Goal: Contribute content: Contribute content

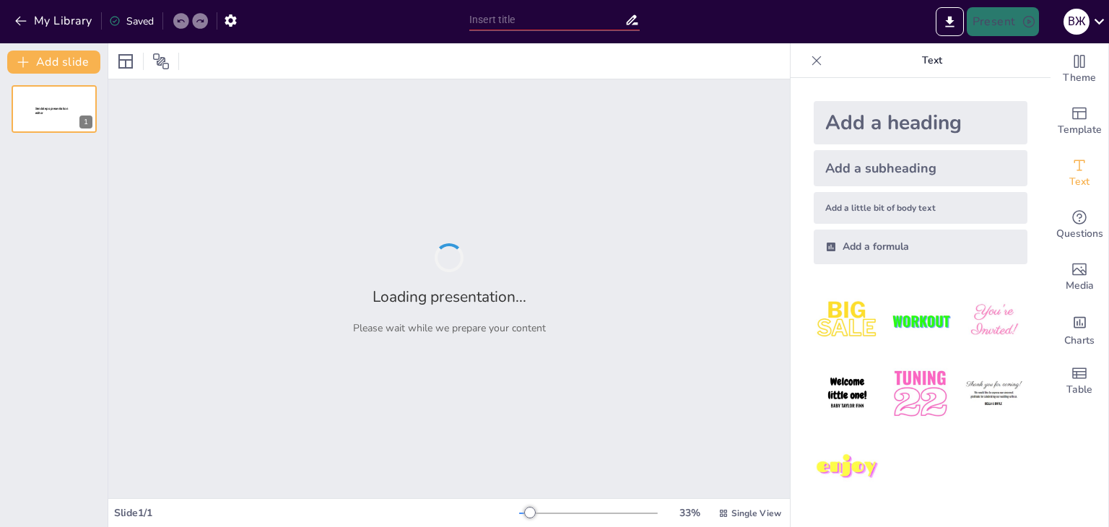
type input "New Sendsteps"
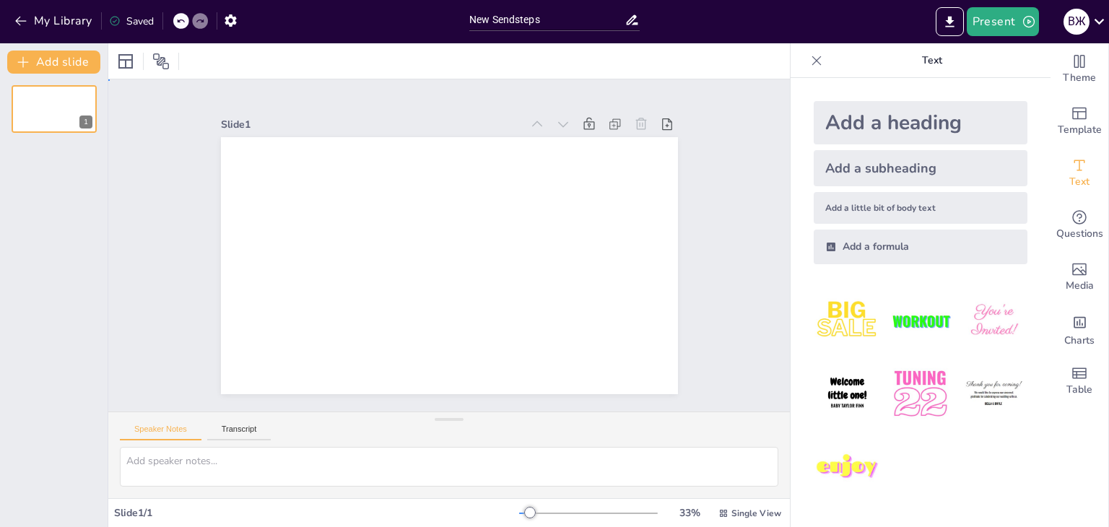
click at [745, 186] on div "Slide 1" at bounding box center [449, 246] width 713 height 402
click at [935, 132] on div "Add a heading" at bounding box center [921, 122] width 214 height 43
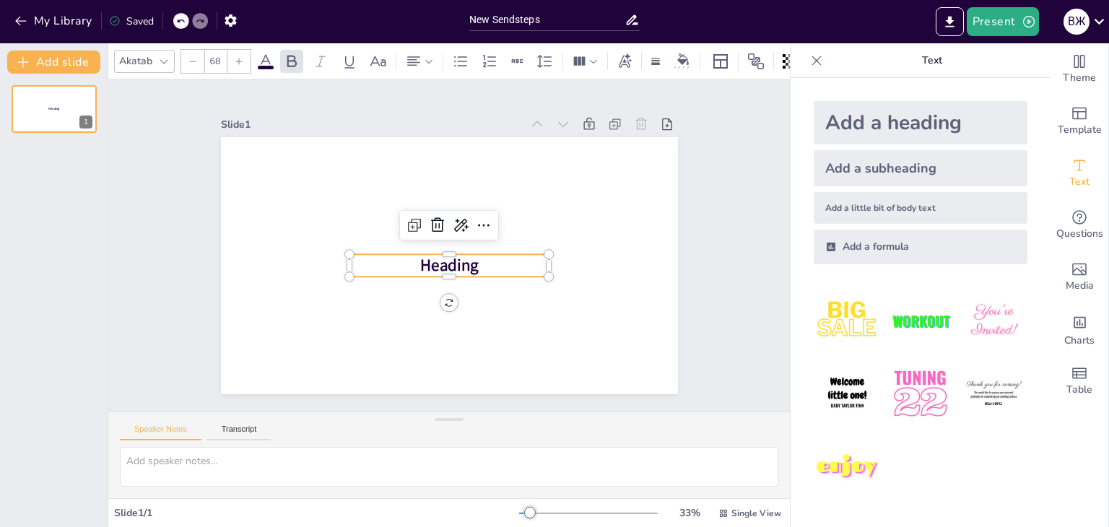
click at [845, 327] on img at bounding box center [847, 320] width 67 height 67
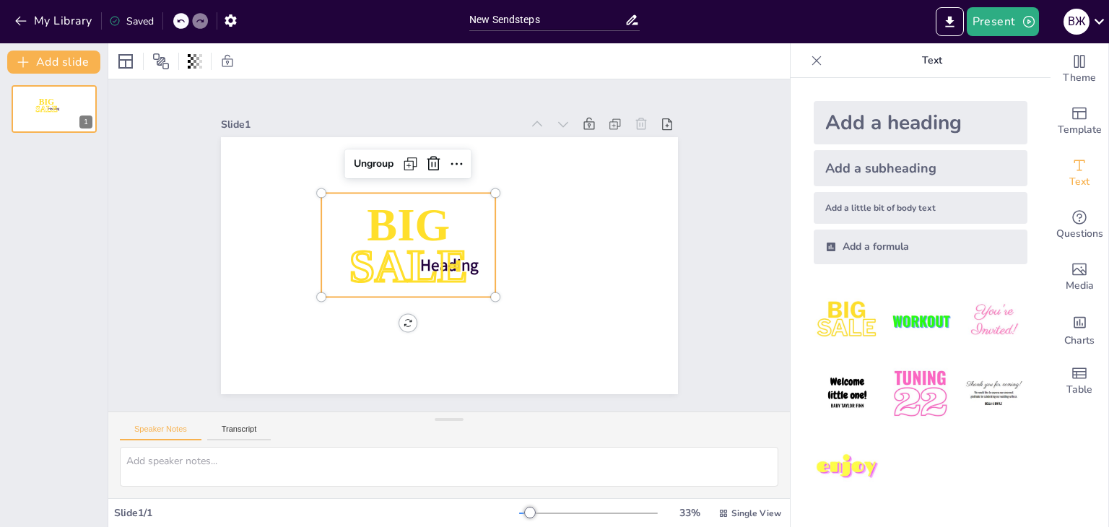
drag, startPoint x: 906, startPoint y: 408, endPoint x: 915, endPoint y: 423, distance: 17.8
click at [906, 409] on img at bounding box center [920, 393] width 67 height 67
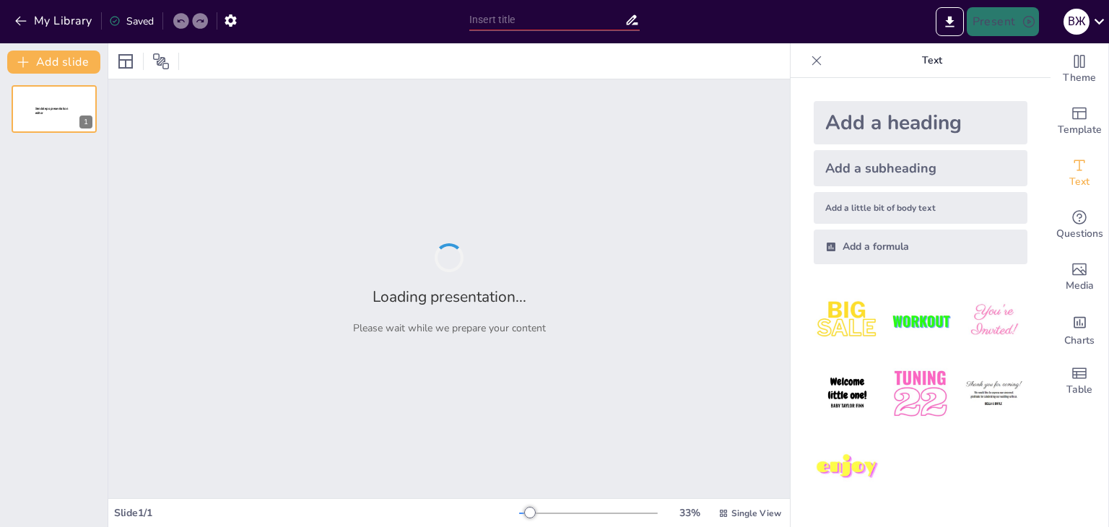
type input "Можливості зупинки часу: науковий погляд"
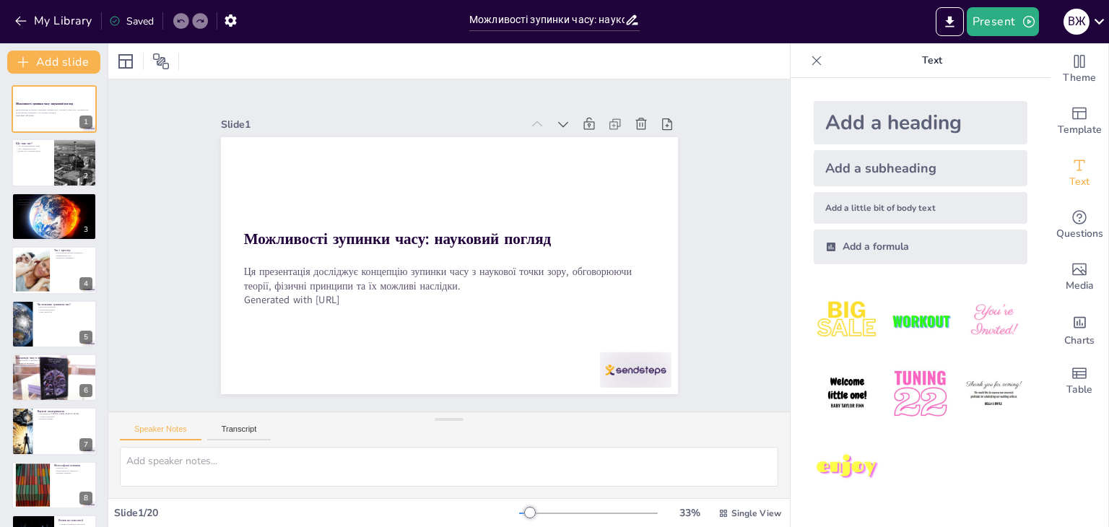
checkbox input "true"
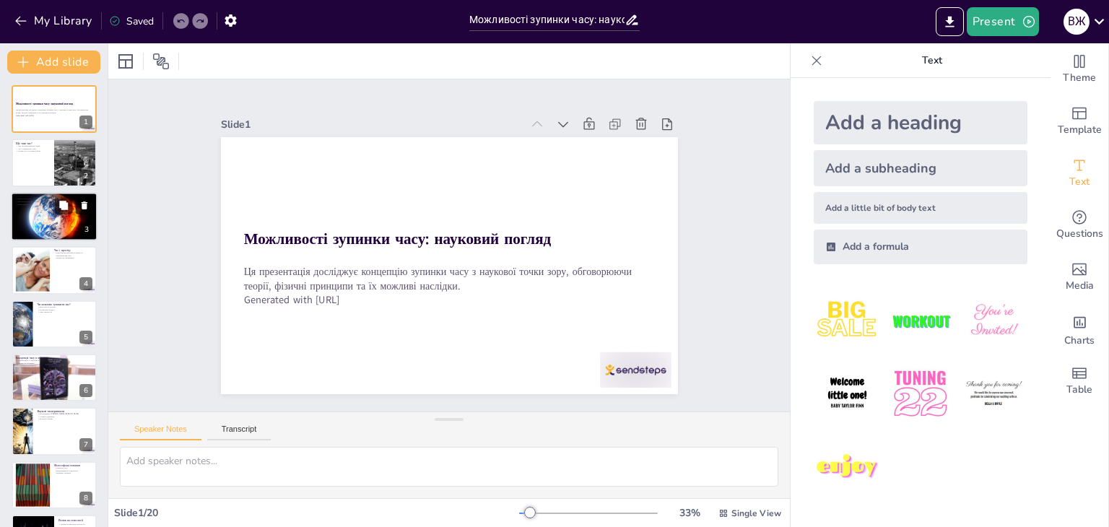
checkbox input "true"
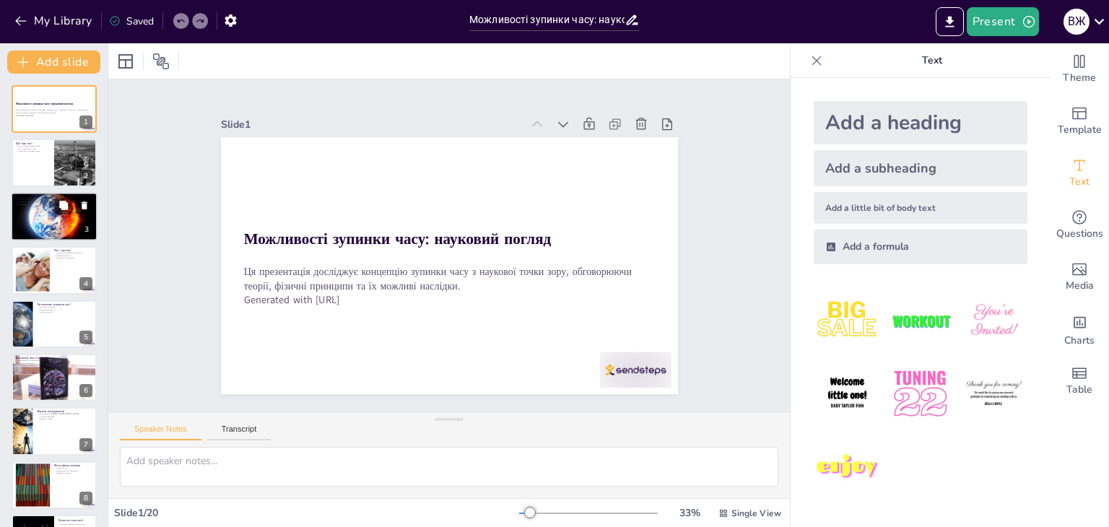
checkbox input "true"
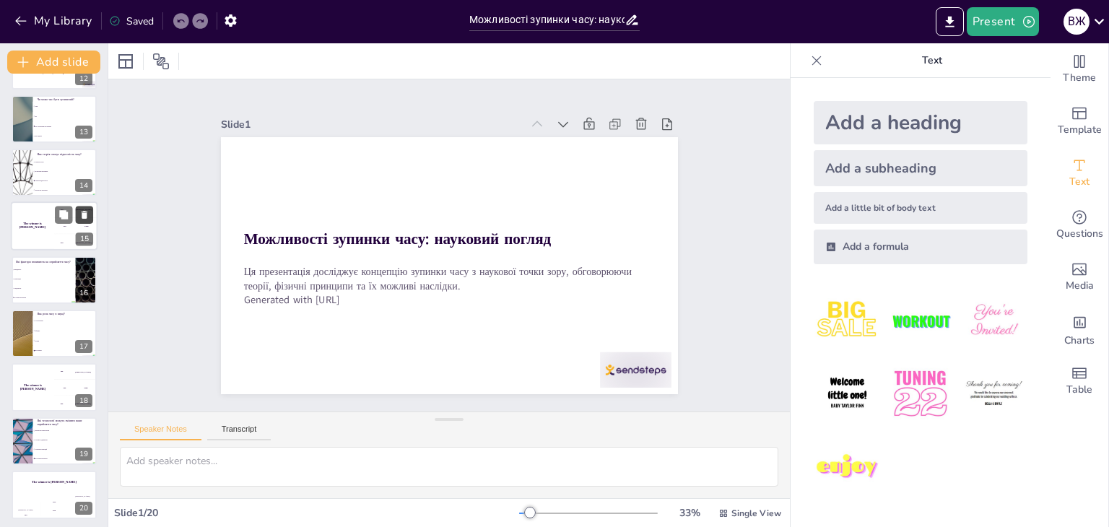
scroll to position [638, 0]
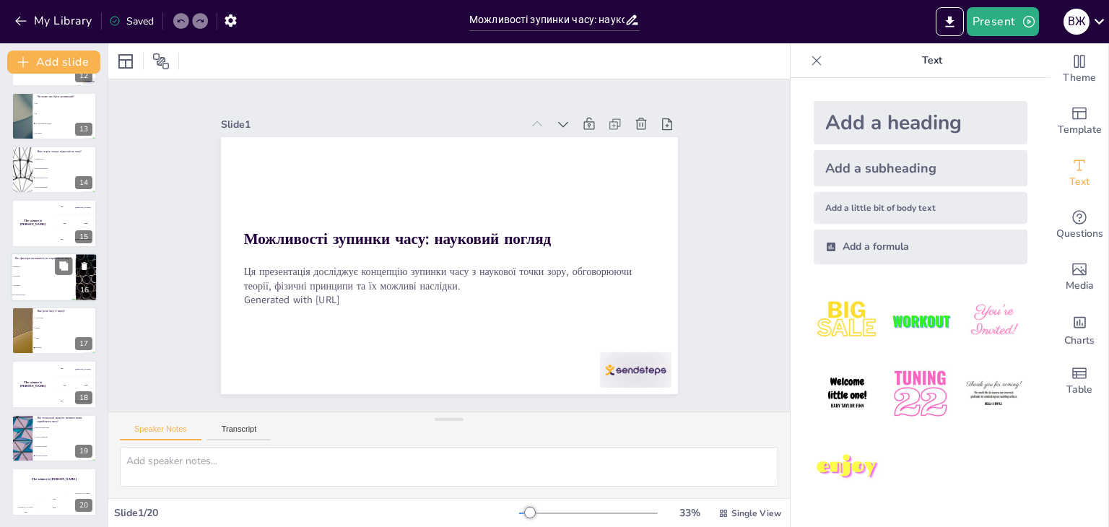
checkbox input "true"
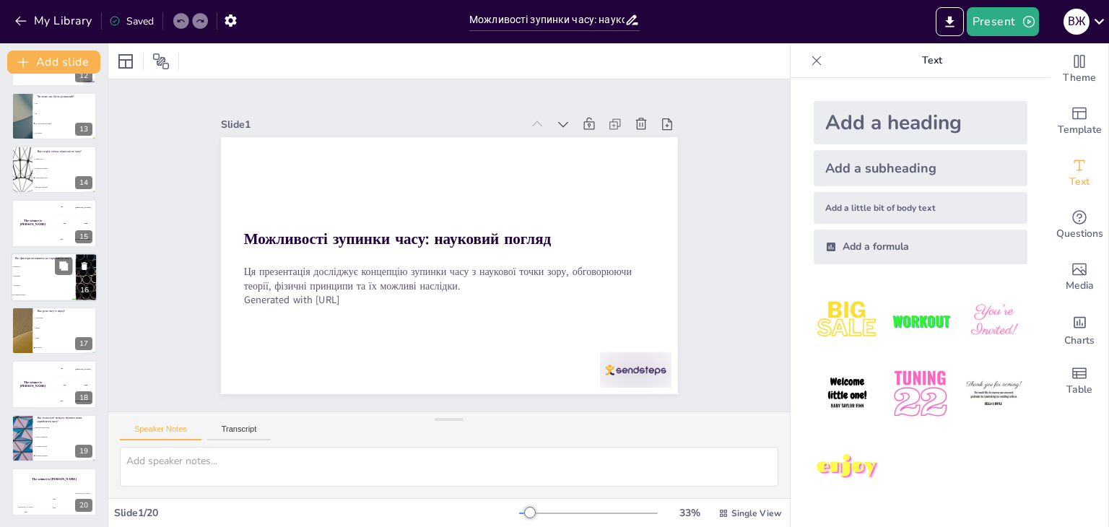
checkbox input "true"
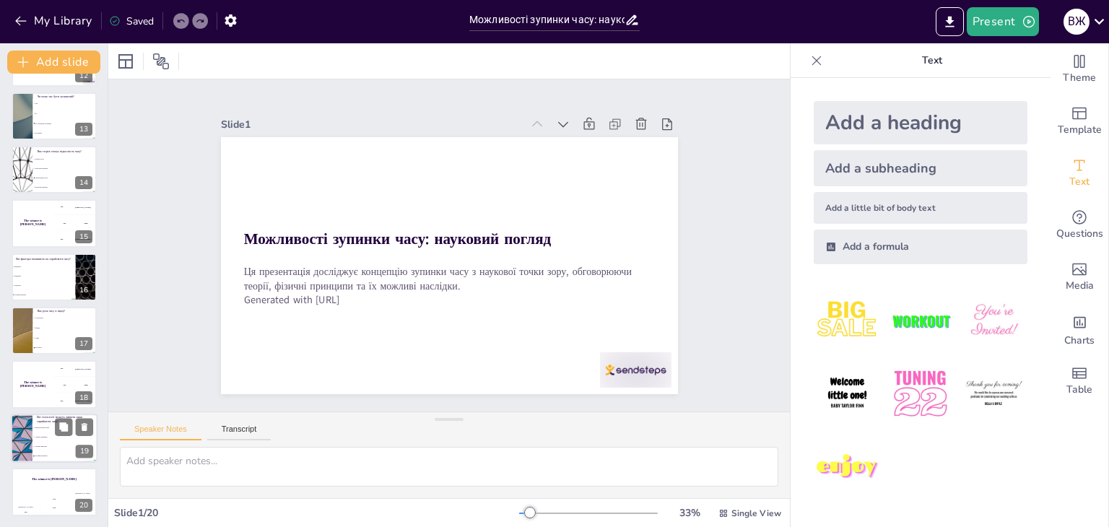
checkbox input "true"
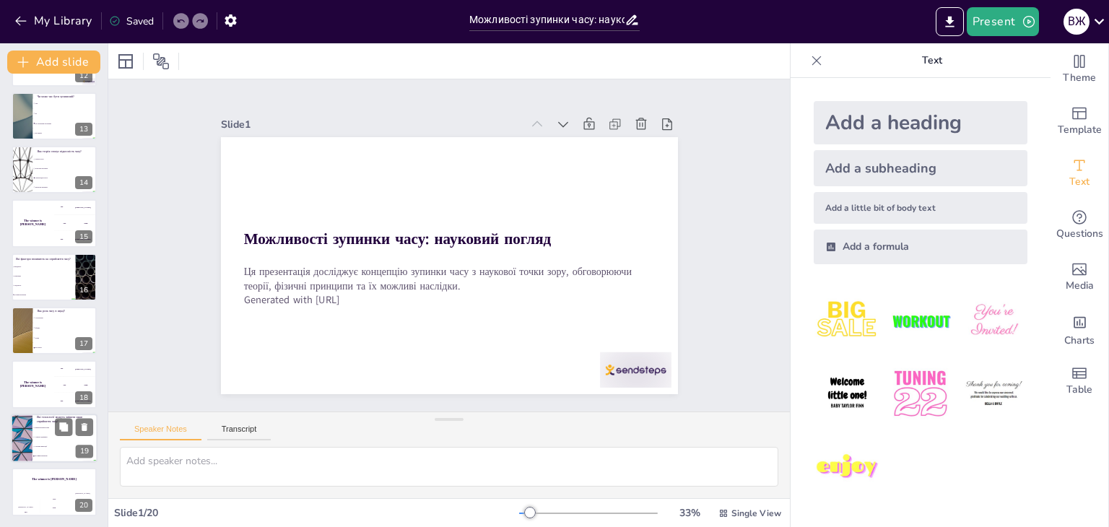
checkbox input "true"
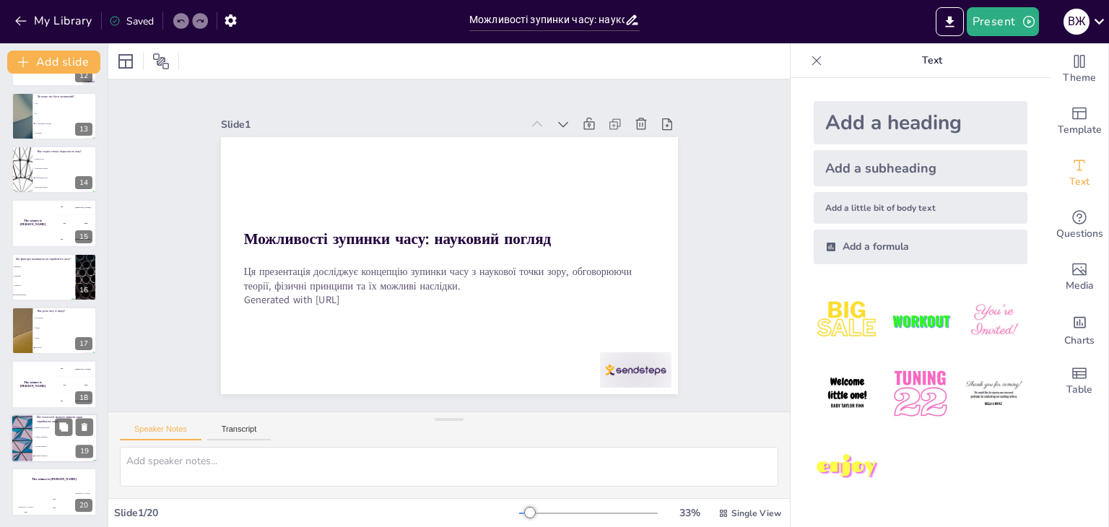
checkbox input "true"
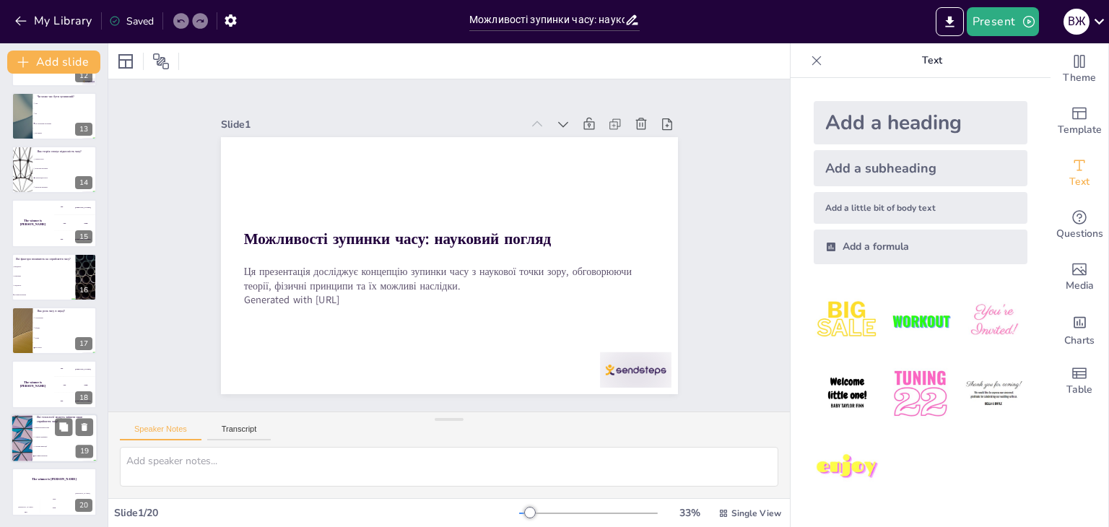
checkbox input "true"
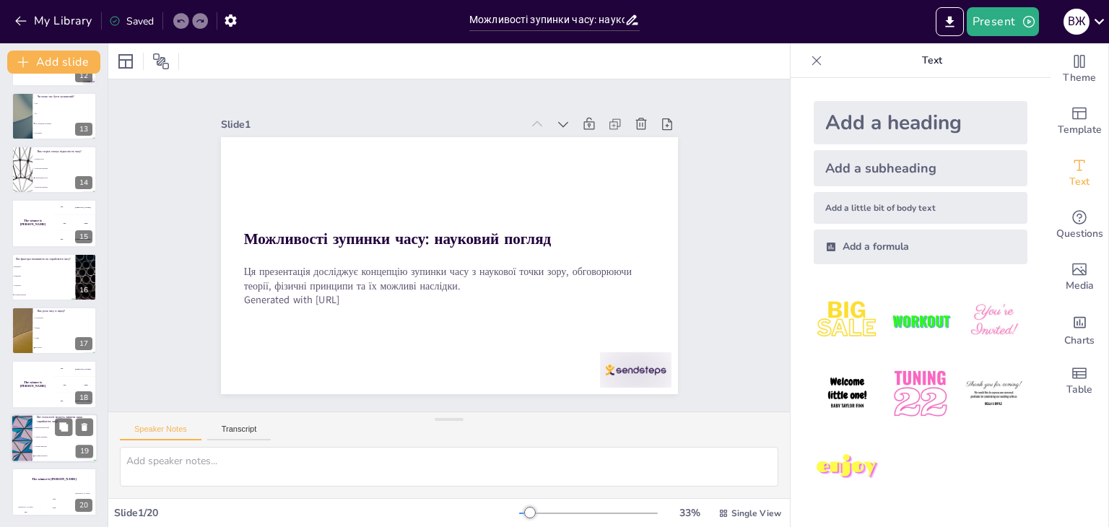
checkbox input "true"
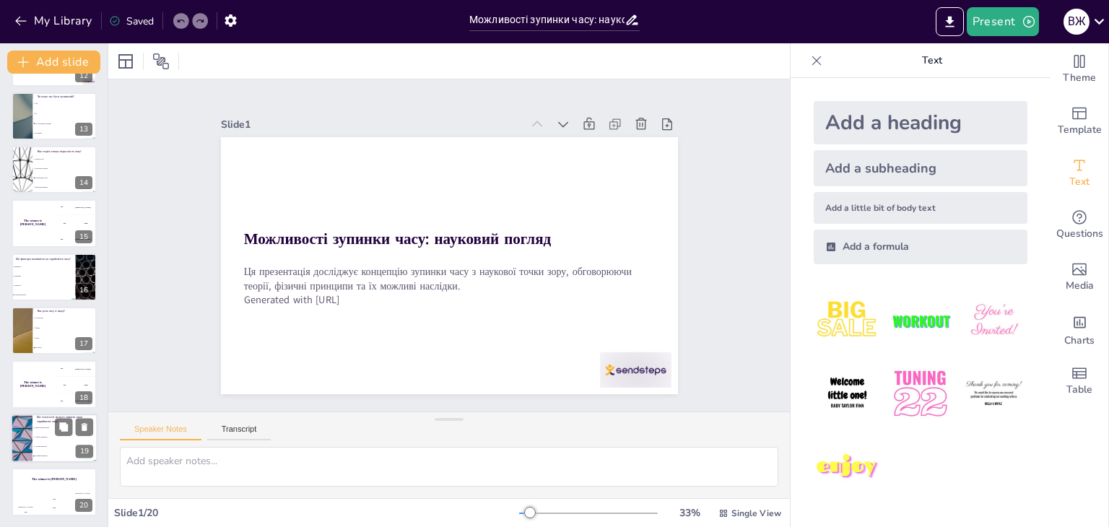
checkbox input "true"
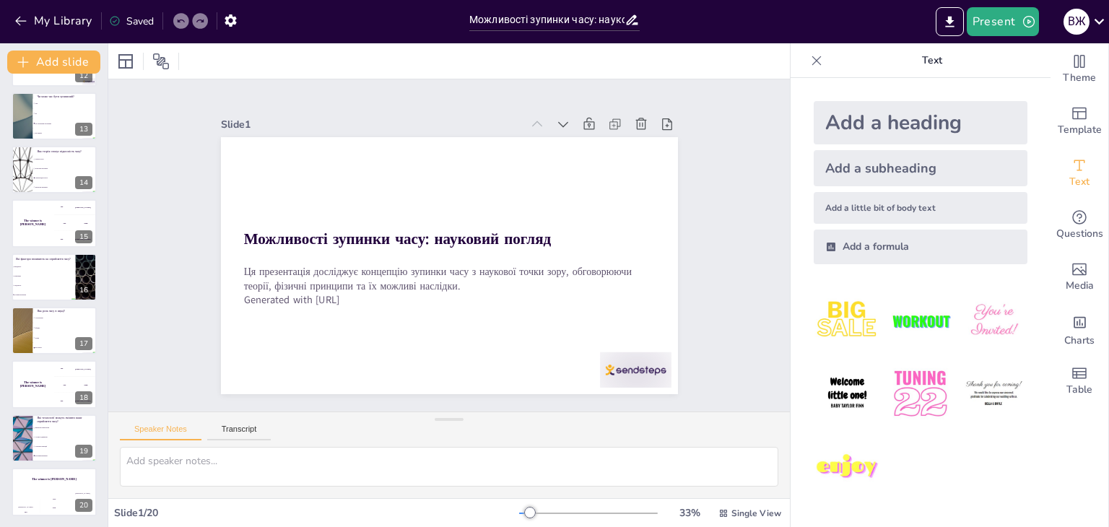
checkbox input "true"
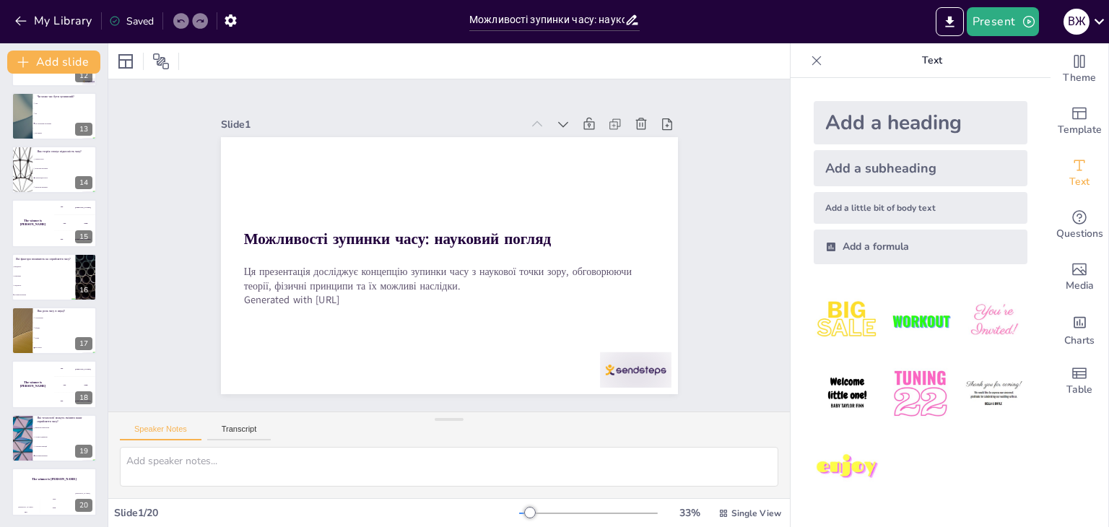
checkbox input "true"
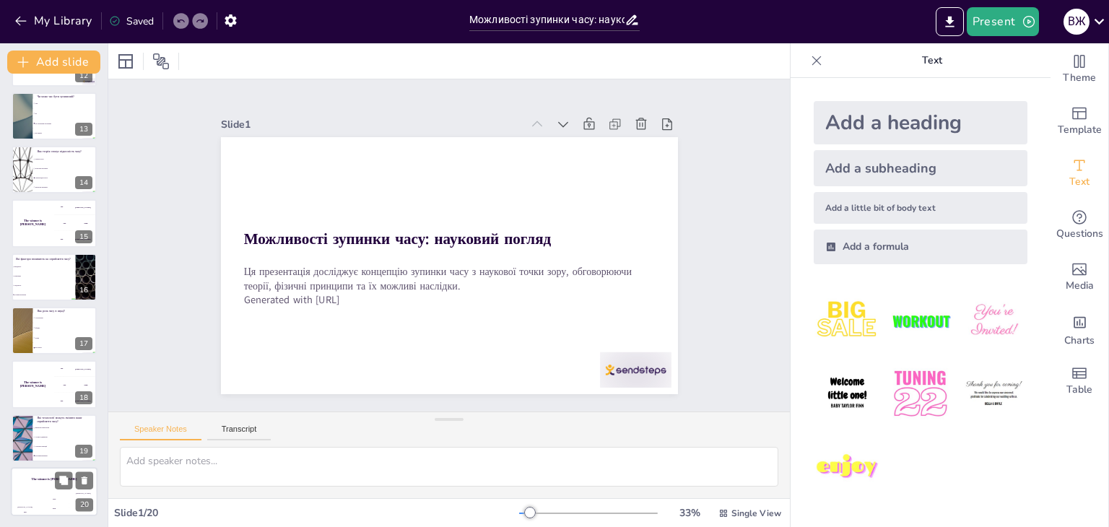
checkbox input "true"
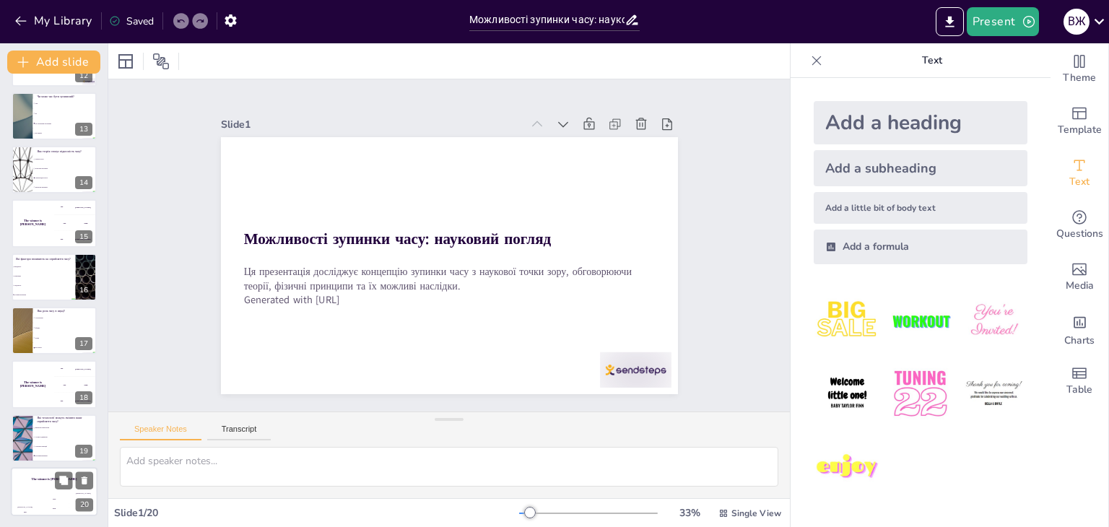
checkbox input "true"
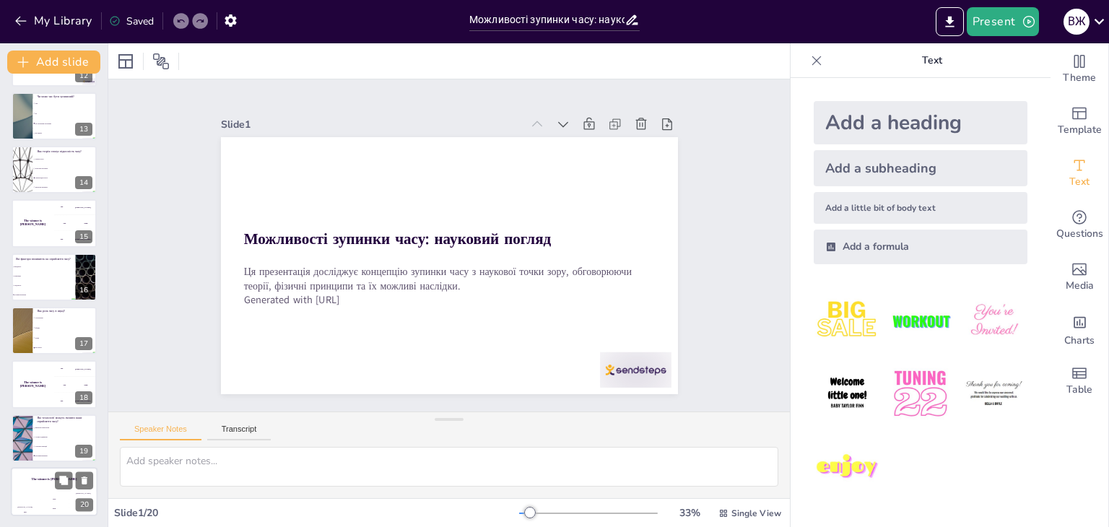
checkbox input "true"
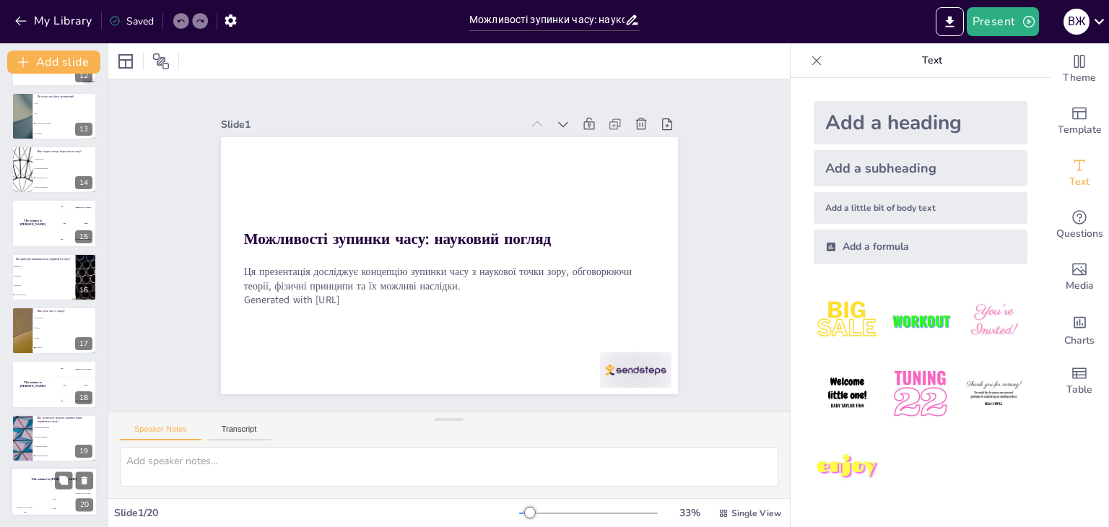
checkbox input "true"
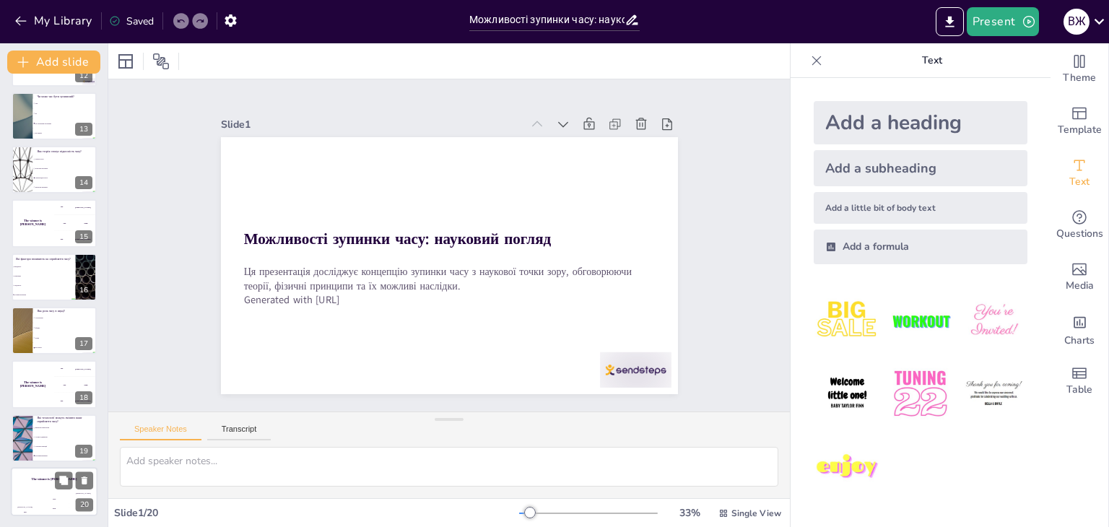
checkbox input "true"
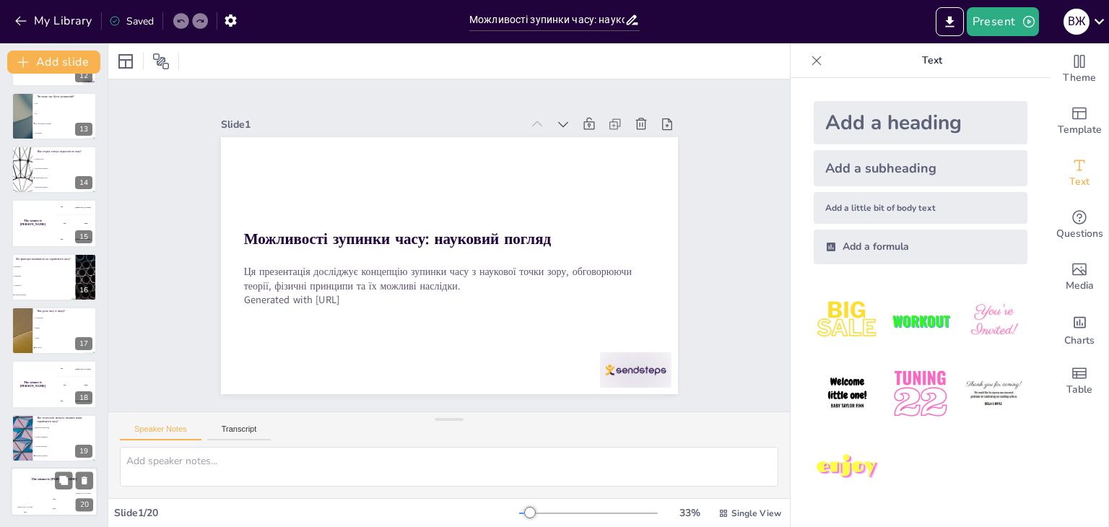
checkbox input "true"
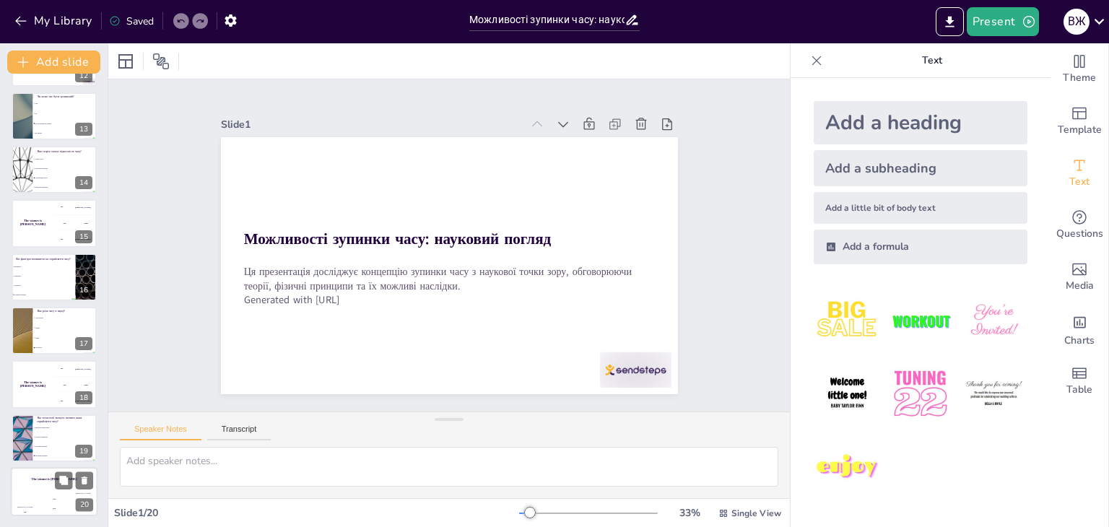
checkbox input "true"
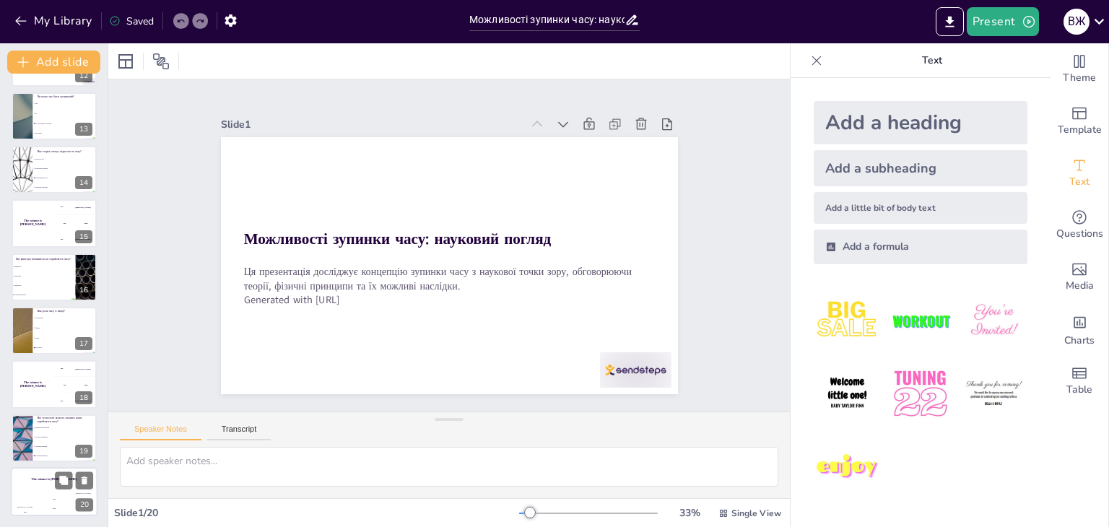
checkbox input "true"
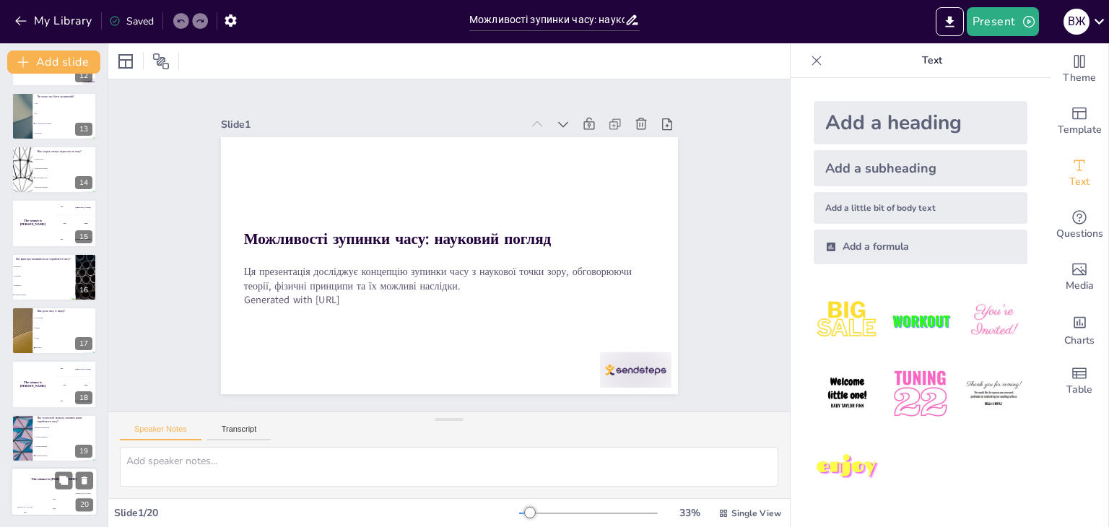
checkbox input "true"
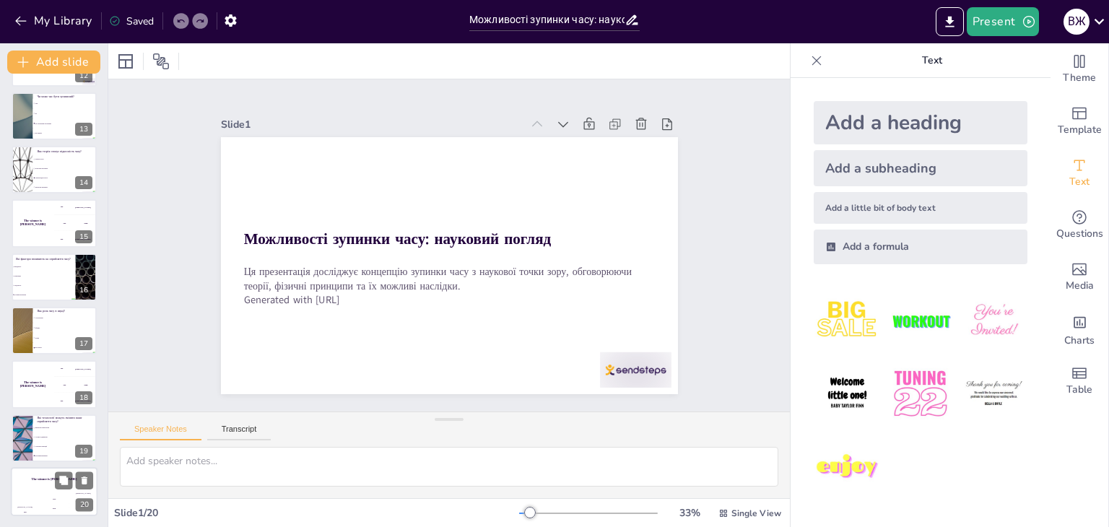
checkbox input "true"
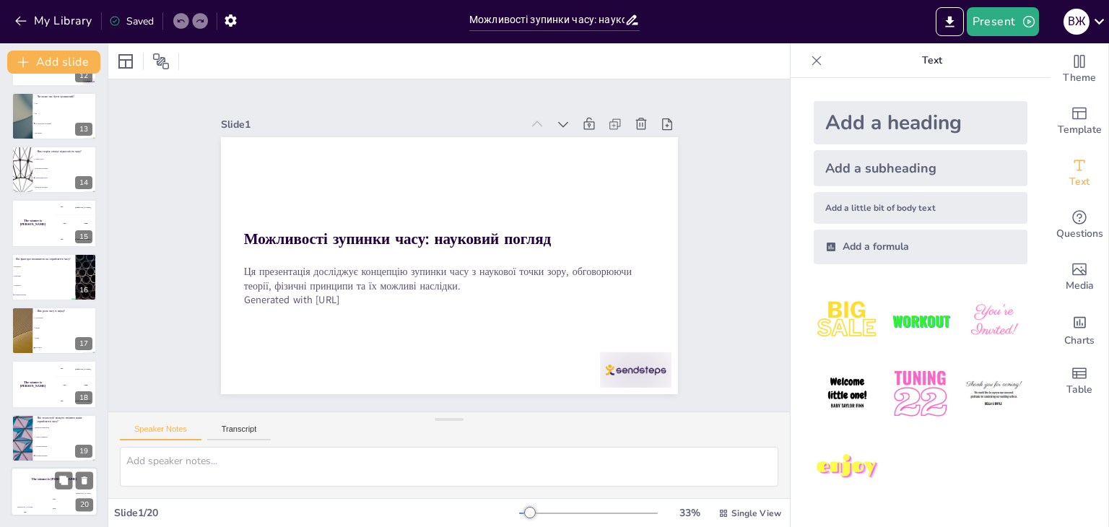
checkbox input "true"
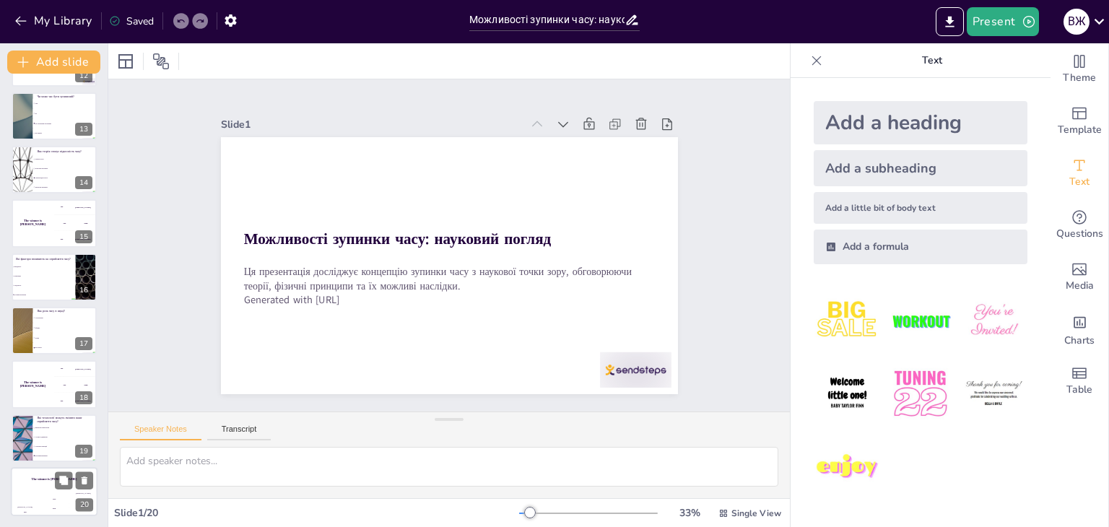
checkbox input "true"
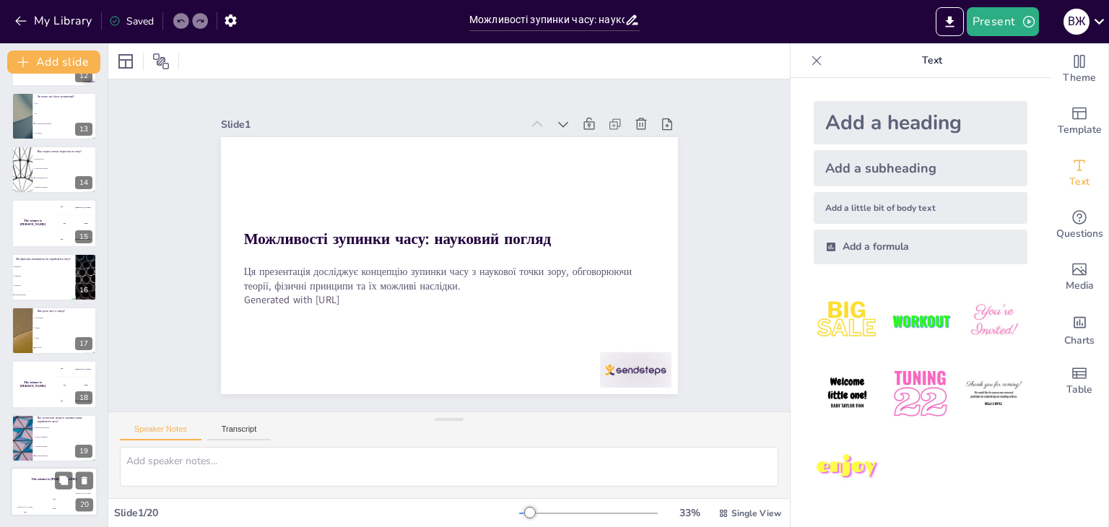
checkbox input "true"
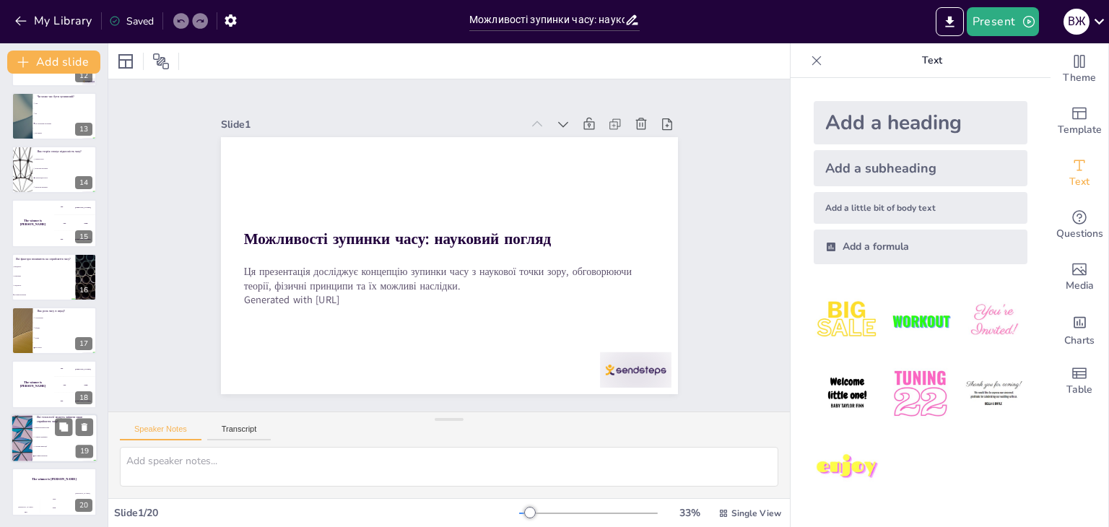
checkbox input "true"
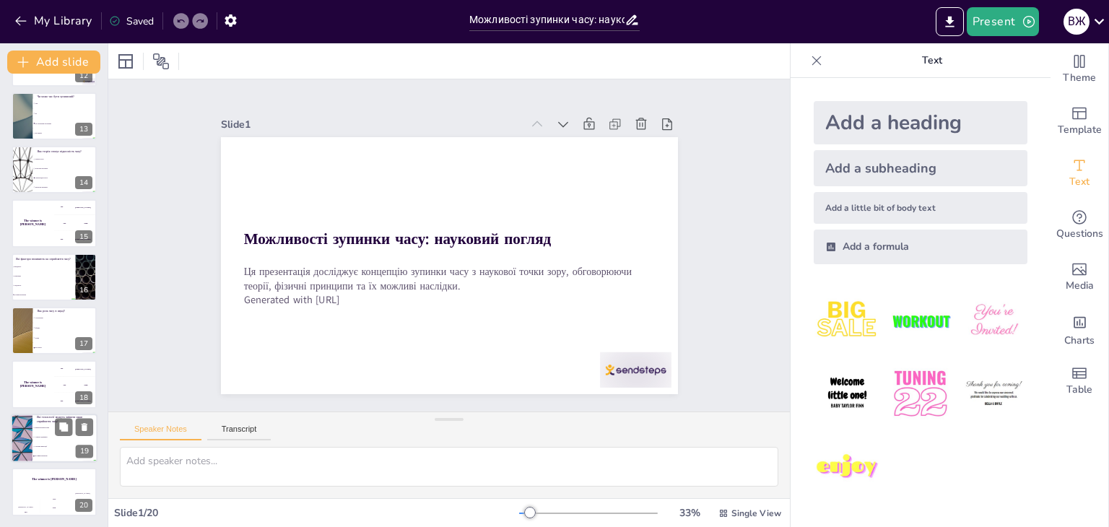
checkbox input "true"
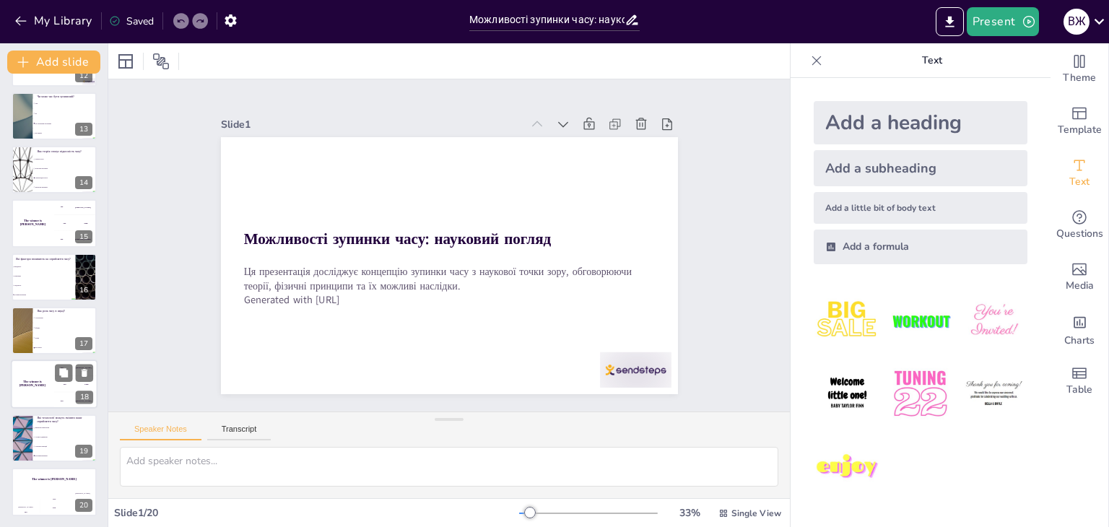
checkbox input "true"
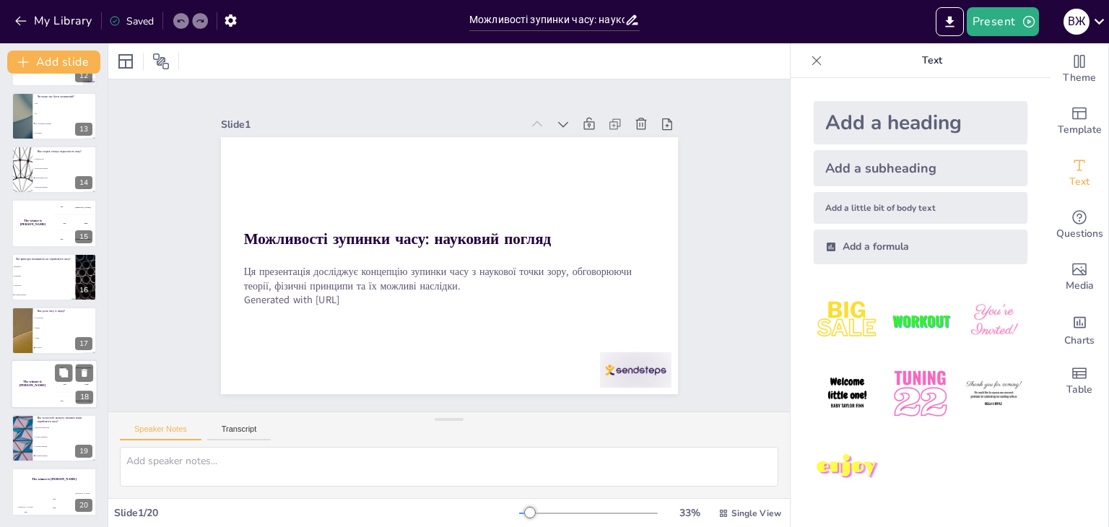
checkbox input "true"
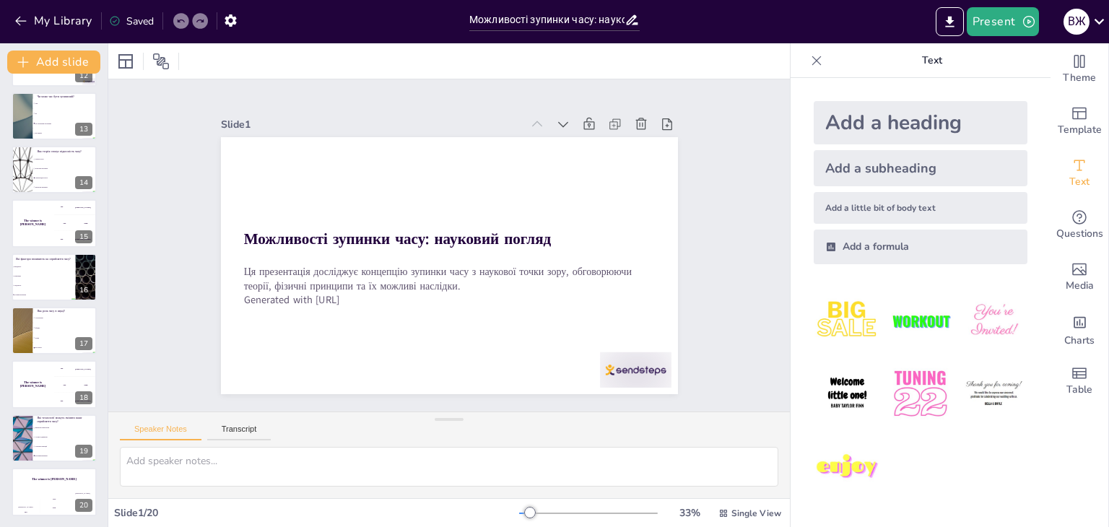
checkbox input "true"
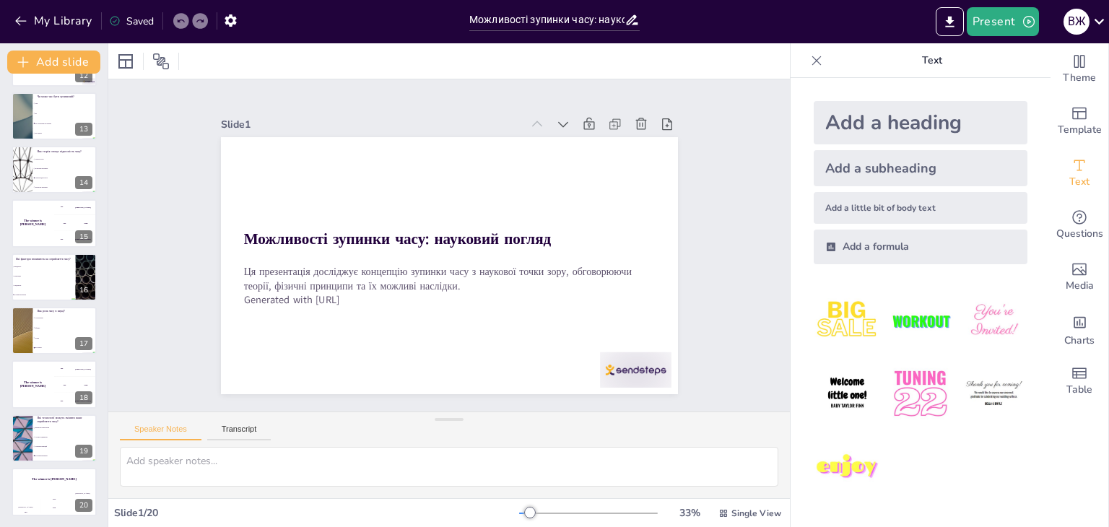
checkbox input "true"
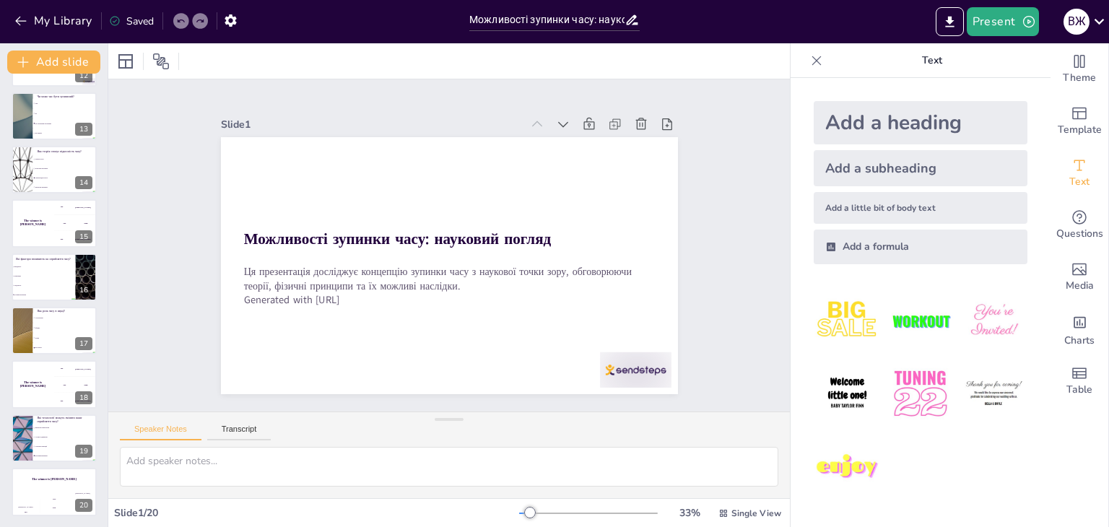
checkbox input "true"
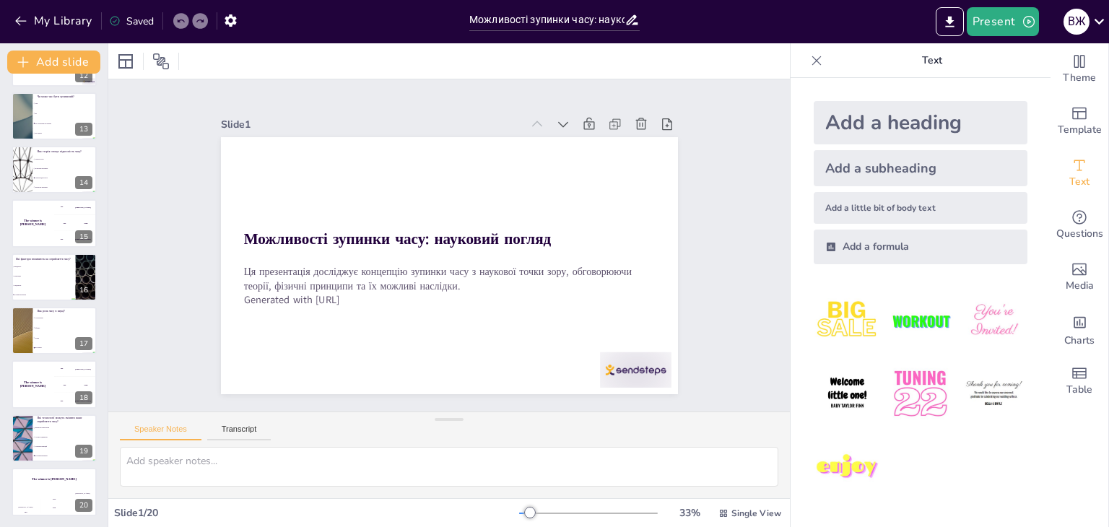
checkbox input "true"
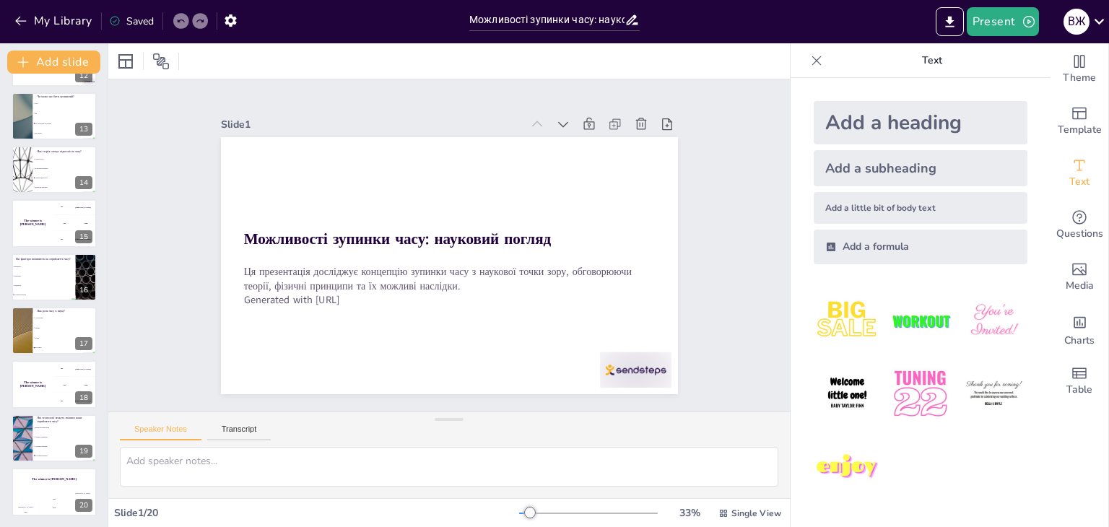
checkbox input "true"
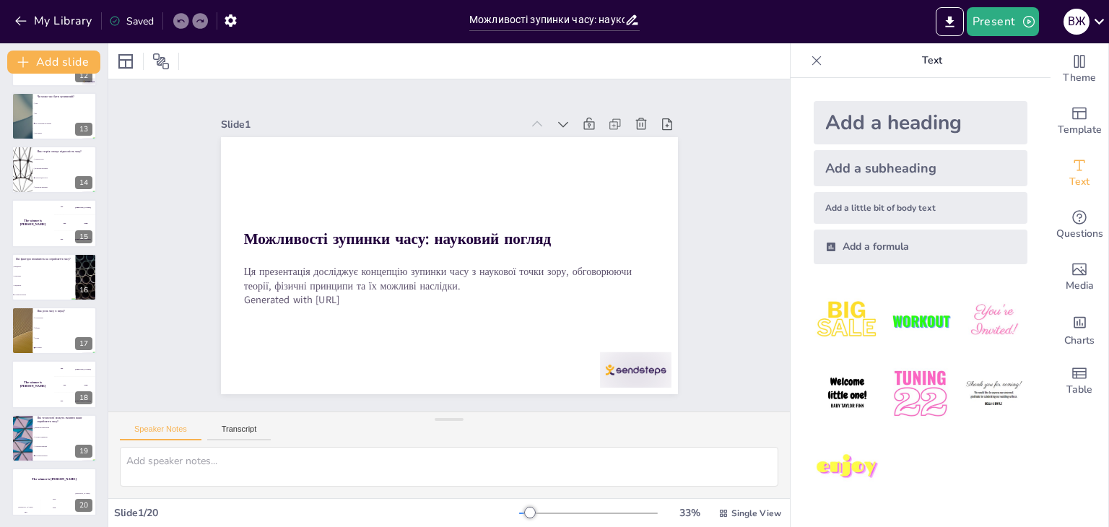
checkbox input "true"
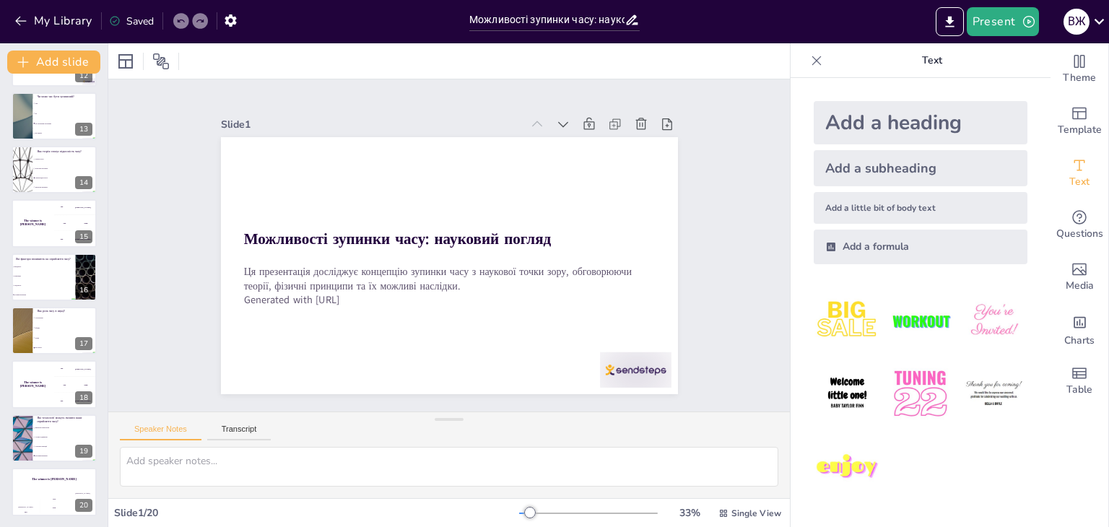
checkbox input "true"
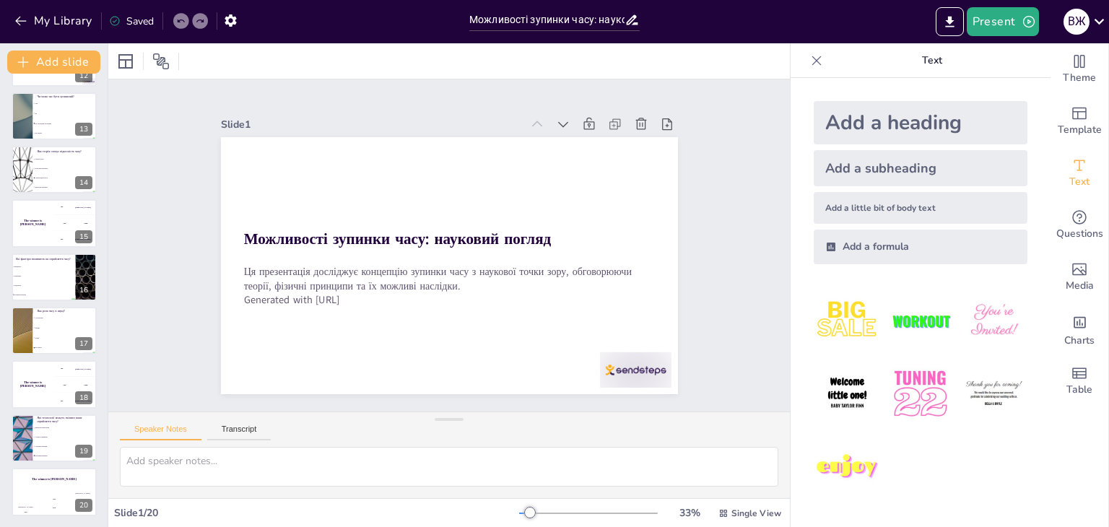
checkbox input "true"
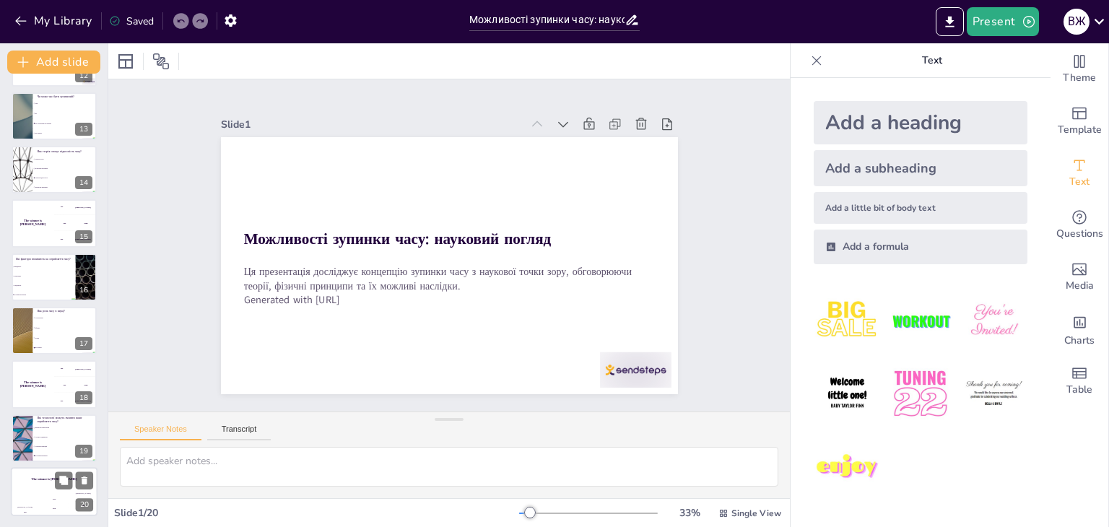
checkbox input "true"
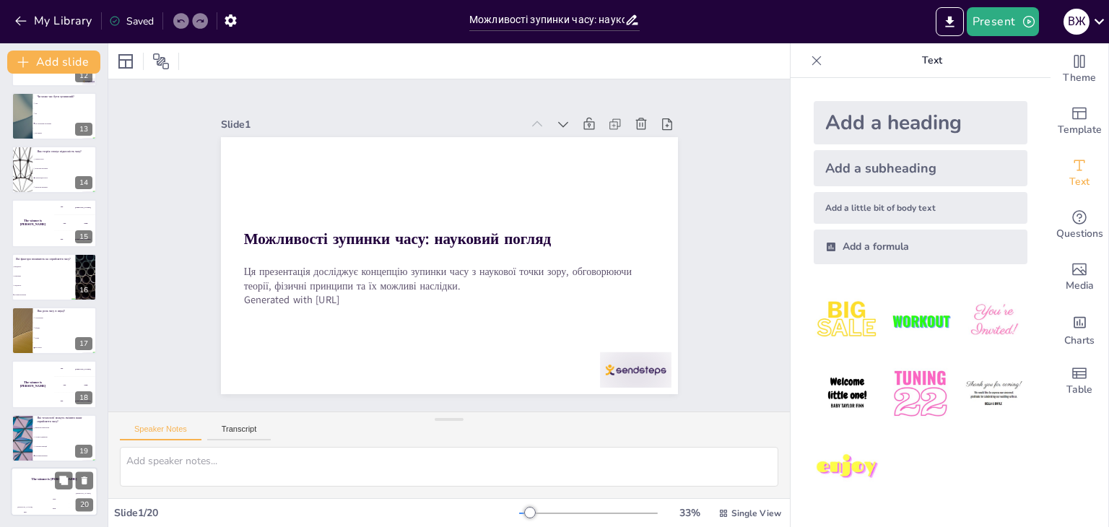
checkbox input "true"
click at [53, 498] on div "Jaap" at bounding box center [54, 499] width 29 height 2
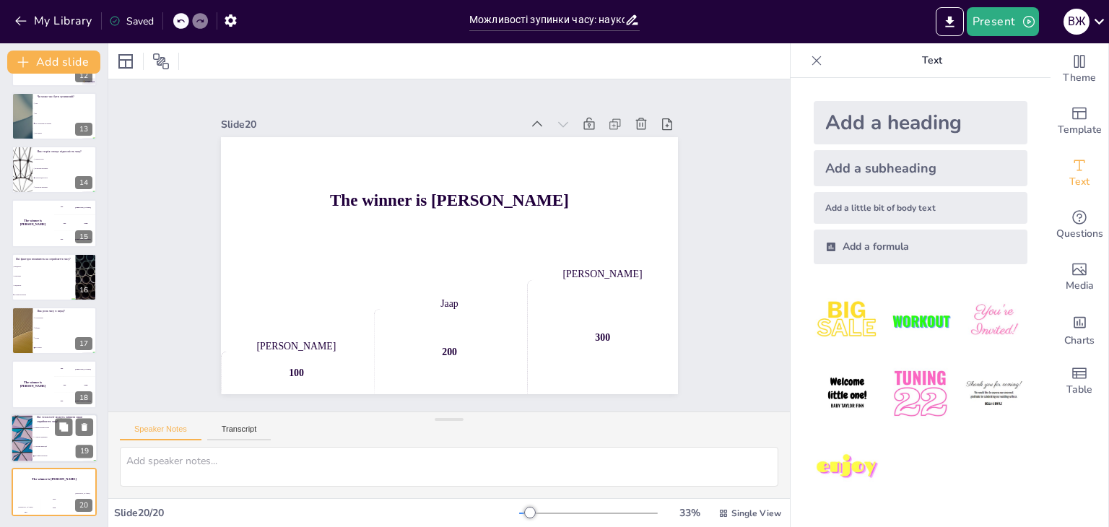
click at [26, 433] on div at bounding box center [21, 438] width 87 height 49
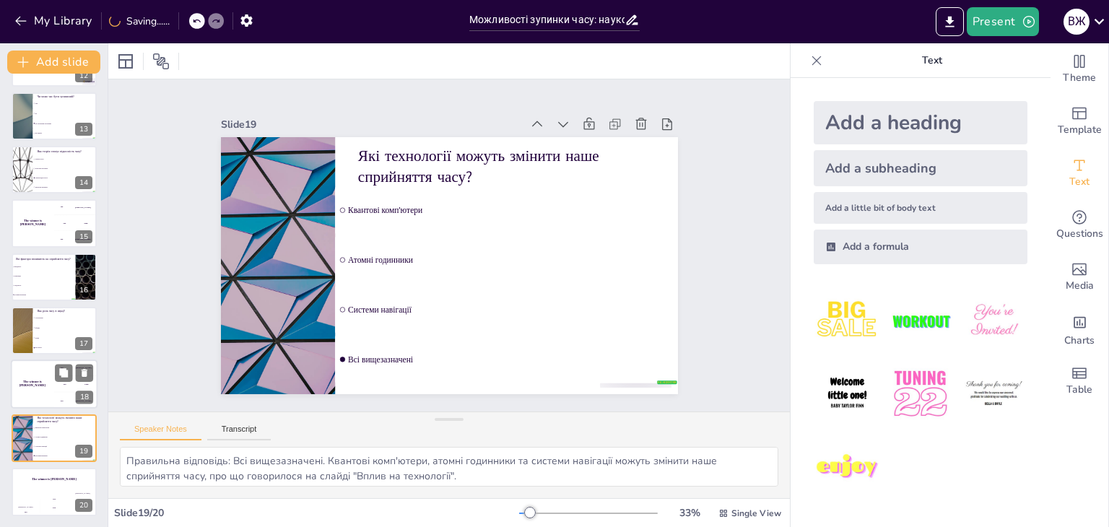
click at [48, 389] on div "The winner is [PERSON_NAME]" at bounding box center [32, 384] width 43 height 49
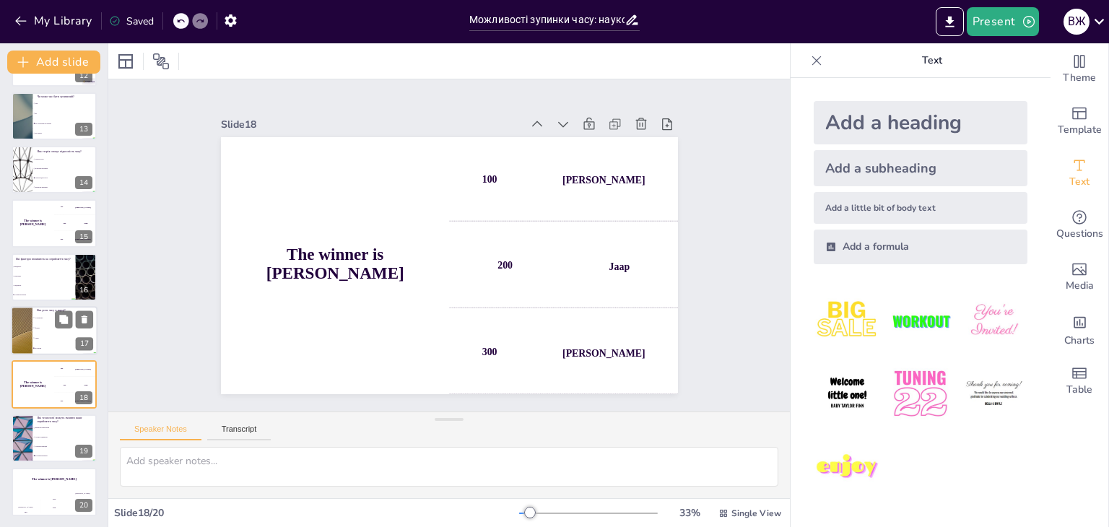
click at [50, 328] on span "Фізика" at bounding box center [66, 328] width 62 height 2
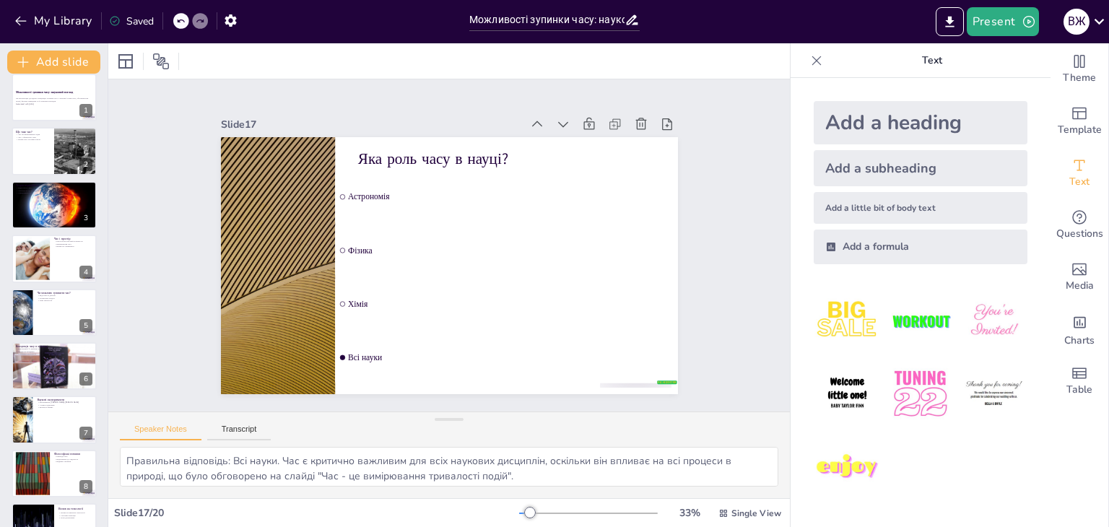
scroll to position [0, 0]
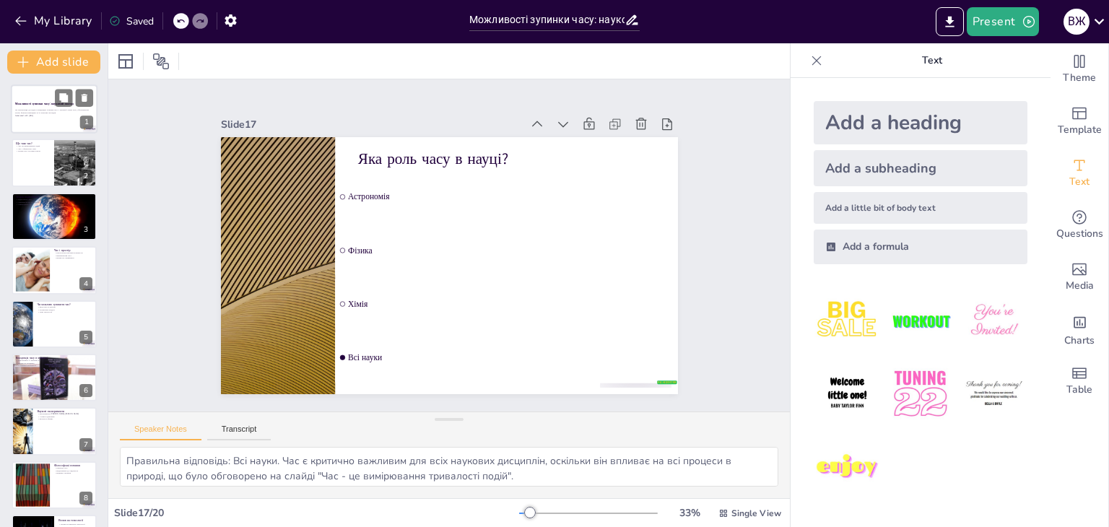
click at [48, 122] on div at bounding box center [54, 109] width 87 height 49
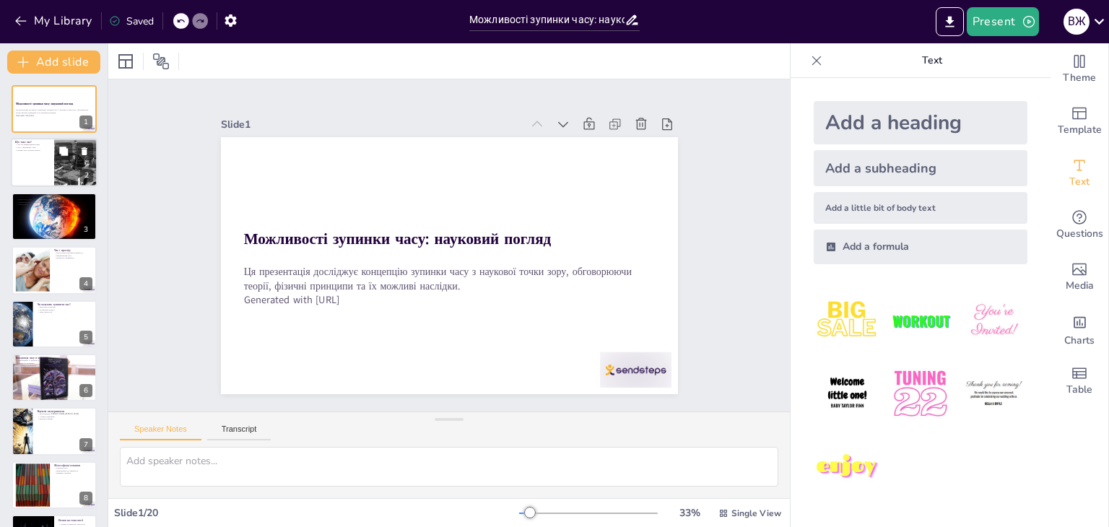
click at [38, 157] on div at bounding box center [54, 163] width 87 height 49
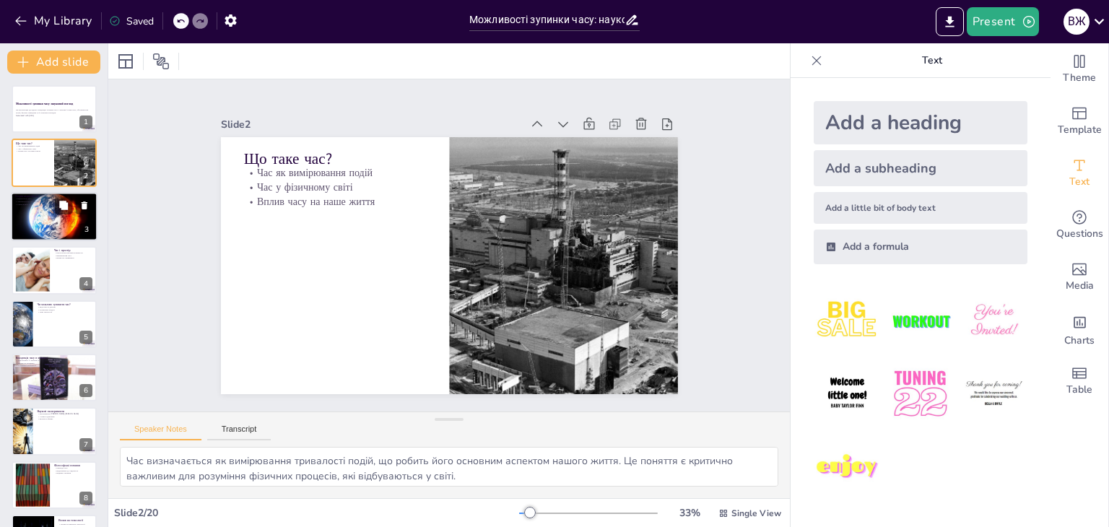
click at [36, 210] on div at bounding box center [54, 216] width 87 height 49
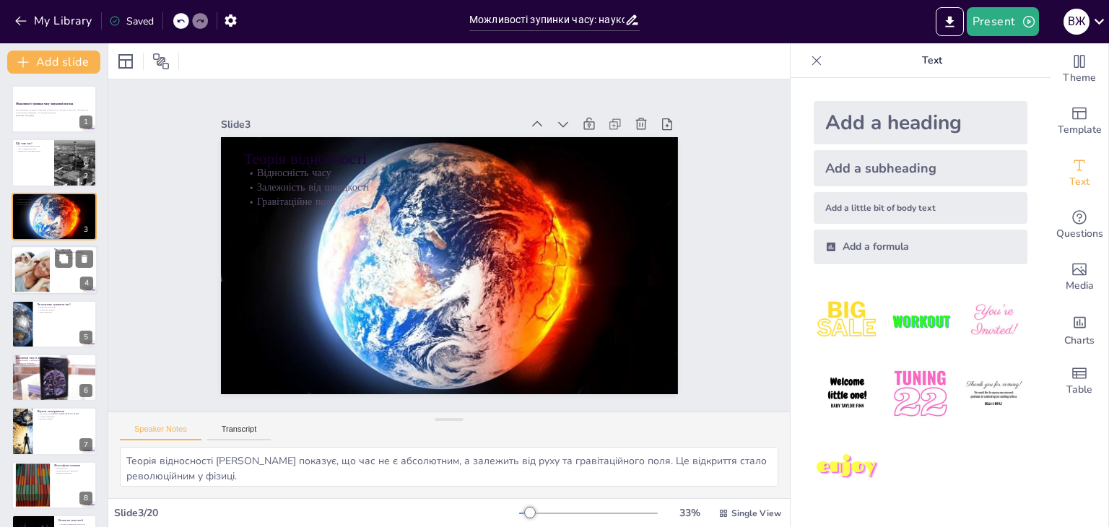
click at [33, 263] on div at bounding box center [32, 270] width 60 height 44
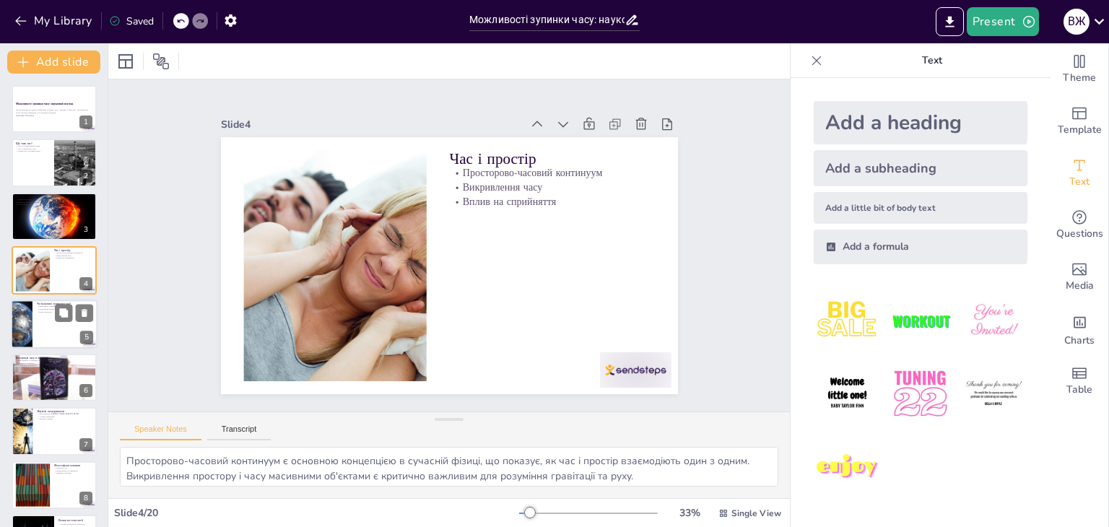
click at [40, 312] on p "Нові технології" at bounding box center [65, 312] width 56 height 3
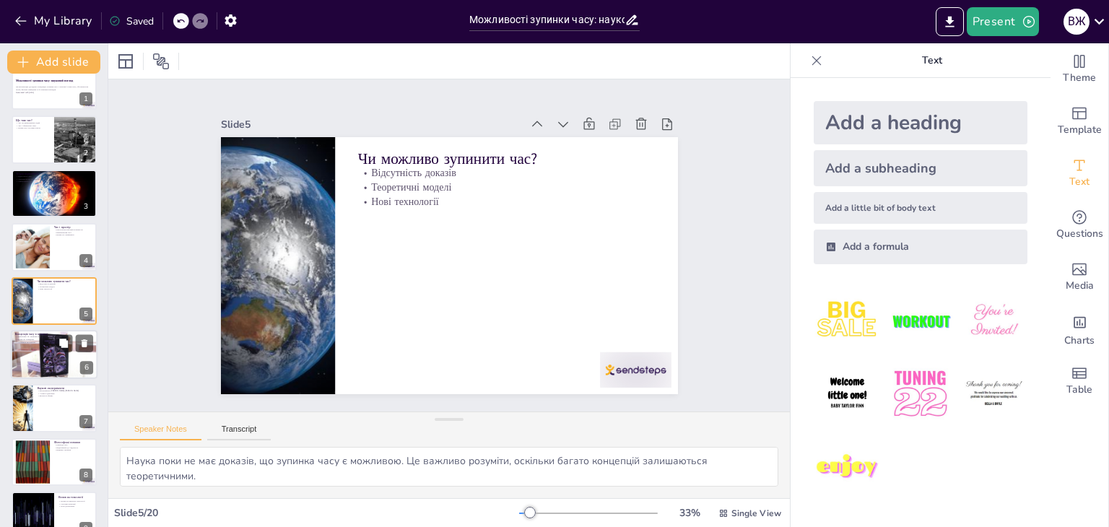
click at [31, 339] on p "Вплив на поведінку" at bounding box center [54, 340] width 78 height 3
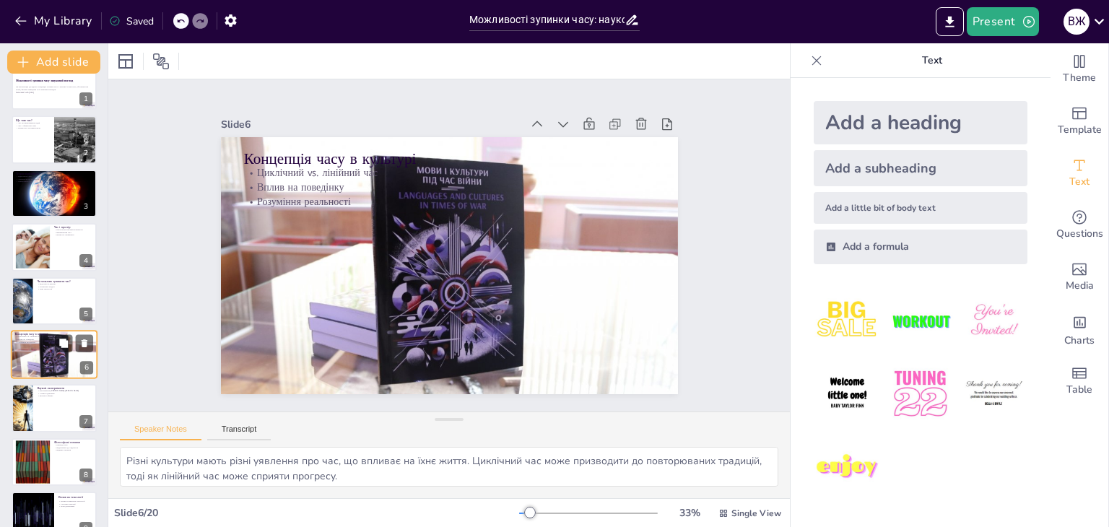
scroll to position [77, 0]
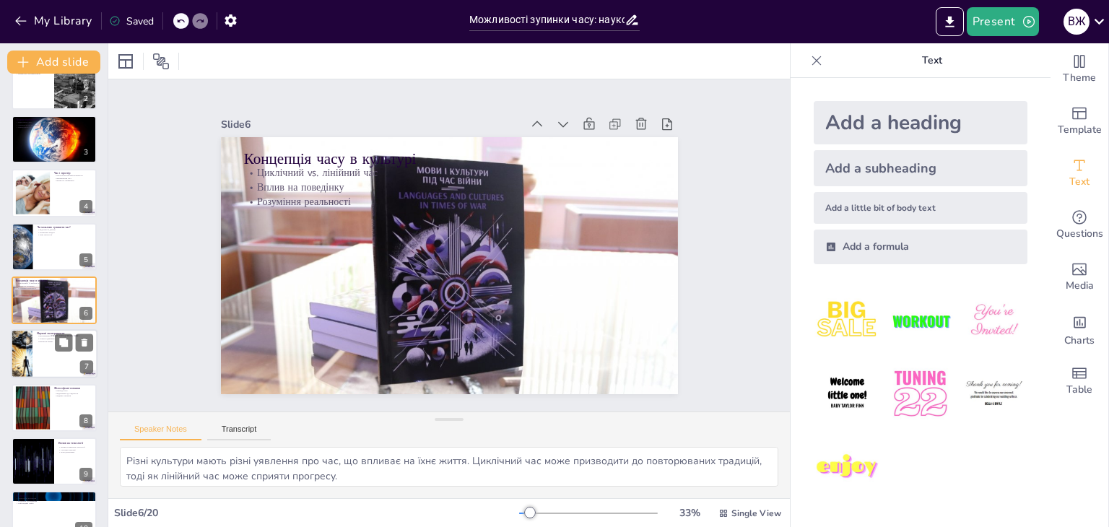
click at [40, 362] on div at bounding box center [54, 354] width 87 height 49
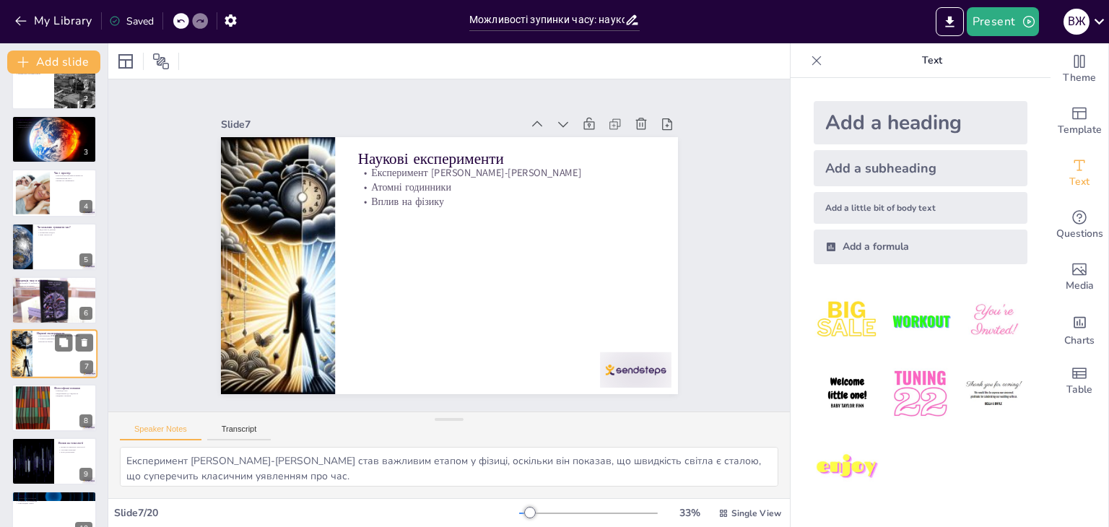
scroll to position [131, 0]
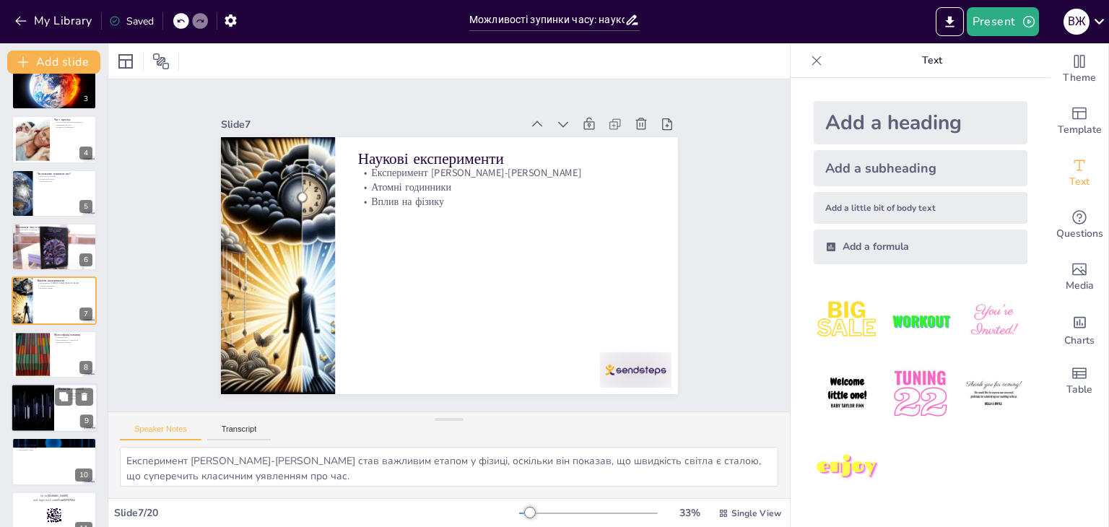
click at [43, 399] on div at bounding box center [32, 408] width 87 height 49
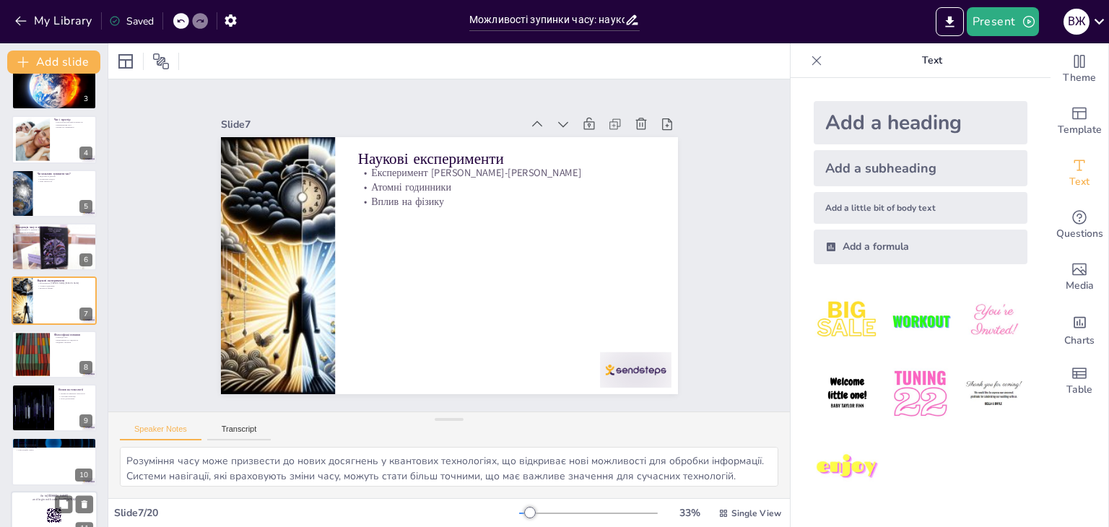
scroll to position [238, 0]
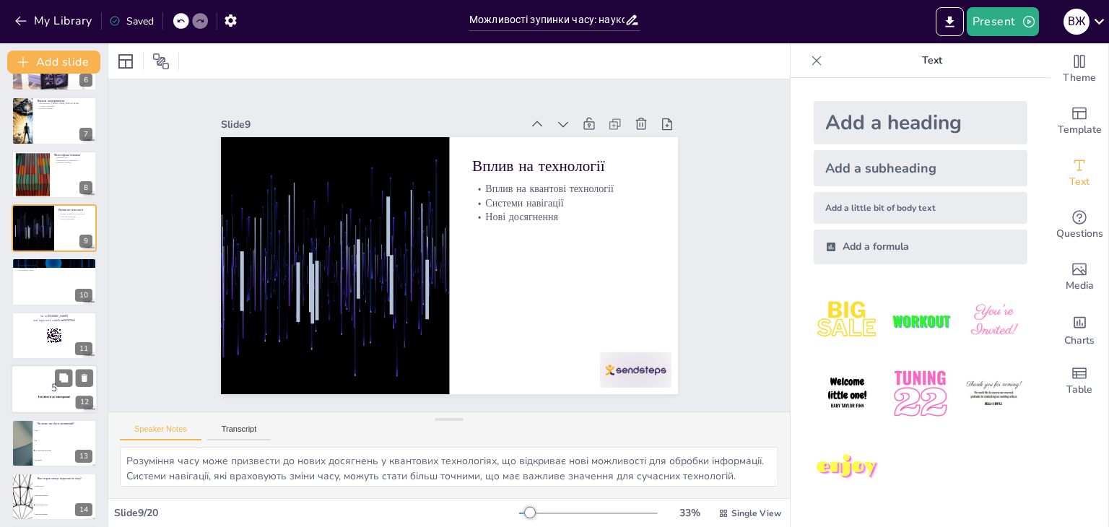
click at [38, 382] on p "5" at bounding box center [54, 388] width 78 height 16
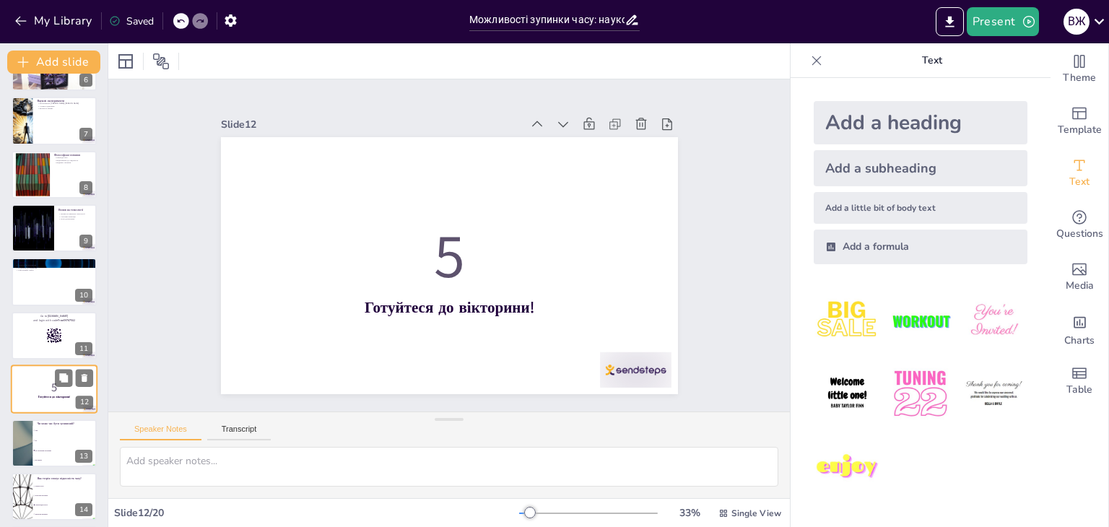
scroll to position [399, 0]
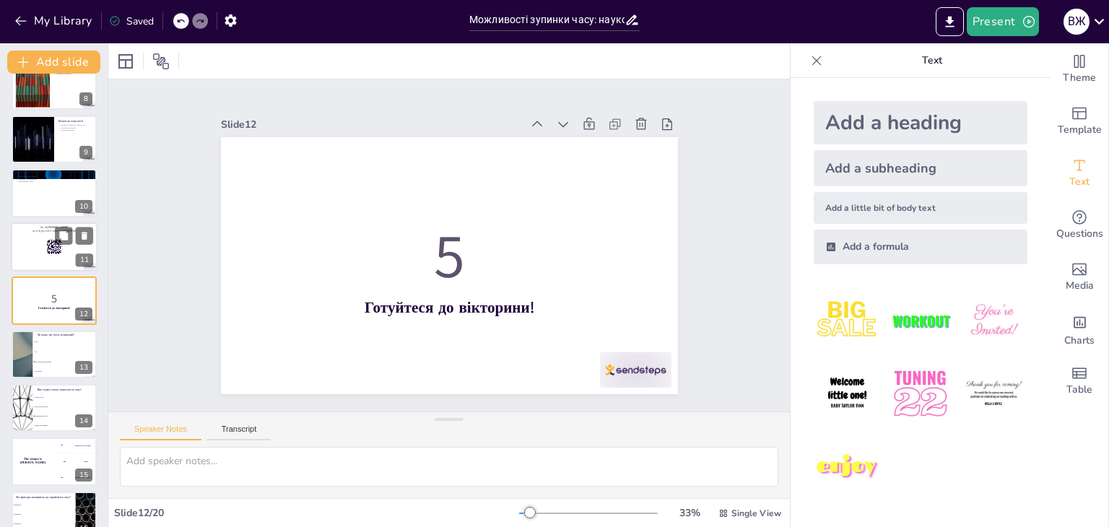
click at [49, 258] on div at bounding box center [54, 246] width 87 height 49
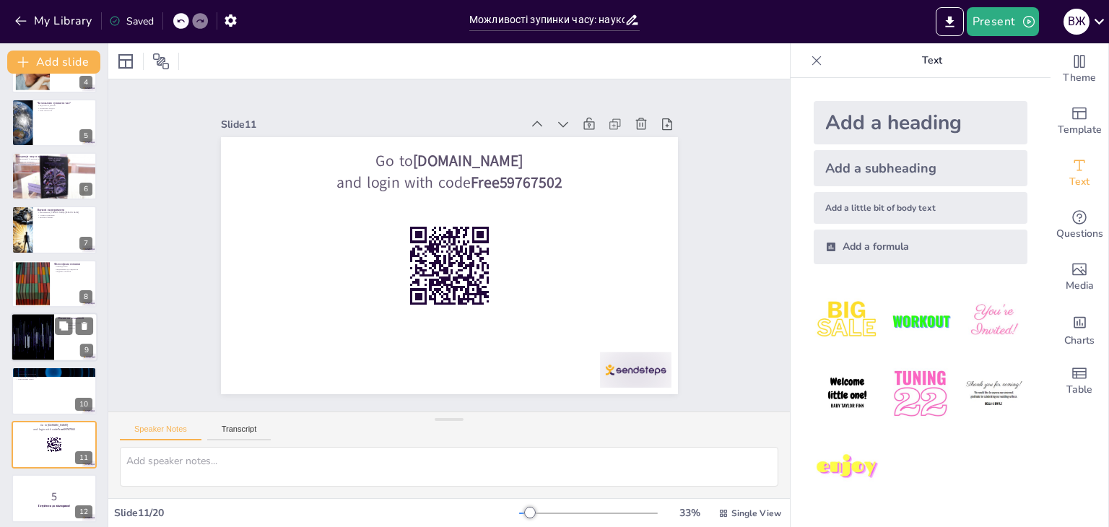
click at [43, 324] on div at bounding box center [32, 337] width 87 height 49
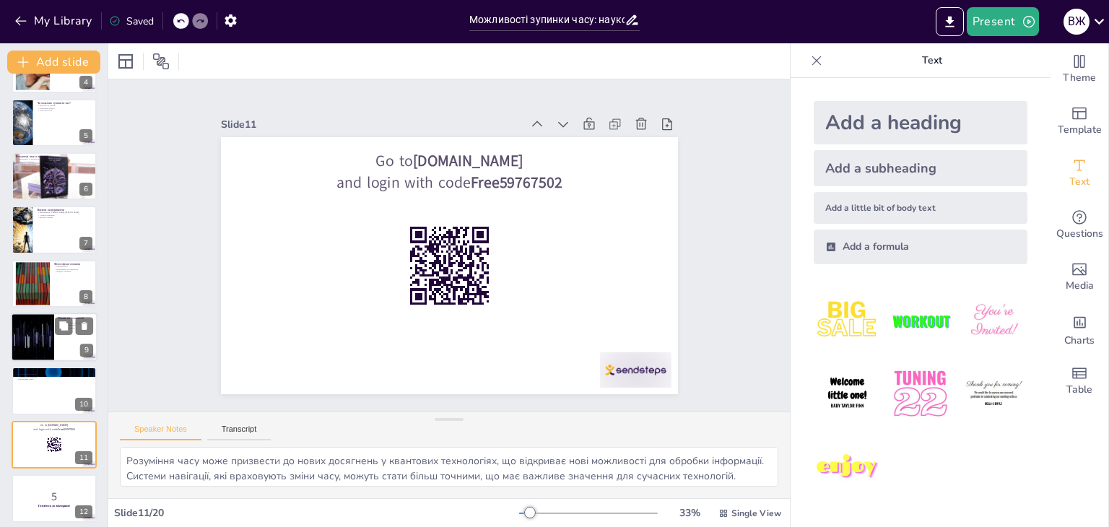
scroll to position [238, 0]
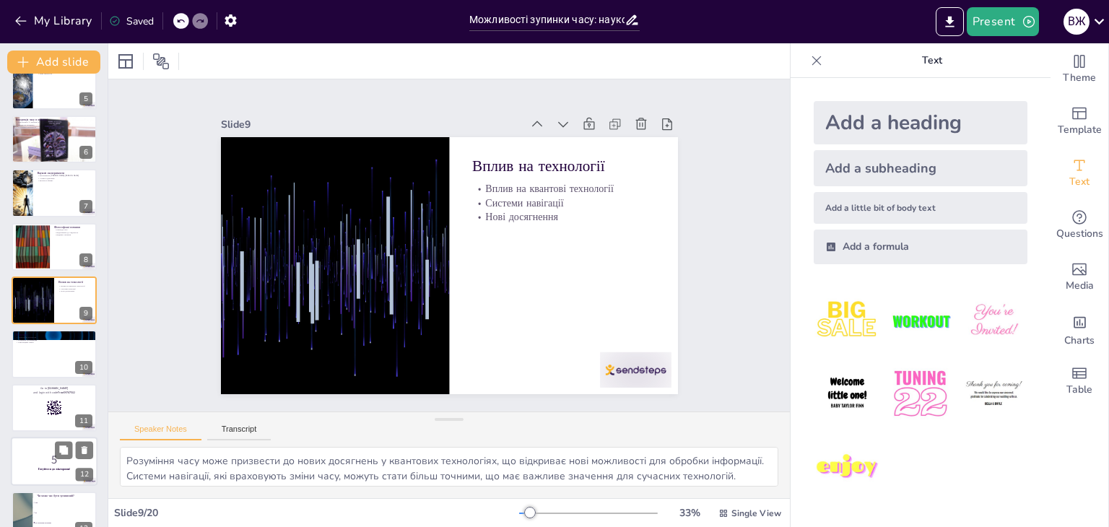
click at [46, 454] on p "5" at bounding box center [54, 460] width 78 height 16
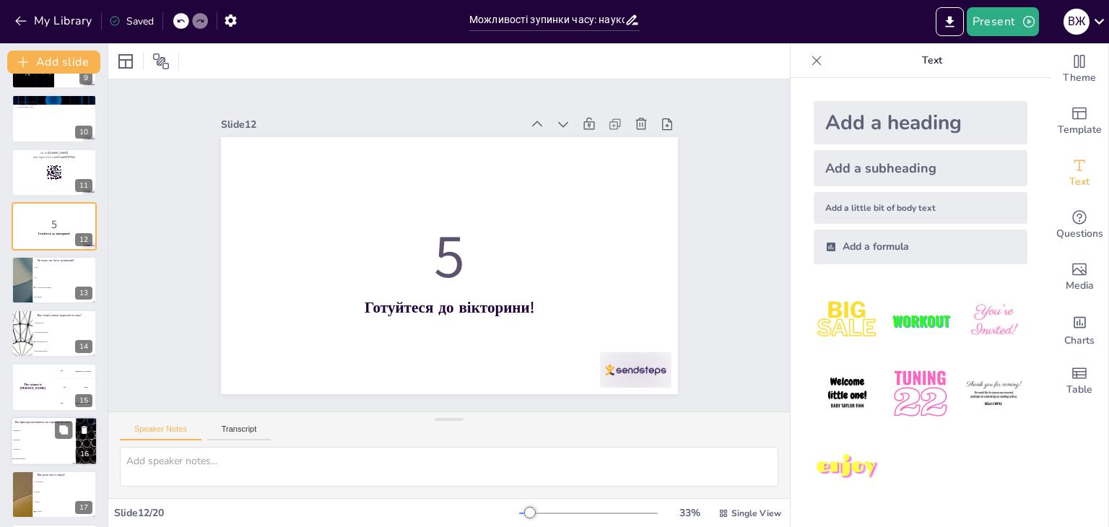
scroll to position [544, 0]
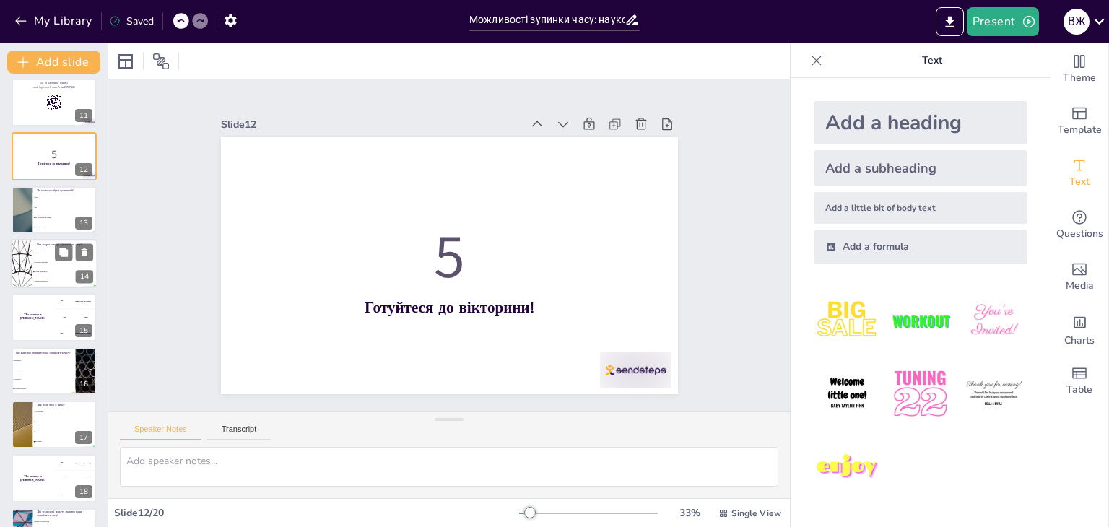
click at [33, 264] on li "Класична механіка" at bounding box center [65, 262] width 65 height 9
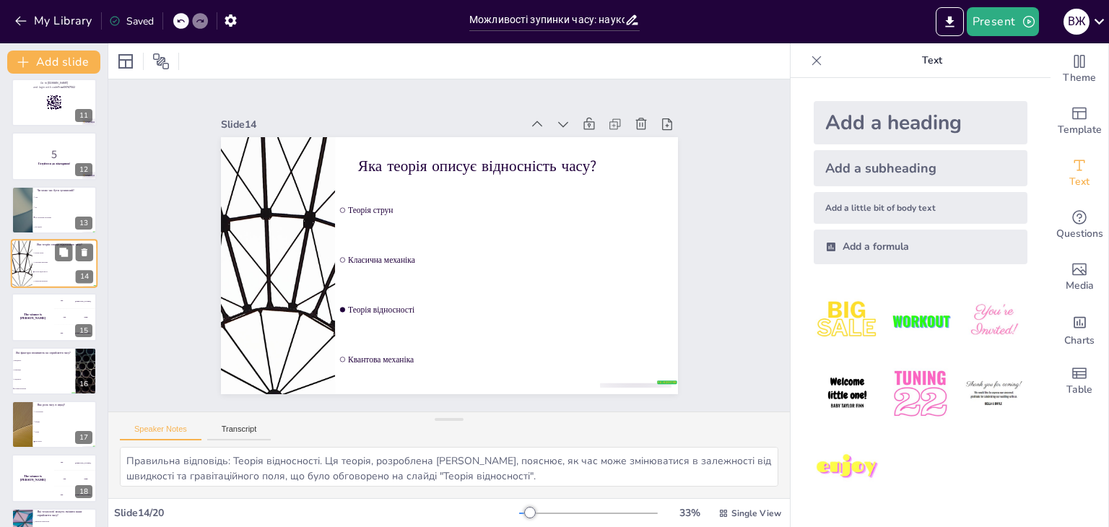
scroll to position [507, 0]
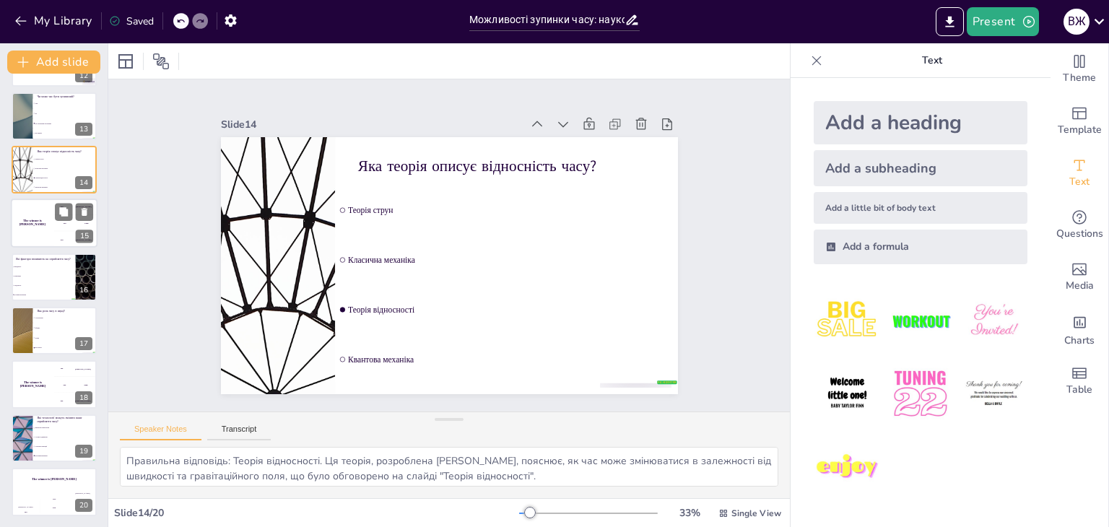
click at [40, 232] on div "The winner is [PERSON_NAME]" at bounding box center [32, 223] width 43 height 49
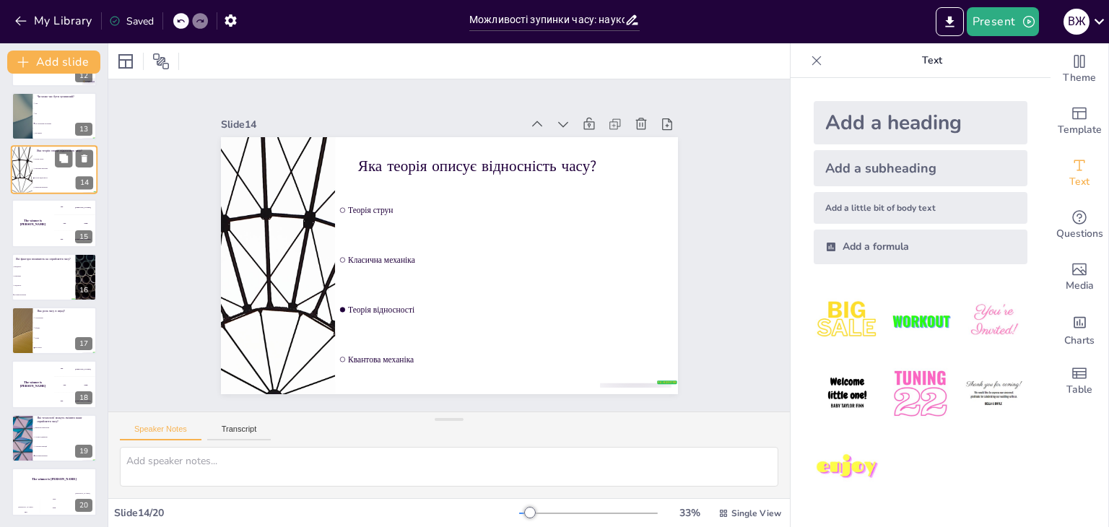
scroll to position [561, 0]
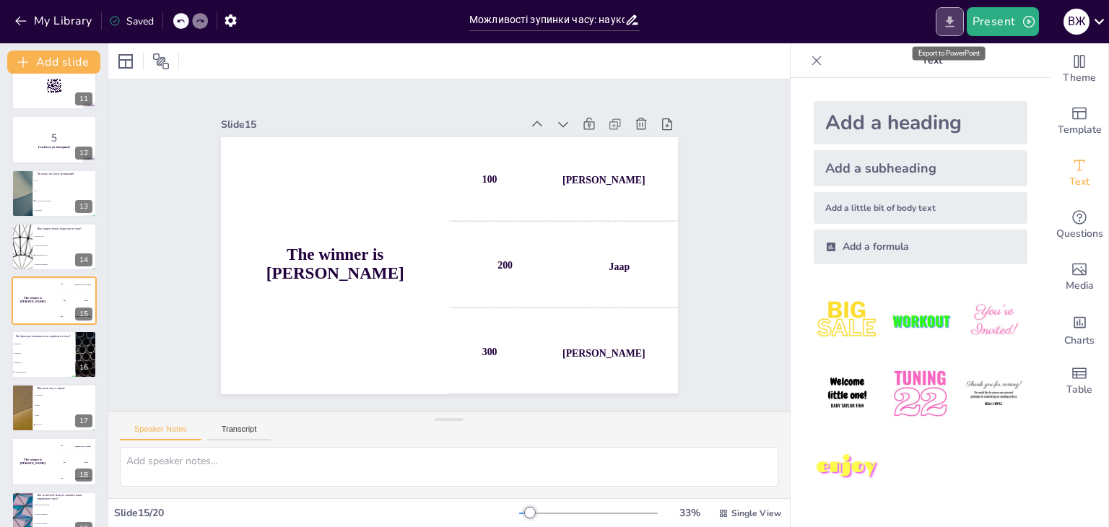
click at [953, 18] on icon "Export to PowerPoint" at bounding box center [950, 21] width 15 height 15
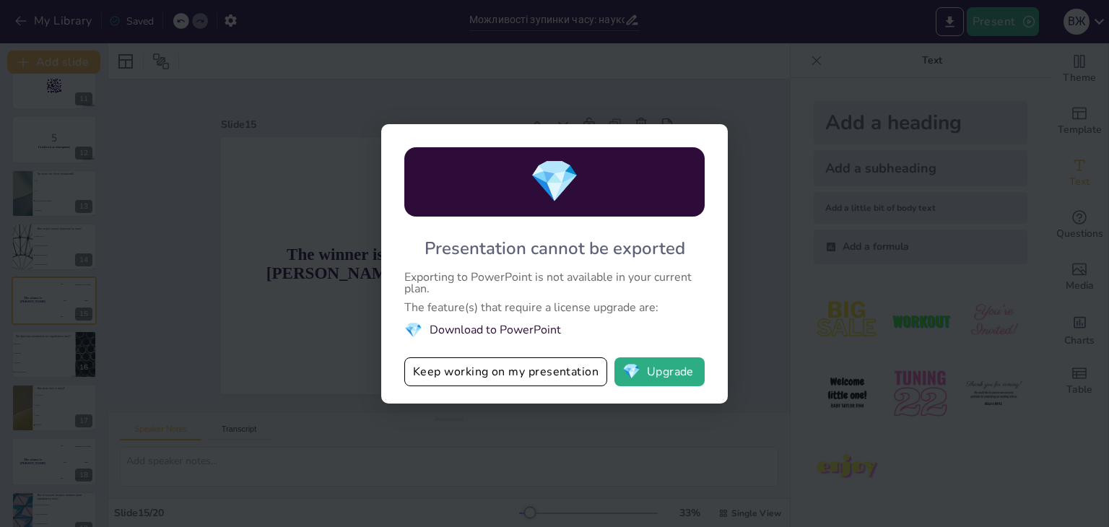
drag, startPoint x: 640, startPoint y: 222, endPoint x: 641, endPoint y: 209, distance: 13.8
click at [640, 217] on div "💎 Presentation cannot be exported Exporting to PowerPoint is not available in y…" at bounding box center [554, 264] width 347 height 280
click at [540, 373] on button "Keep working on my presentation" at bounding box center [505, 372] width 203 height 29
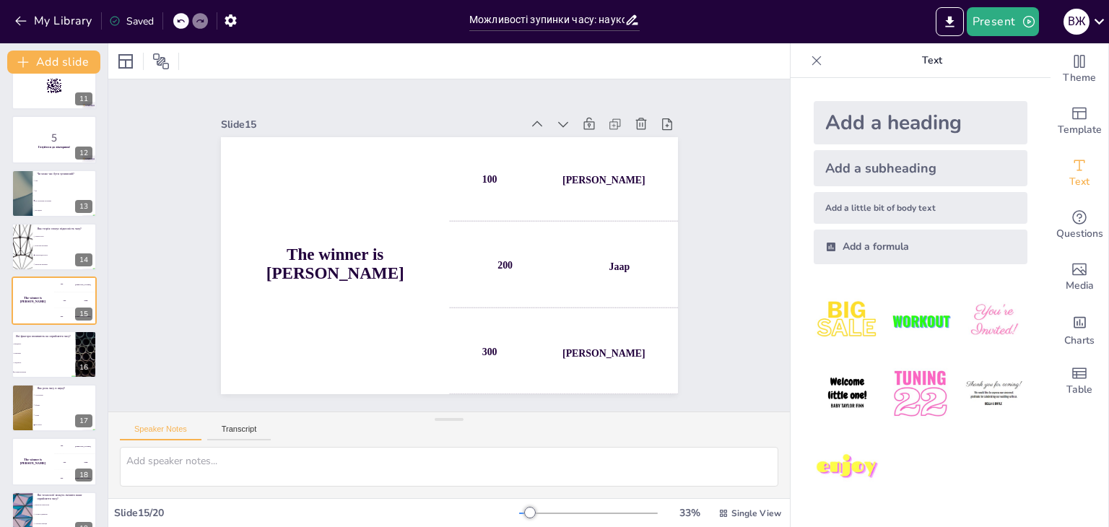
click at [810, 61] on icon at bounding box center [817, 60] width 14 height 14
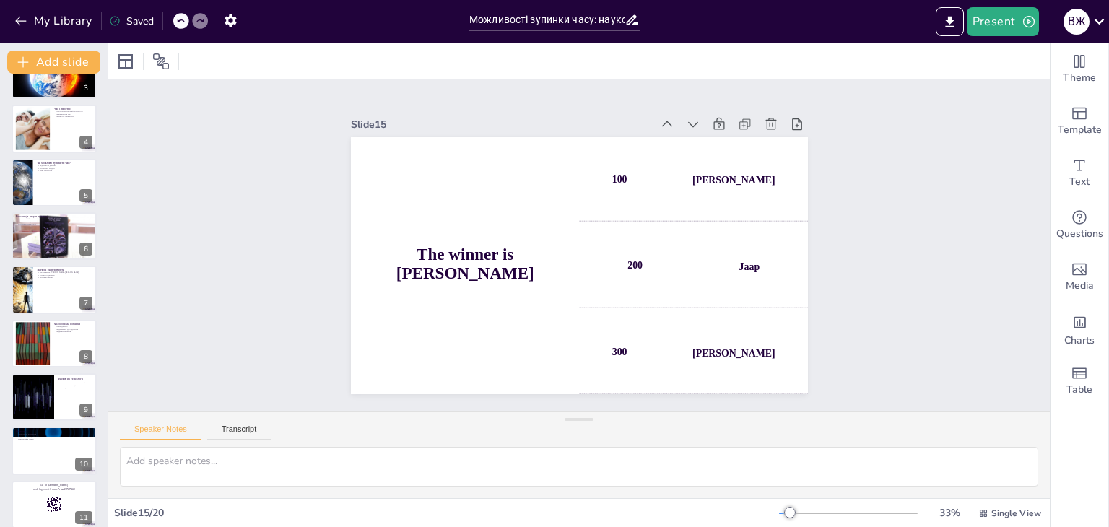
scroll to position [0, 0]
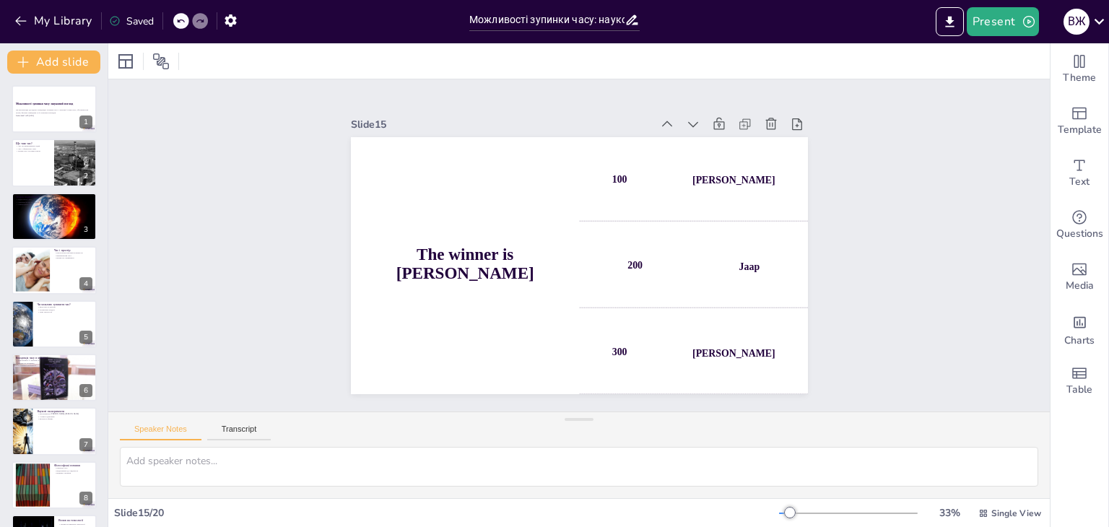
click at [131, 19] on div "Saved" at bounding box center [131, 21] width 45 height 14
click at [951, 29] on icon "Export to PowerPoint" at bounding box center [950, 21] width 15 height 15
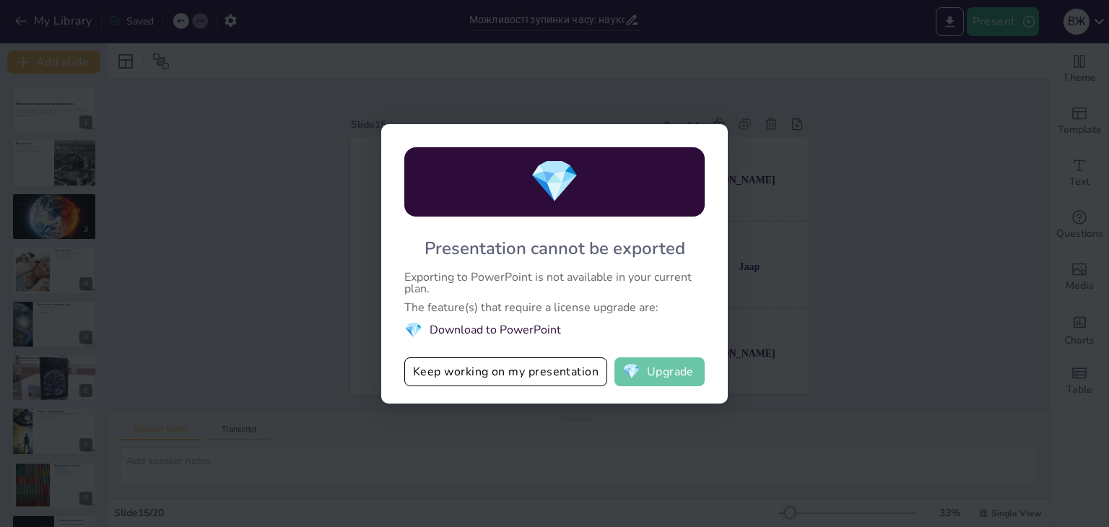
click at [636, 371] on span "💎" at bounding box center [632, 372] width 18 height 14
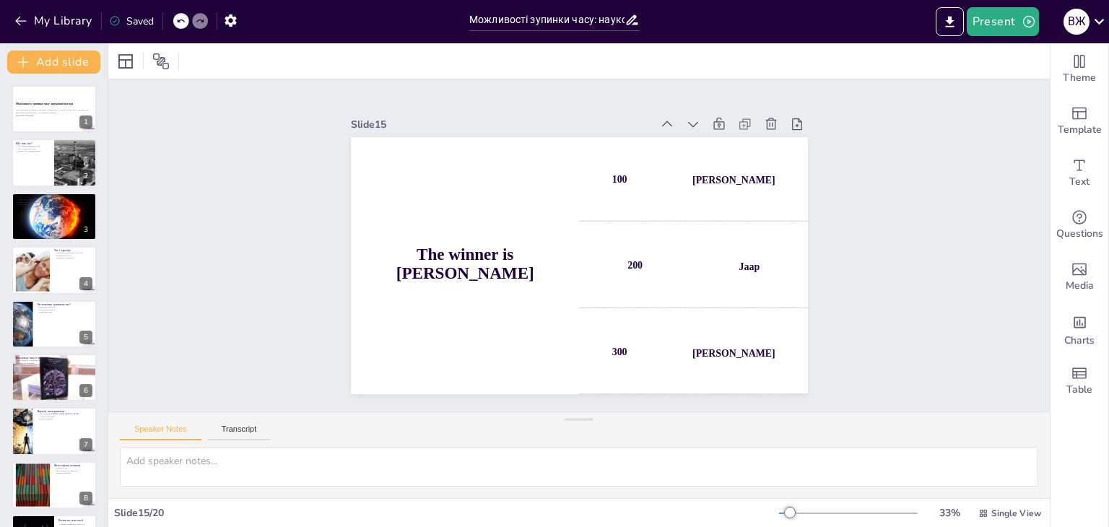
click at [139, 22] on div "Saved" at bounding box center [131, 21] width 45 height 14
click at [1017, 24] on button "Present" at bounding box center [1003, 21] width 72 height 29
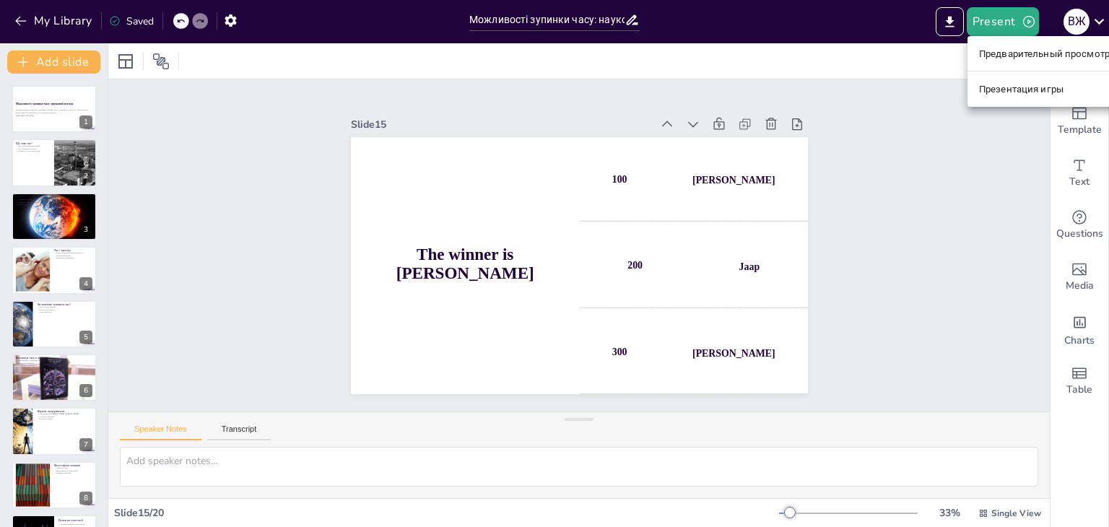
click at [1006, 59] on font "Предварительный просмотр презентации" at bounding box center [1075, 53] width 193 height 11
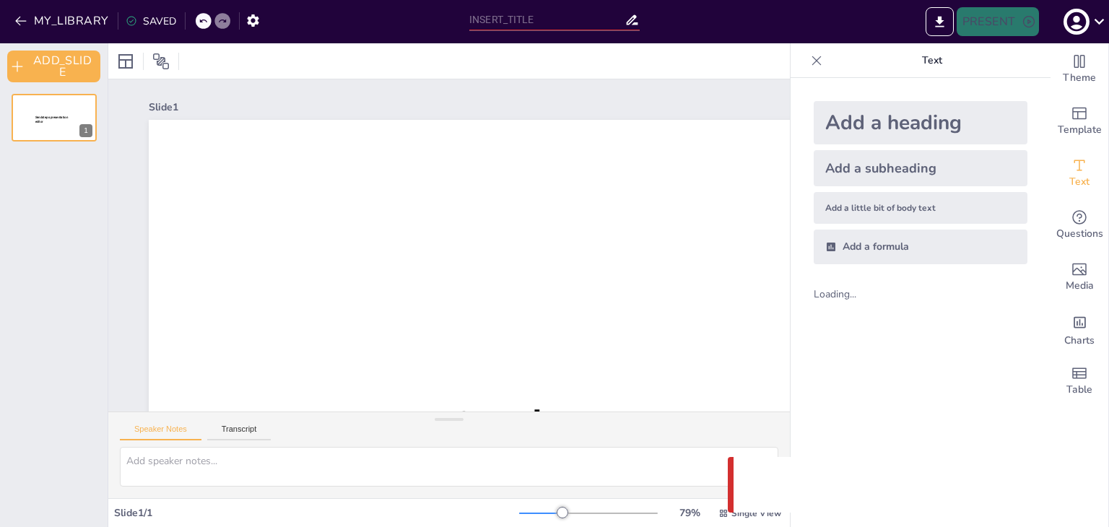
type input "Можливості зупинки часу: науковий погляд"
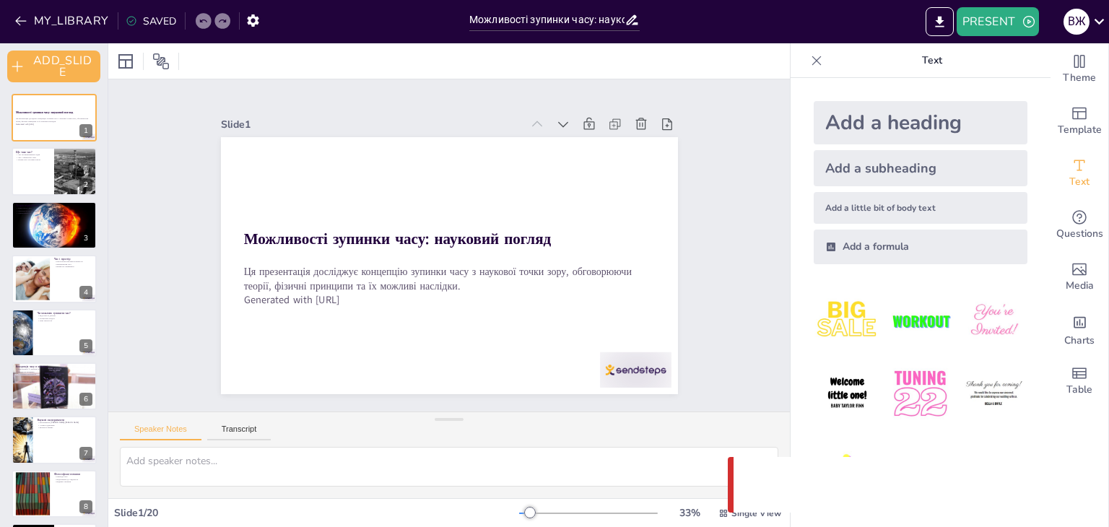
checkbox input "true"
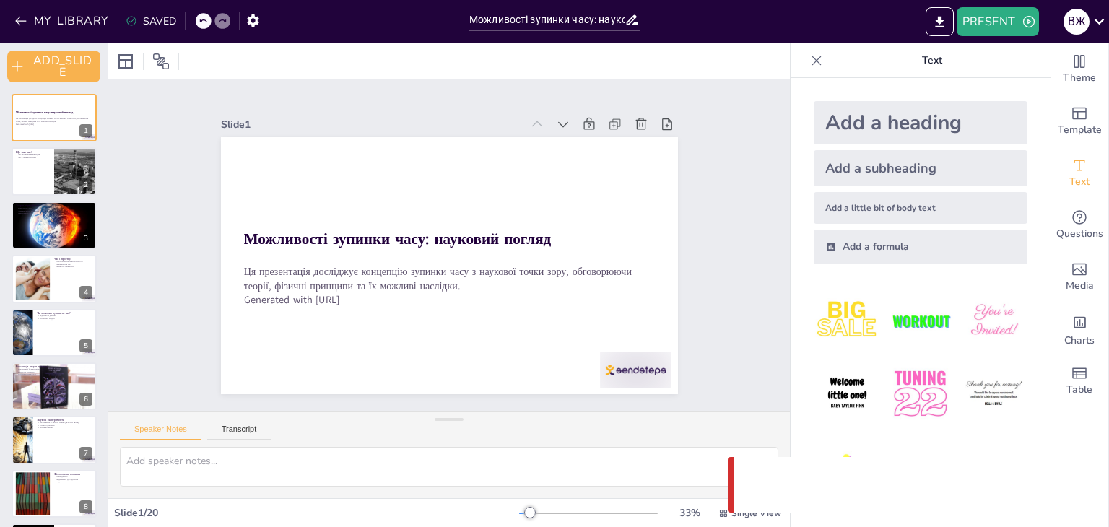
click at [733, 75] on div at bounding box center [449, 60] width 682 height 35
click at [159, 21] on div "SAVED" at bounding box center [151, 21] width 51 height 14
click at [159, 59] on icon at bounding box center [160, 61] width 17 height 17
checkbox input "true"
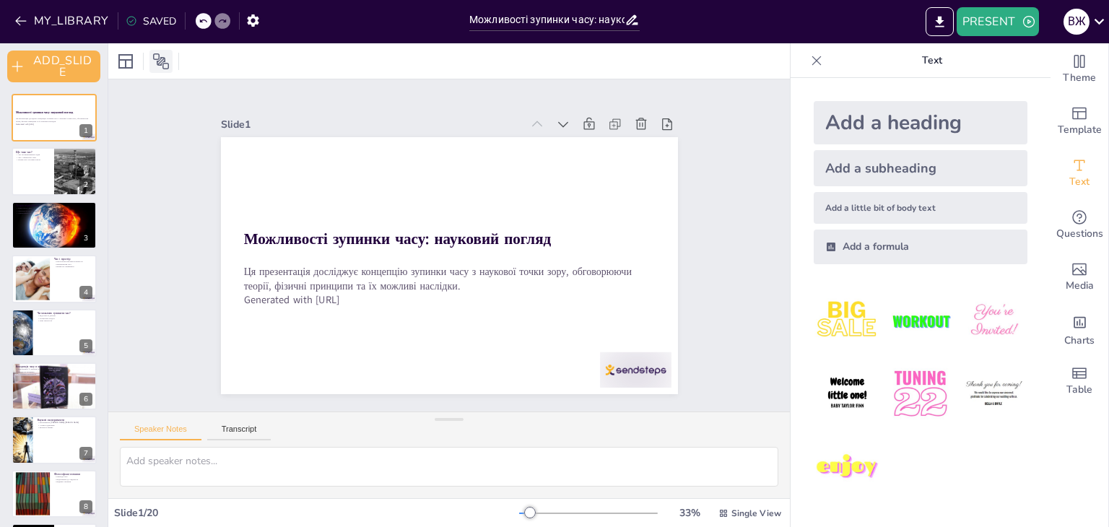
checkbox input "true"
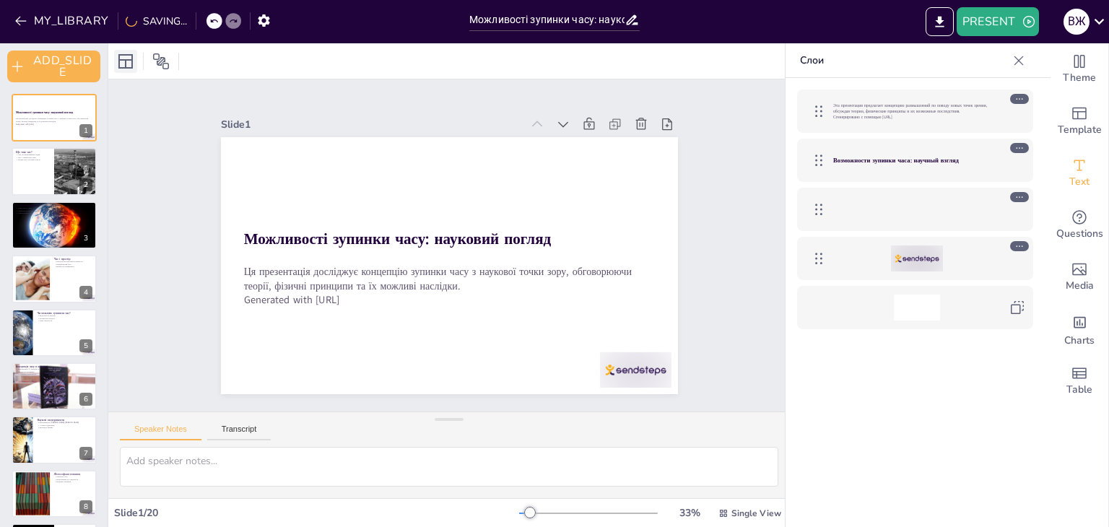
click at [133, 62] on icon at bounding box center [125, 61] width 17 height 17
drag, startPoint x: 159, startPoint y: 56, endPoint x: 167, endPoint y: 56, distance: 7.9
click at [160, 56] on icon at bounding box center [160, 61] width 17 height 17
checkbox input "true"
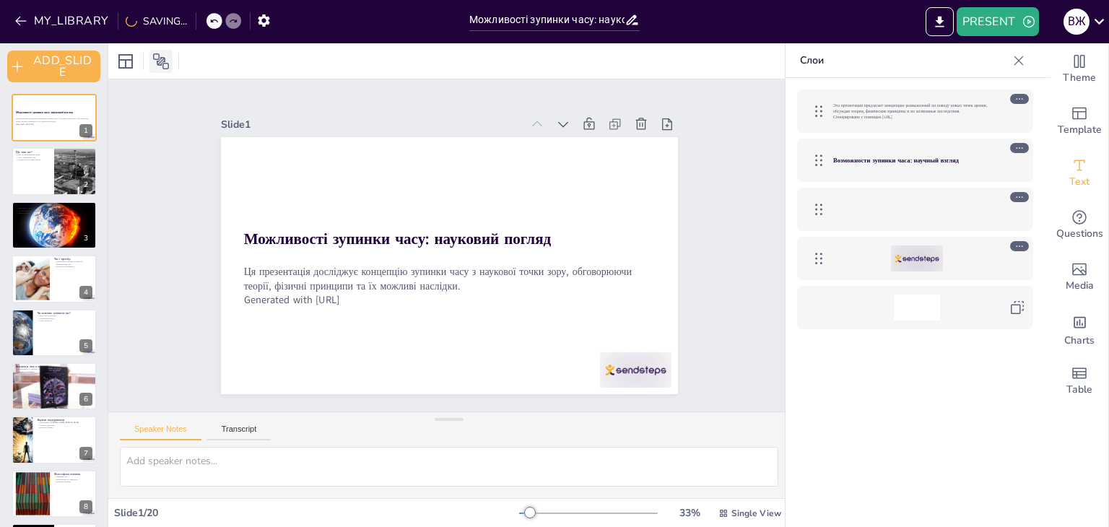
checkbox input "true"
click at [269, 67] on div at bounding box center [449, 60] width 682 height 35
checkbox input "true"
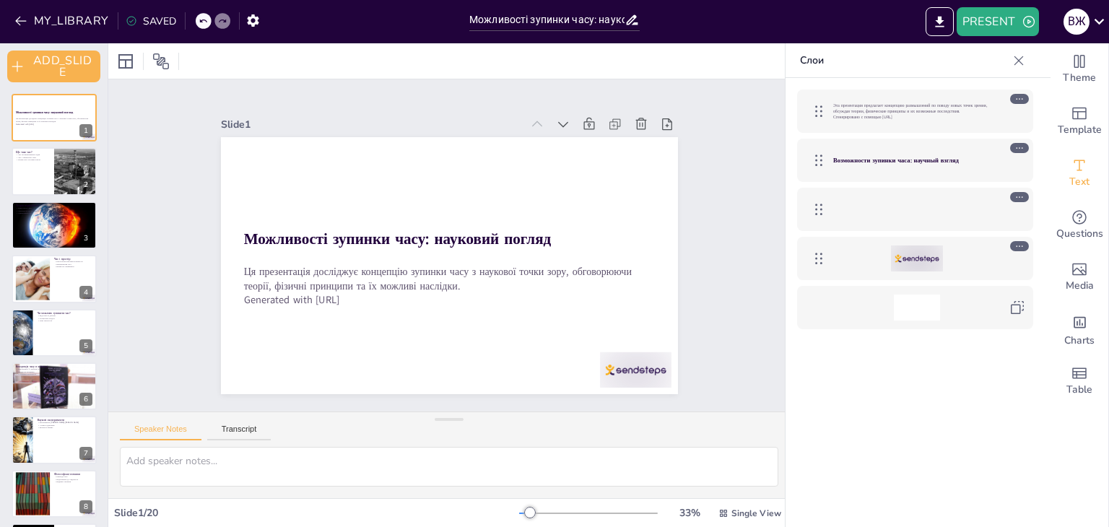
checkbox input "true"
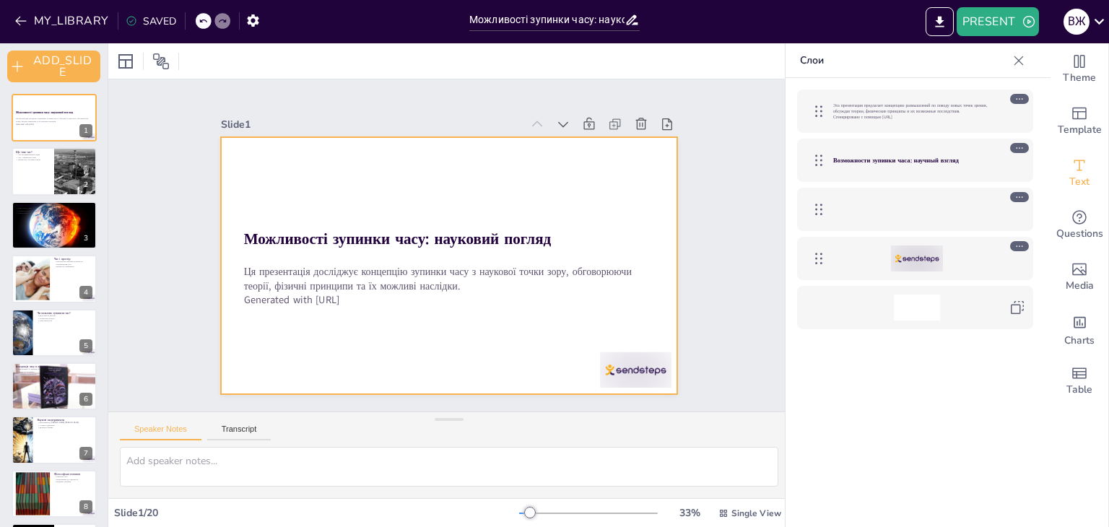
checkbox input "true"
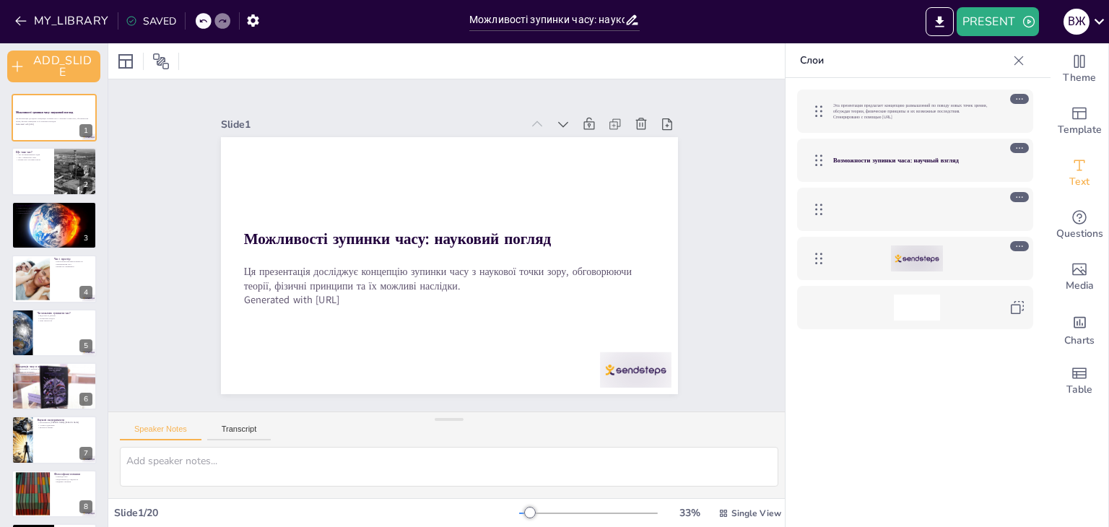
checkbox input "true"
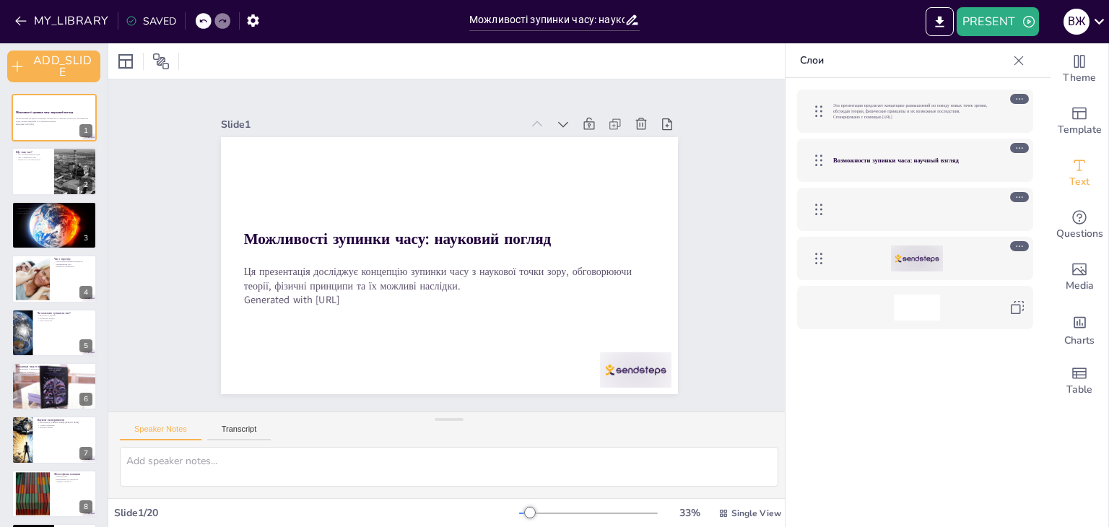
checkbox input "true"
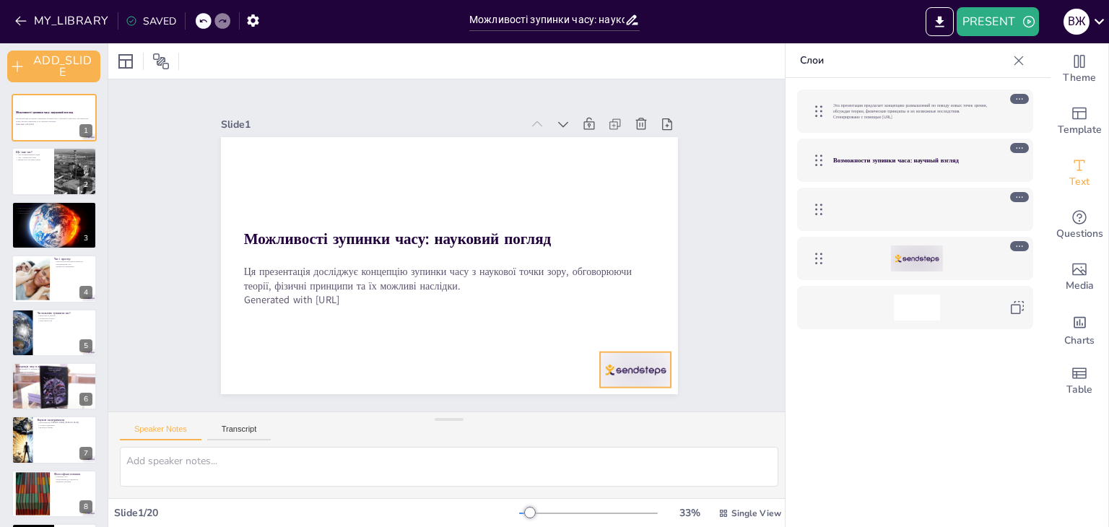
checkbox input "true"
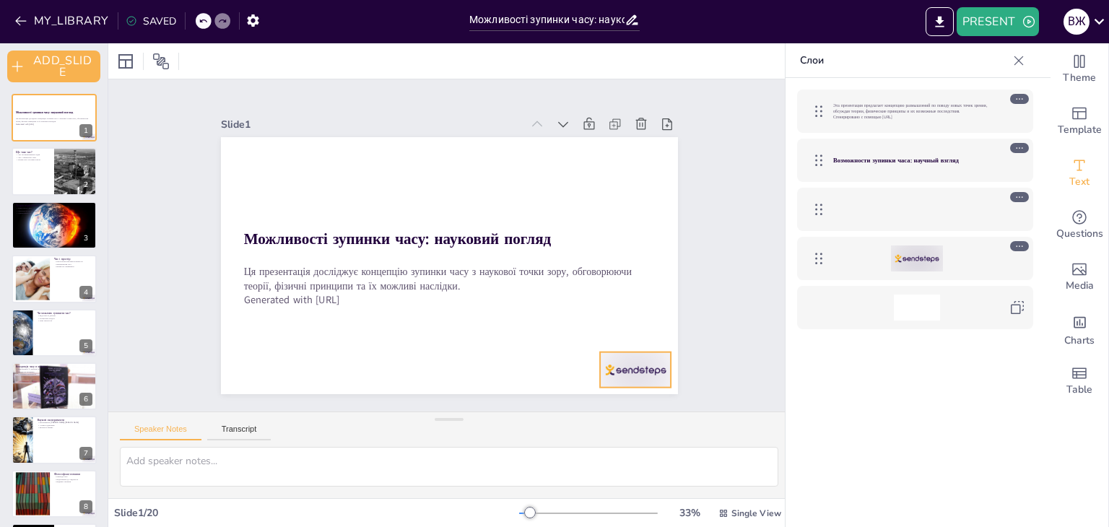
checkbox input "true"
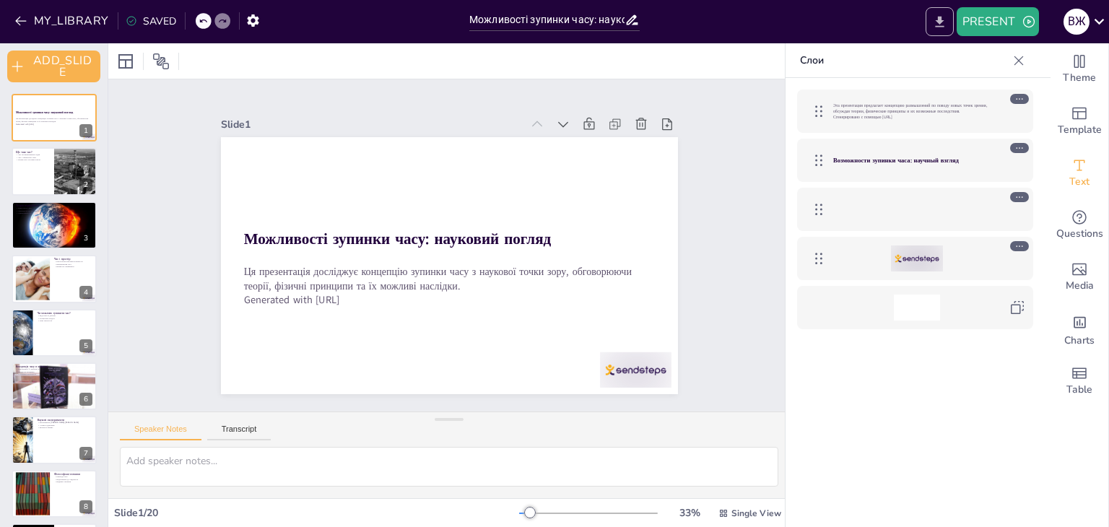
drag, startPoint x: 956, startPoint y: 26, endPoint x: 944, endPoint y: 24, distance: 12.5
click at [956, 24] on div at bounding box center [940, 21] width 34 height 29
click at [938, 28] on icon "EXPORT_TO_POWERPOINT" at bounding box center [940, 21] width 15 height 15
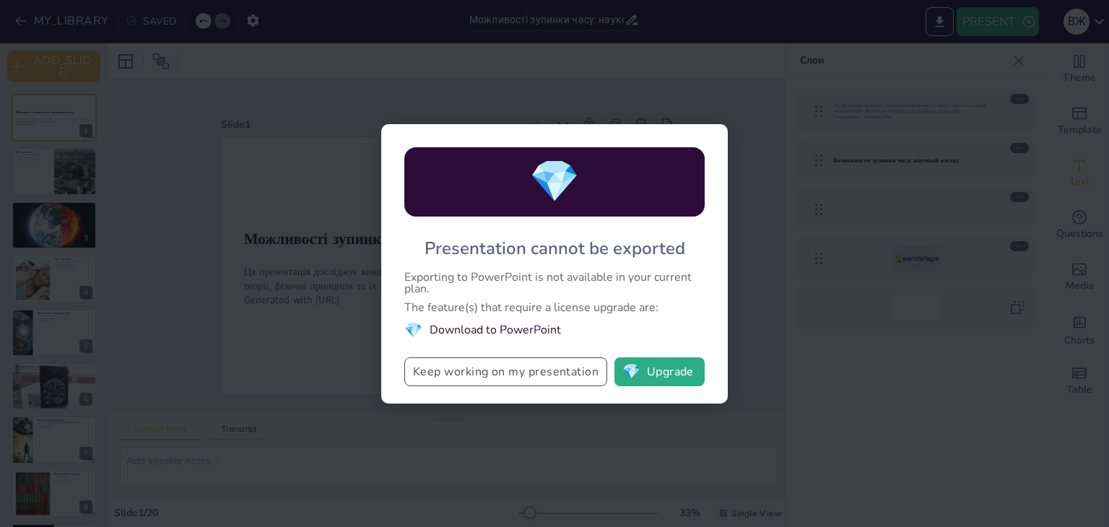
click at [542, 373] on button "Keep working on my presentation" at bounding box center [505, 372] width 203 height 29
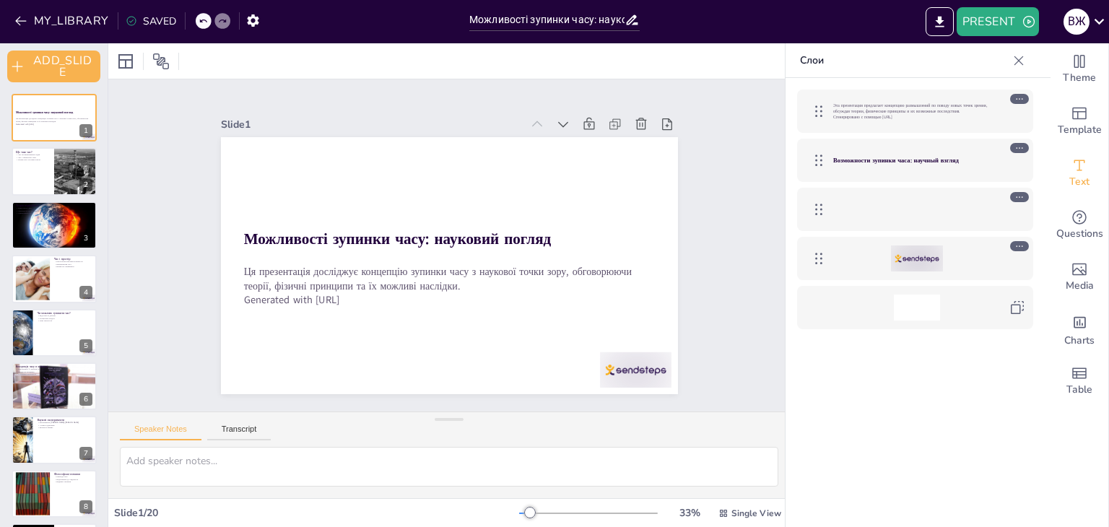
checkbox input "true"
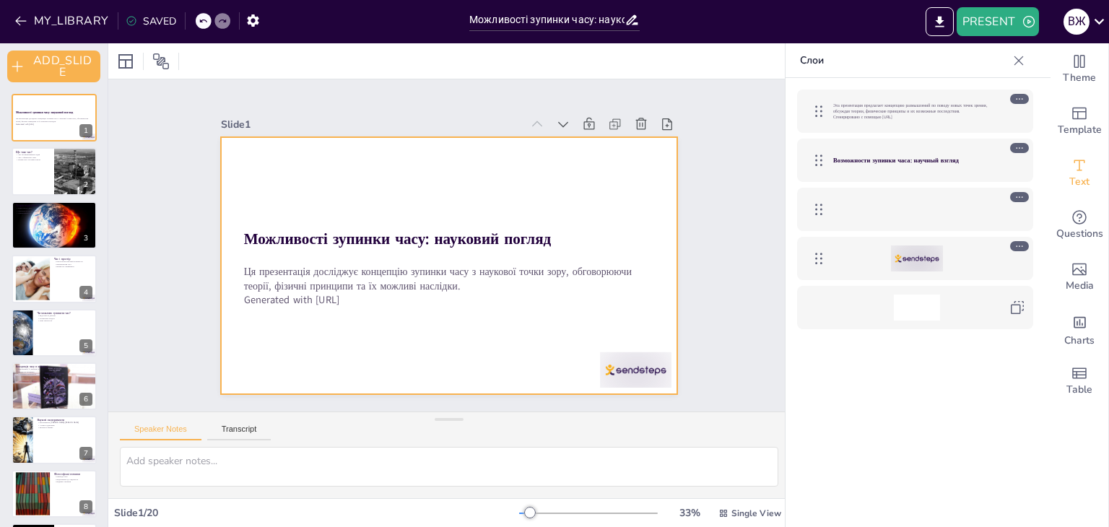
checkbox input "true"
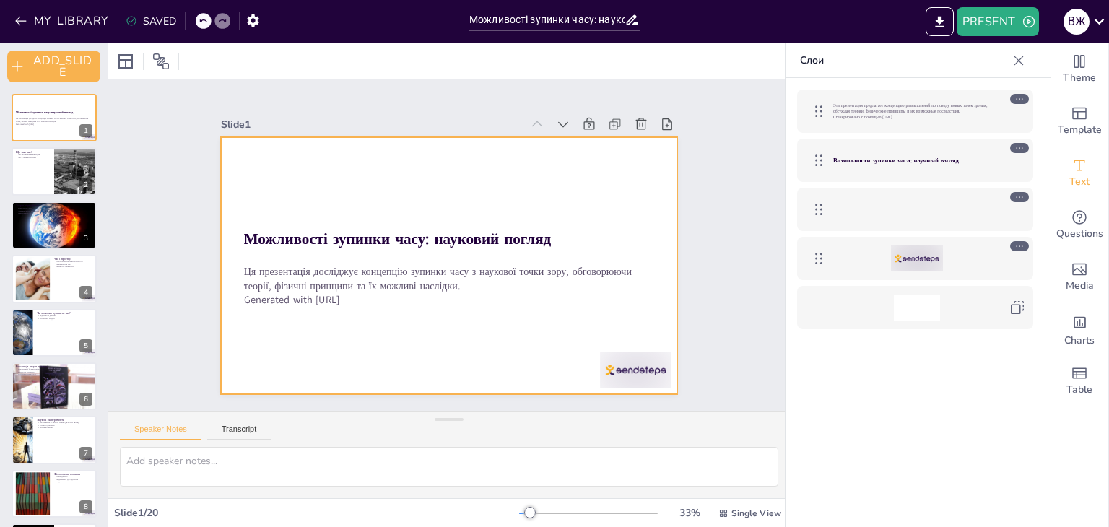
checkbox input "true"
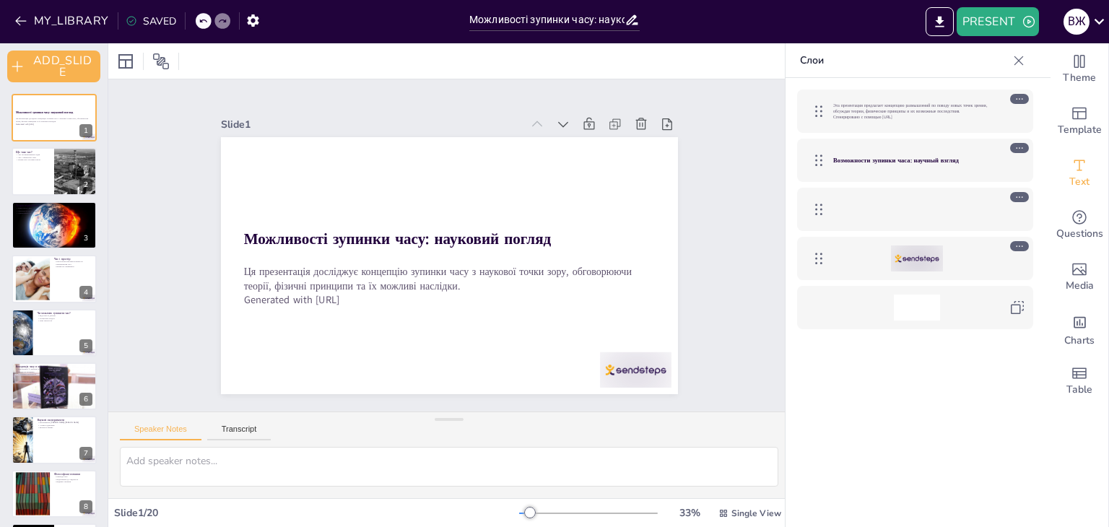
checkbox input "true"
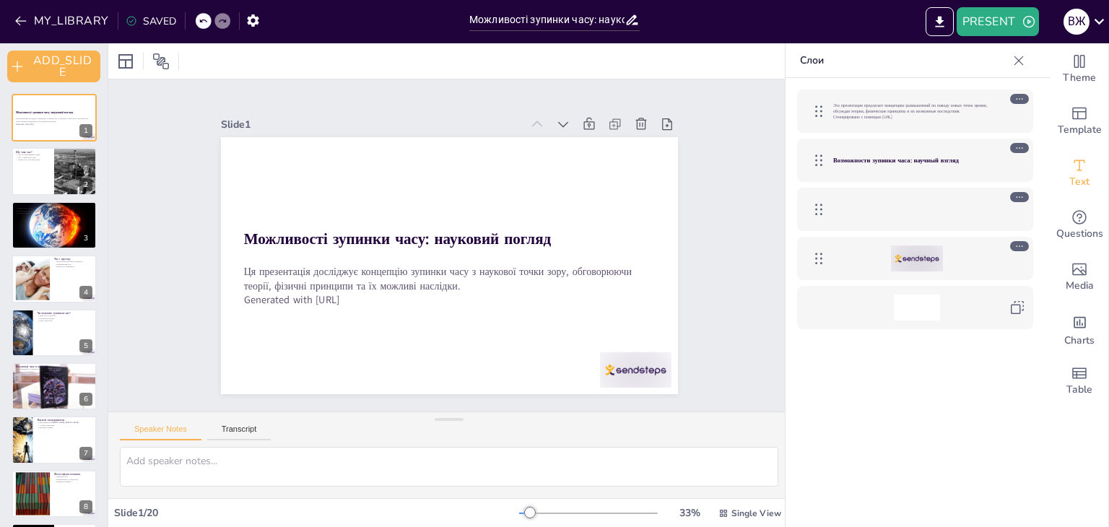
checkbox input "true"
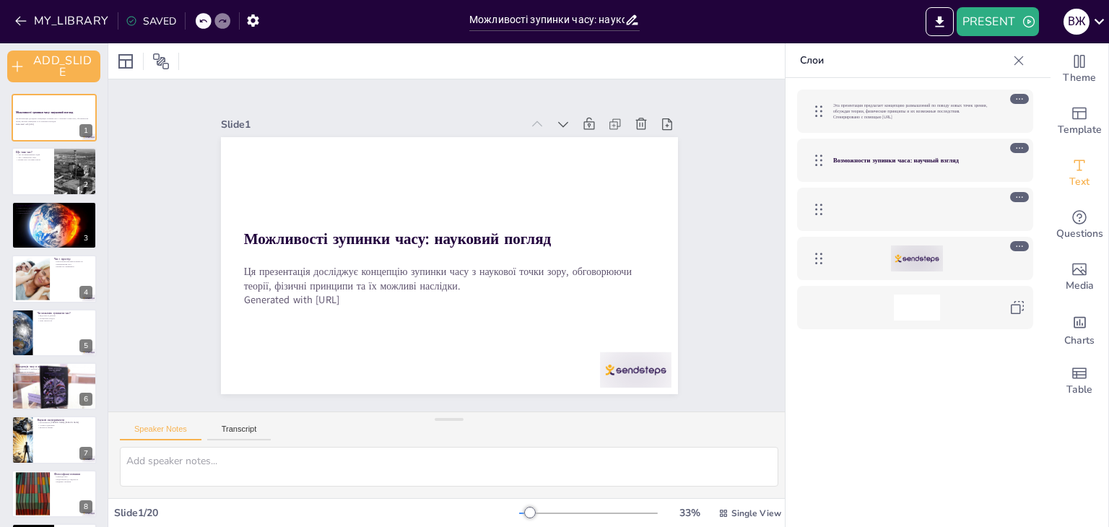
click at [1023, 62] on icon at bounding box center [1019, 60] width 14 height 14
checkbox input "true"
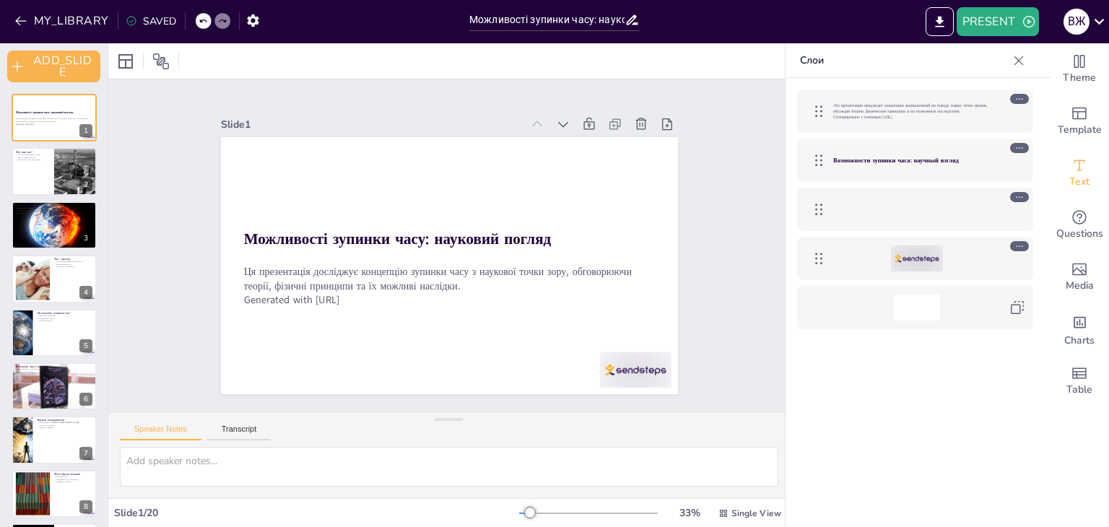
checkbox input "true"
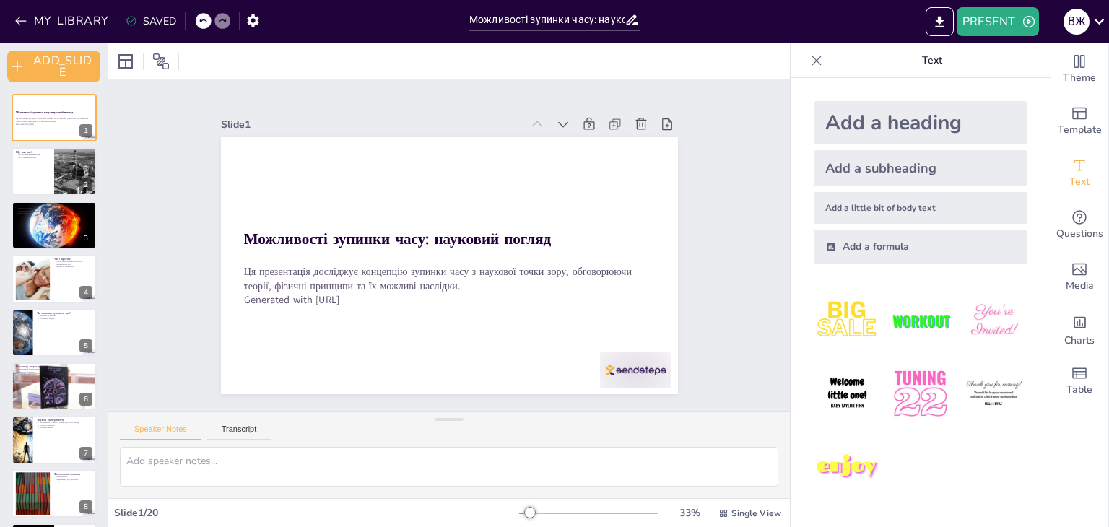
click at [810, 64] on icon at bounding box center [817, 60] width 14 height 14
checkbox input "true"
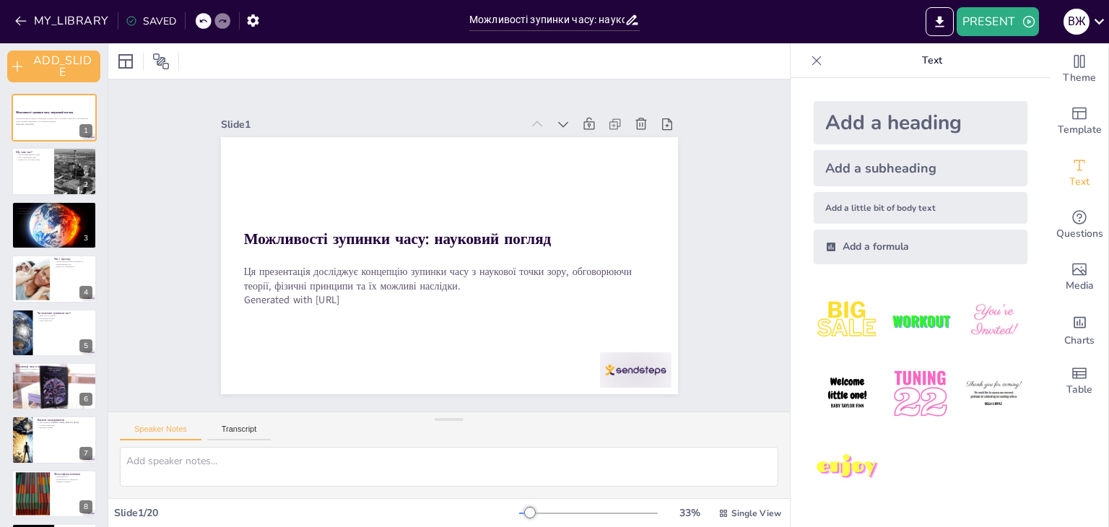
checkbox input "true"
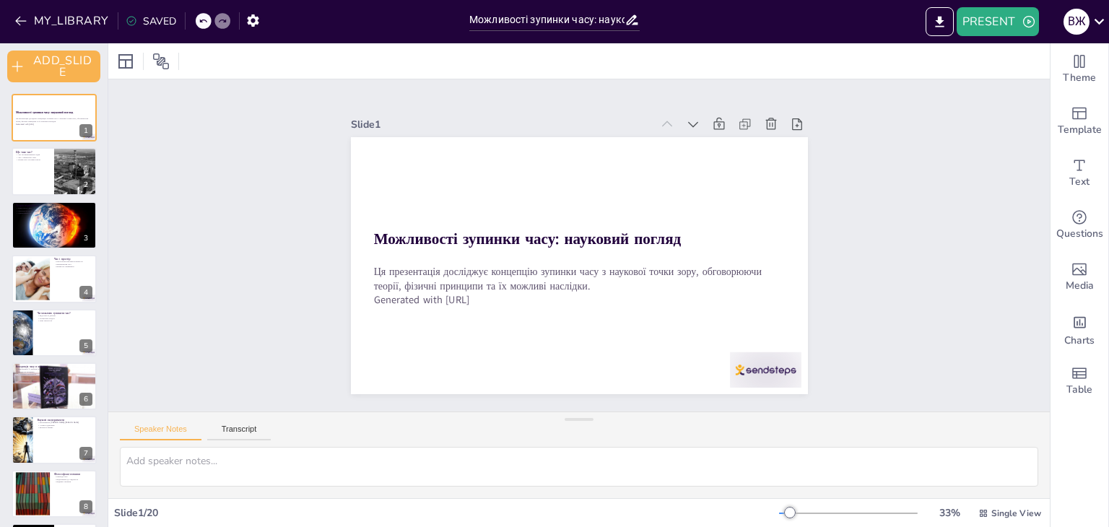
checkbox input "true"
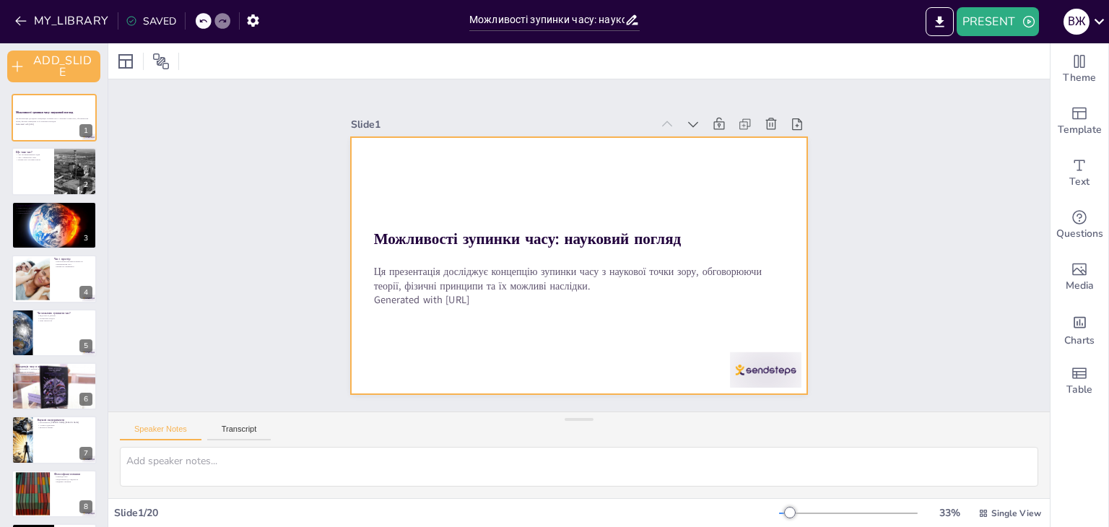
checkbox input "true"
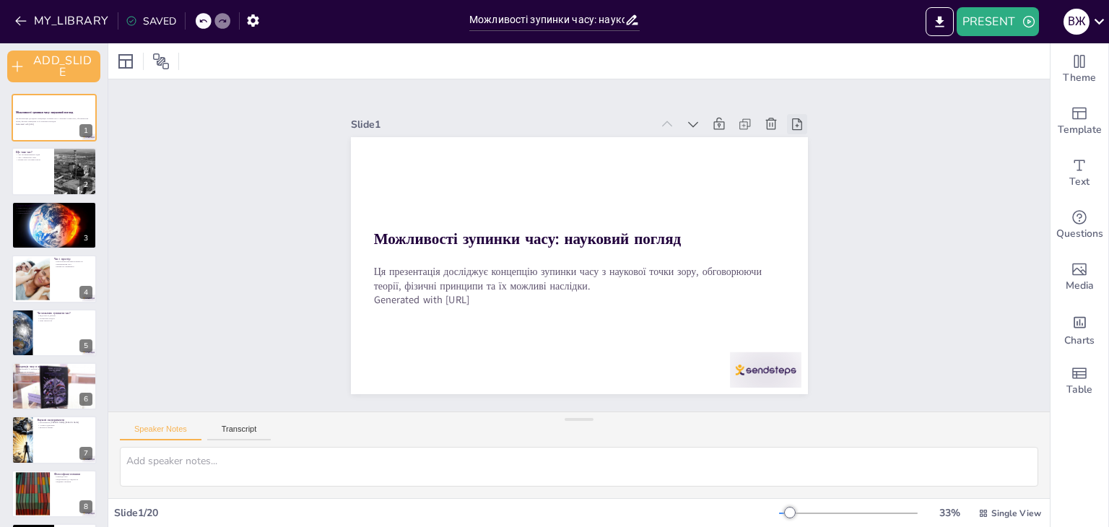
click at [793, 124] on icon at bounding box center [798, 124] width 10 height 12
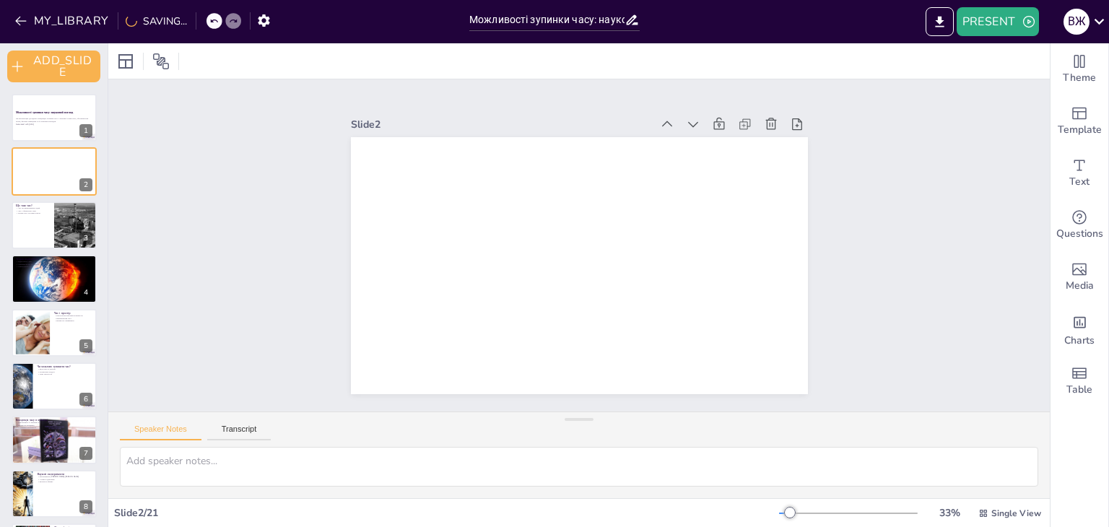
checkbox input "true"
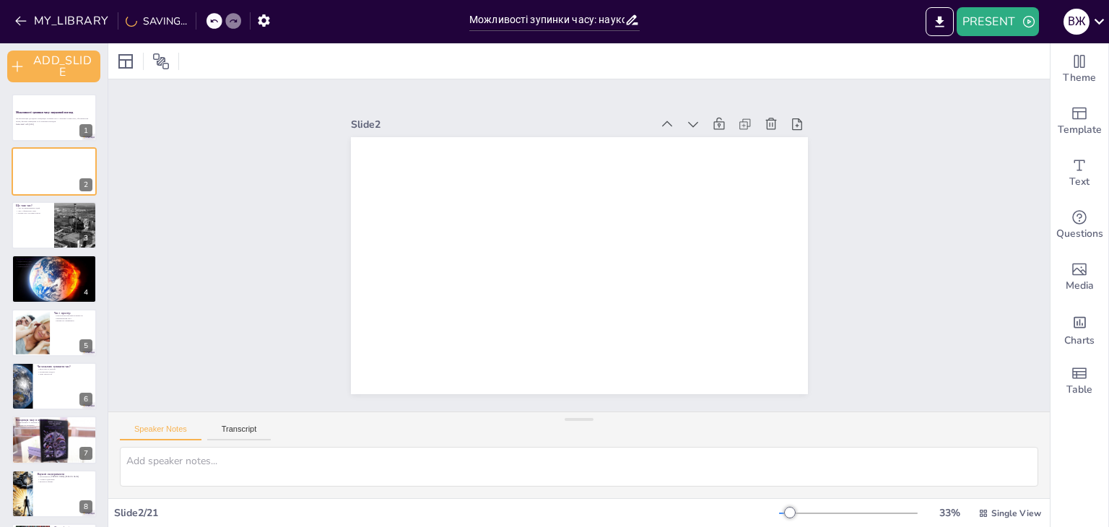
checkbox input "true"
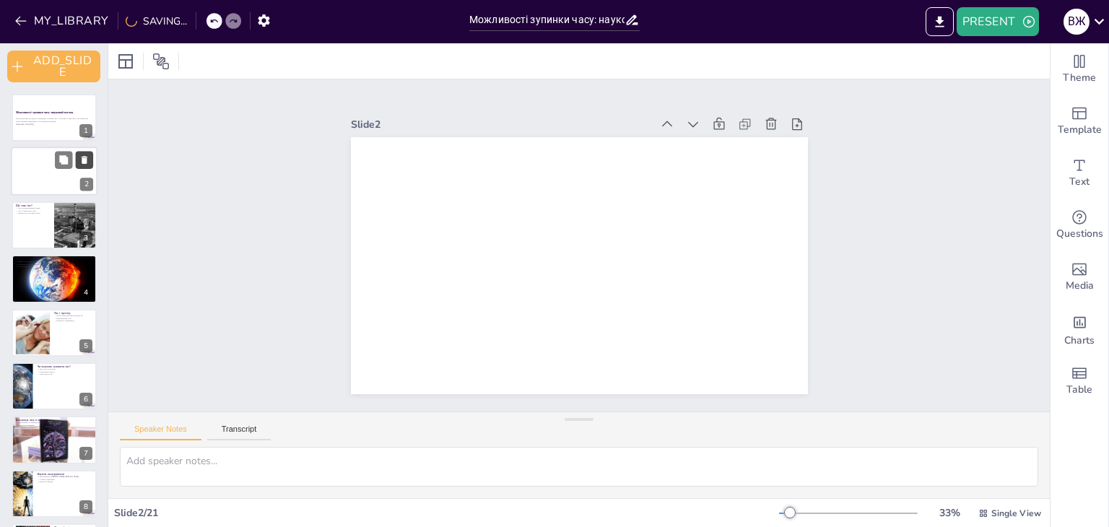
checkbox input "true"
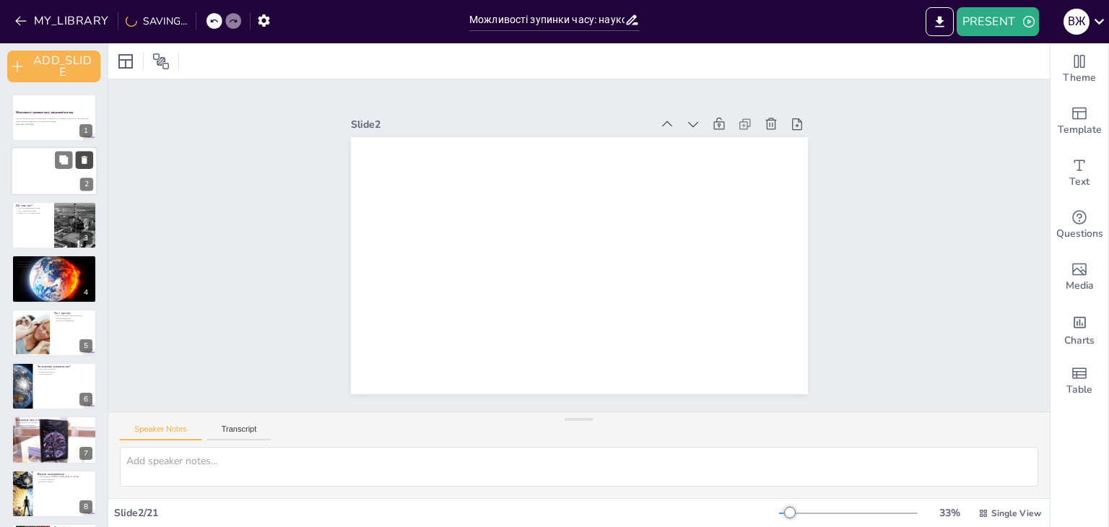
checkbox input "true"
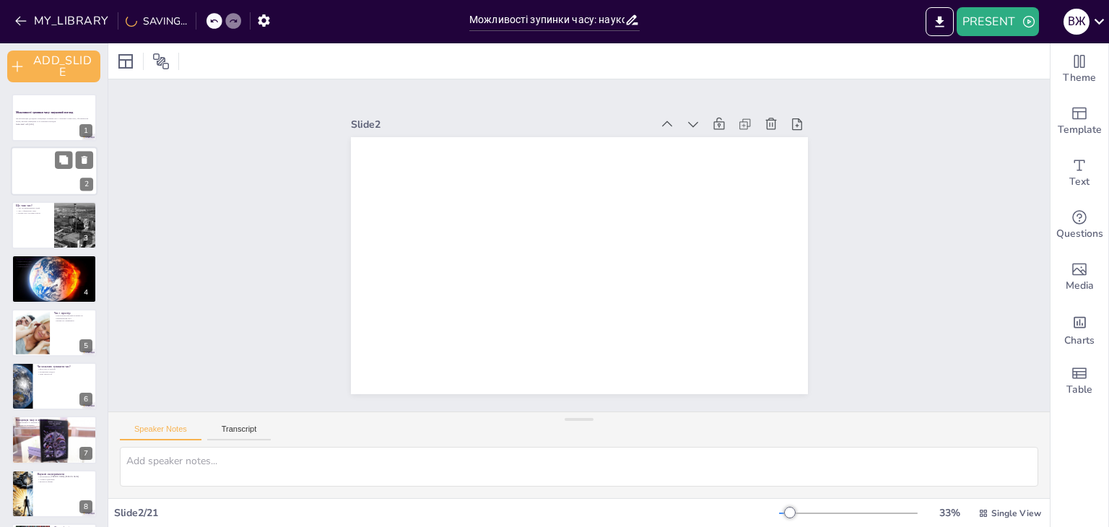
checkbox input "true"
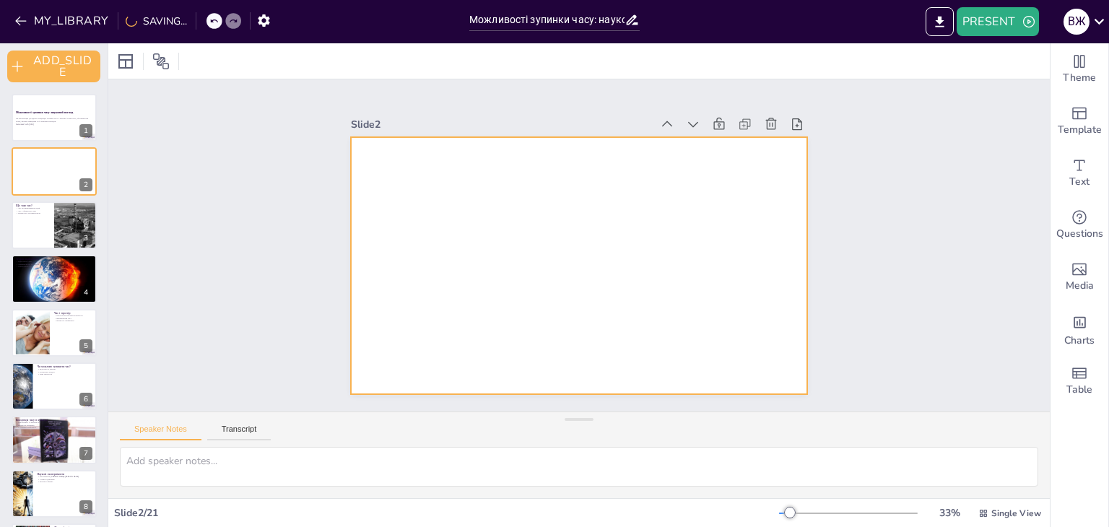
checkbox input "true"
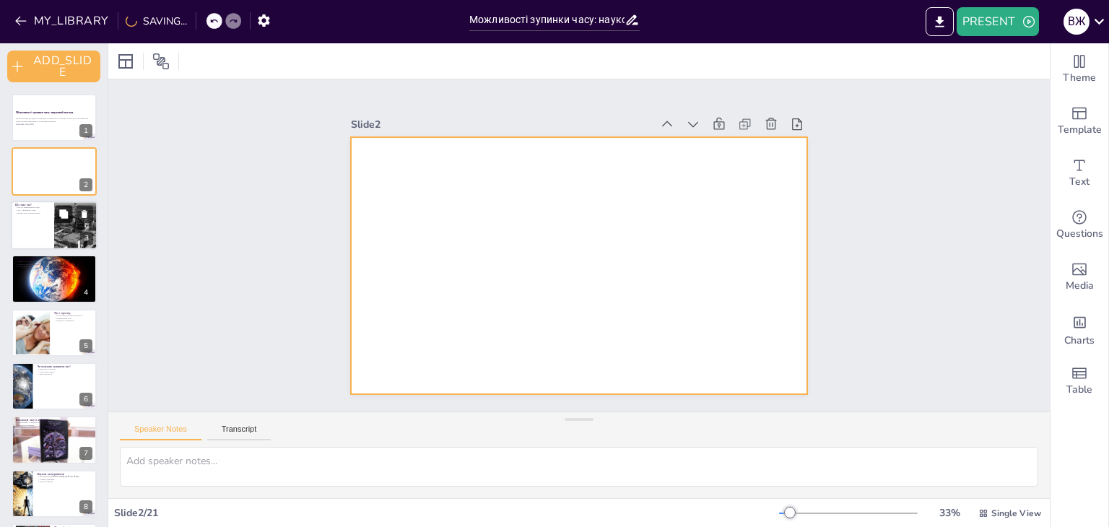
checkbox input "true"
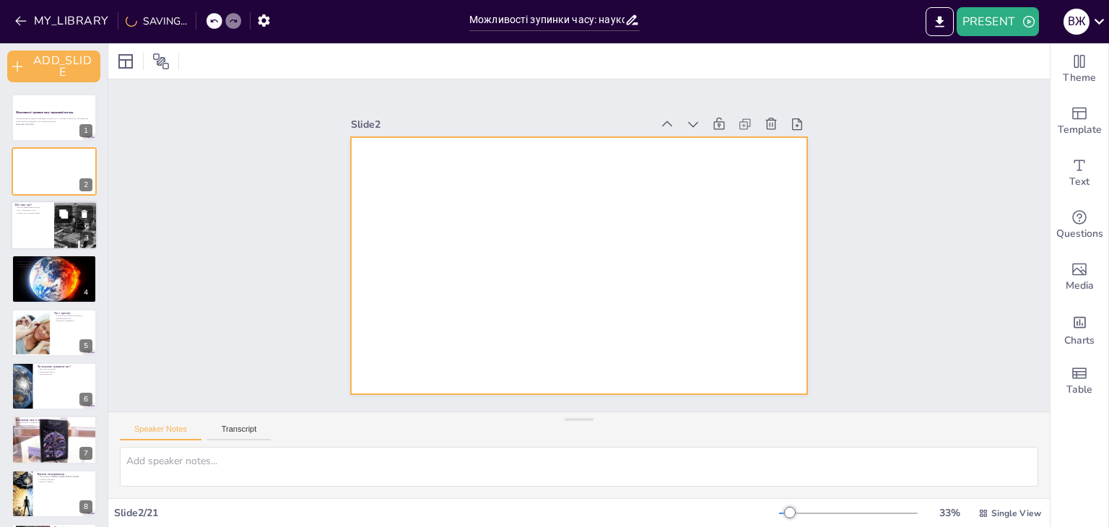
checkbox input "true"
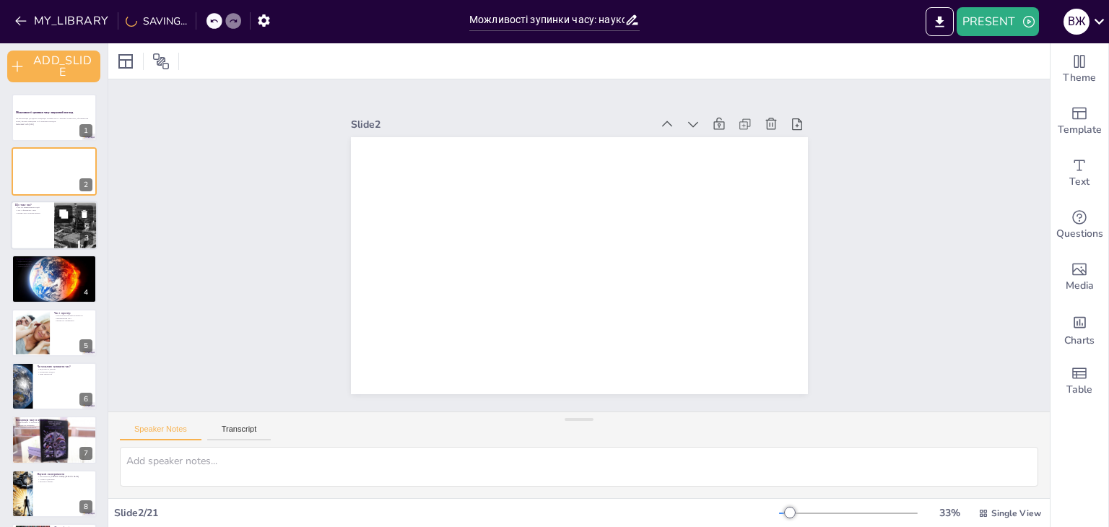
click at [57, 217] on button at bounding box center [63, 213] width 17 height 17
type textarea "Час визначається як вимірювання тривалості подій, що робить його основним аспек…"
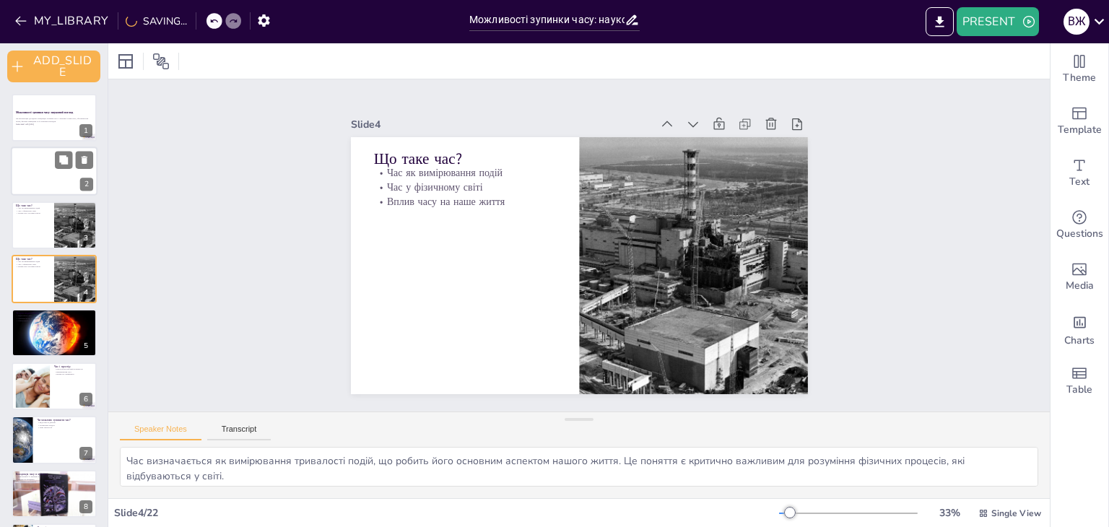
click at [59, 176] on div at bounding box center [54, 171] width 87 height 49
checkbox input "true"
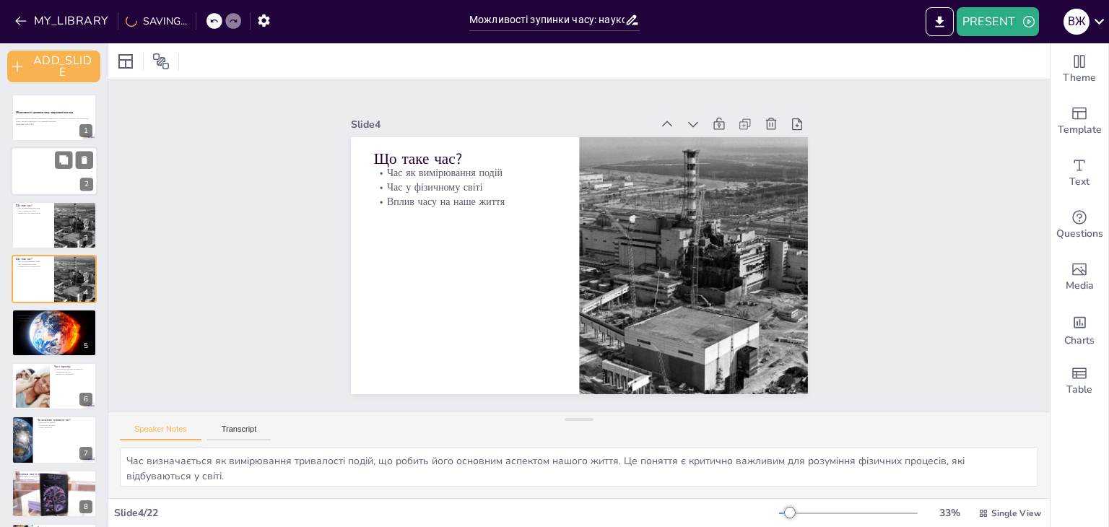
checkbox input "true"
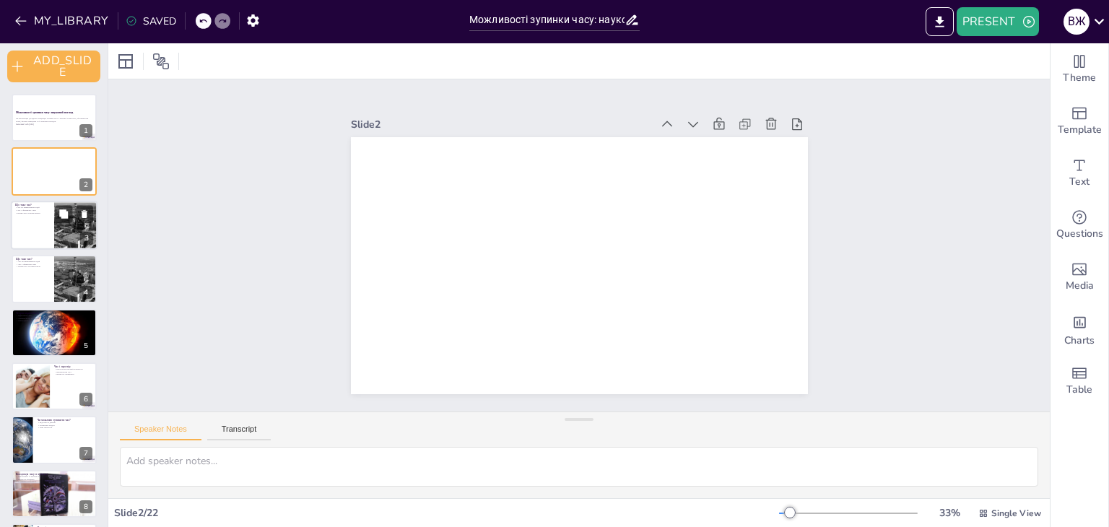
checkbox input "true"
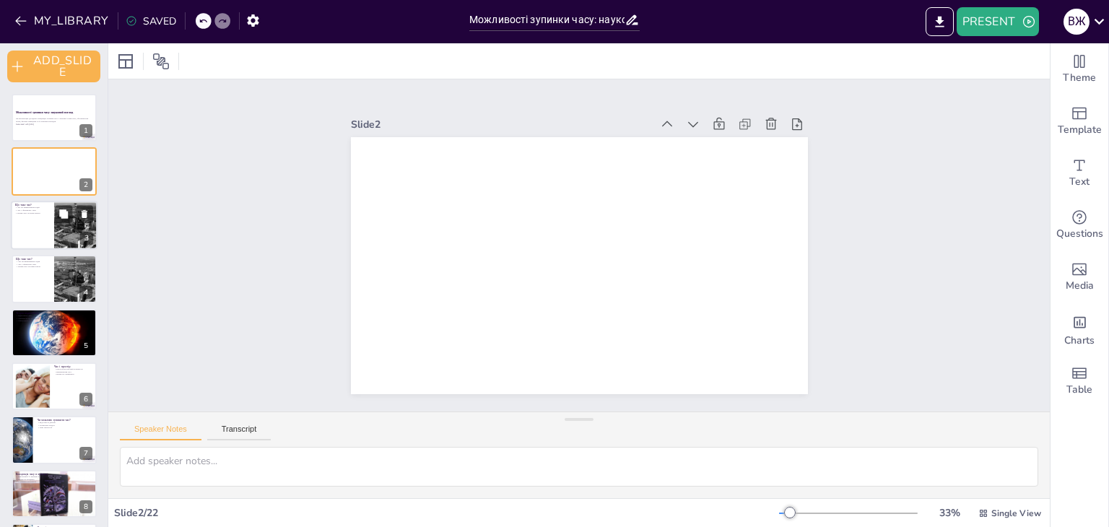
checkbox input "true"
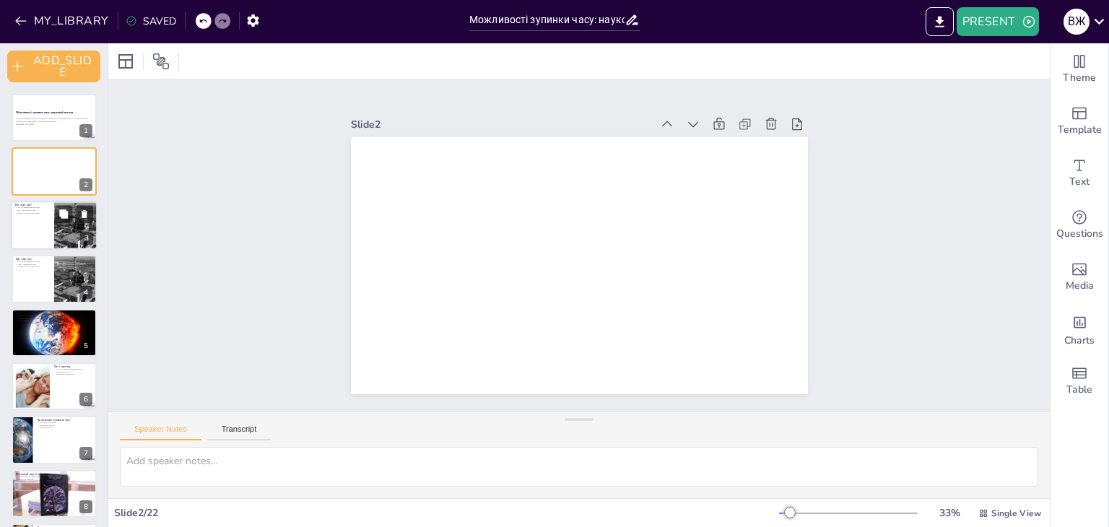
checkbox input "true"
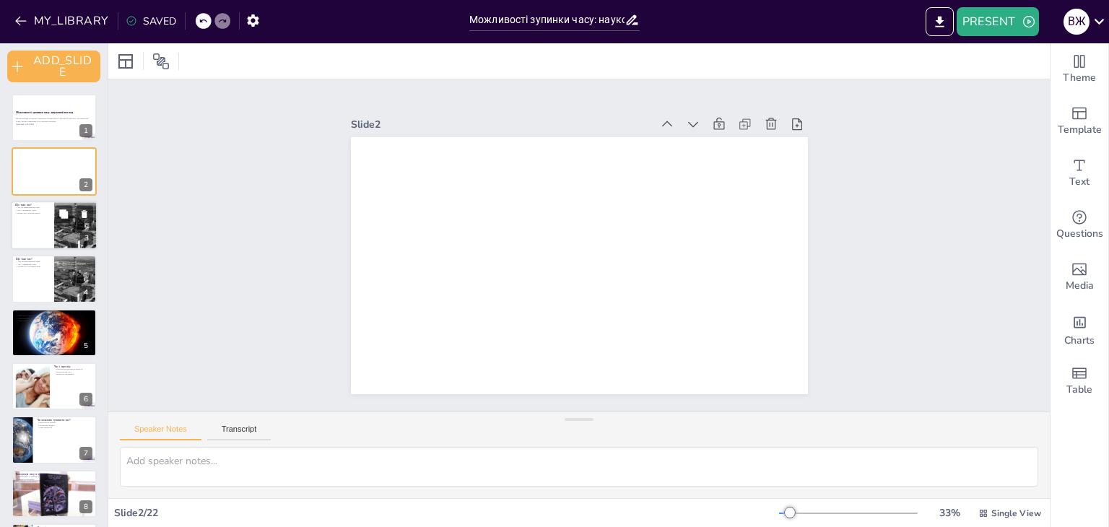
checkbox input "true"
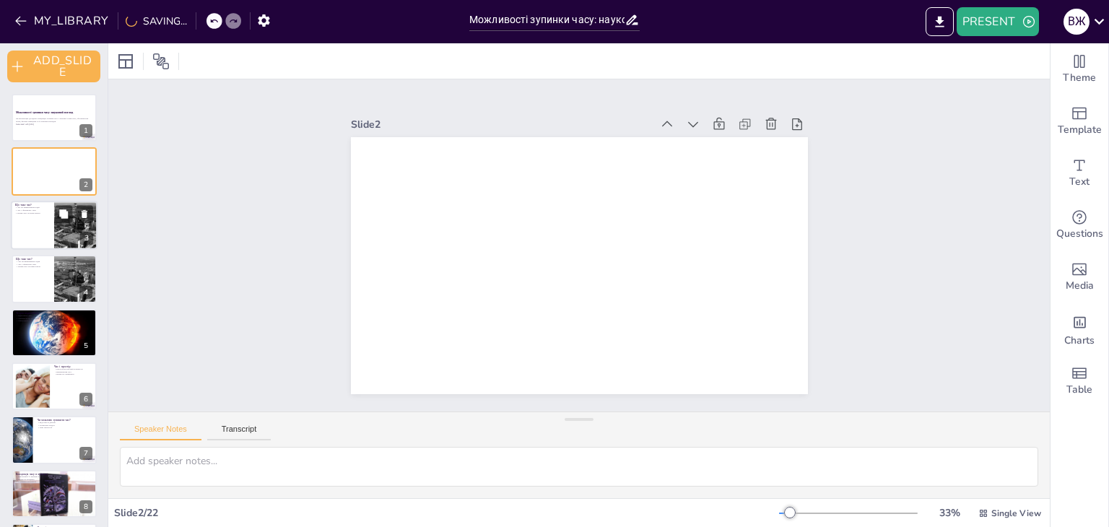
drag, startPoint x: 52, startPoint y: 238, endPoint x: 50, endPoint y: 225, distance: 13.2
click at [52, 236] on div at bounding box center [54, 225] width 87 height 49
type textarea "Час визначається як вимірювання тривалості подій, що робить його основним аспек…"
checkbox input "true"
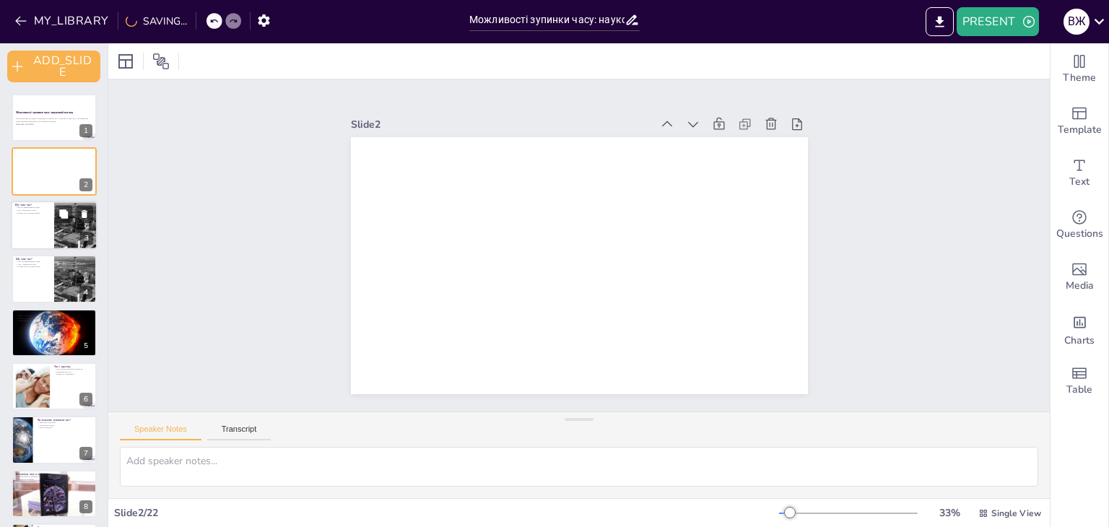
checkbox input "true"
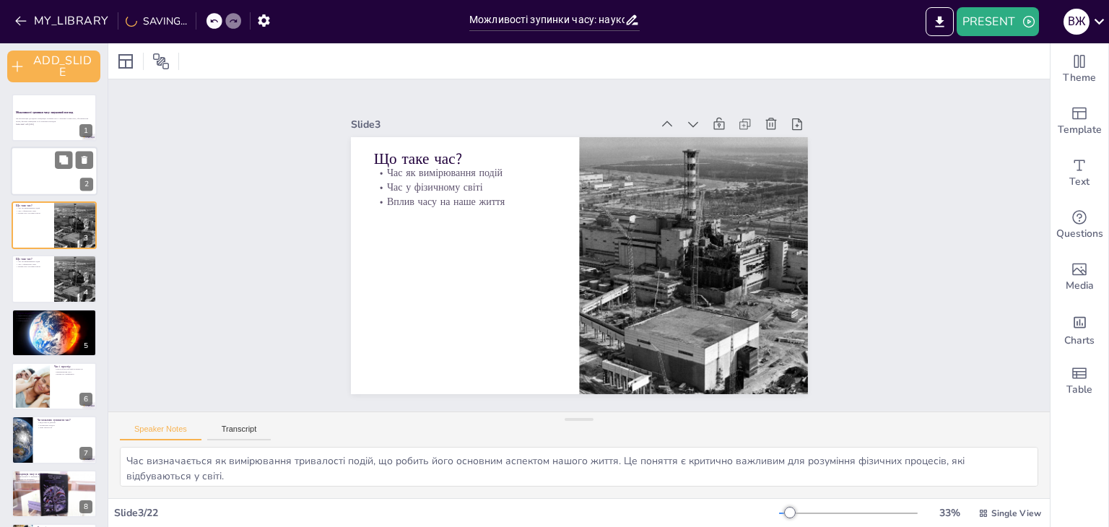
checkbox input "true"
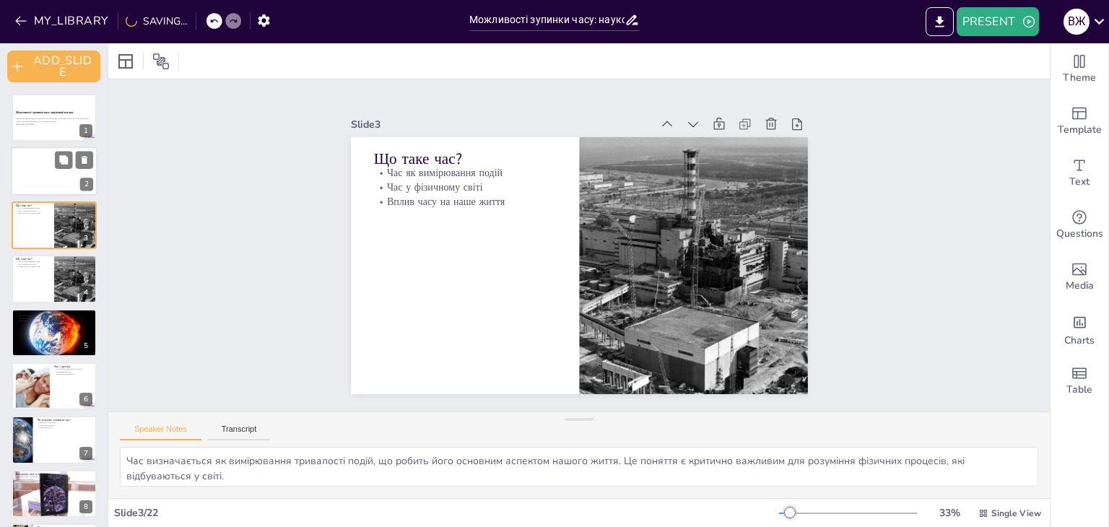
checkbox input "true"
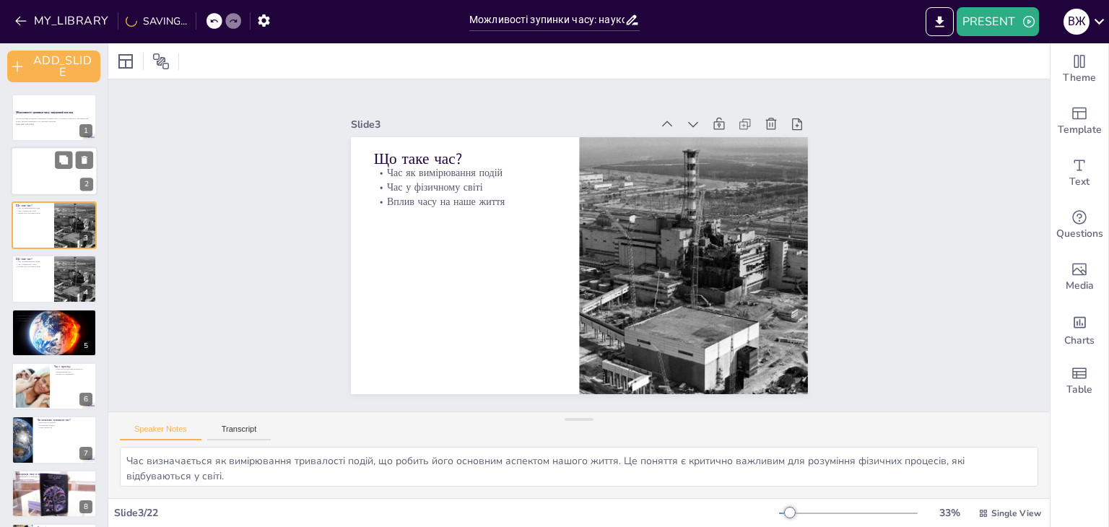
checkbox input "true"
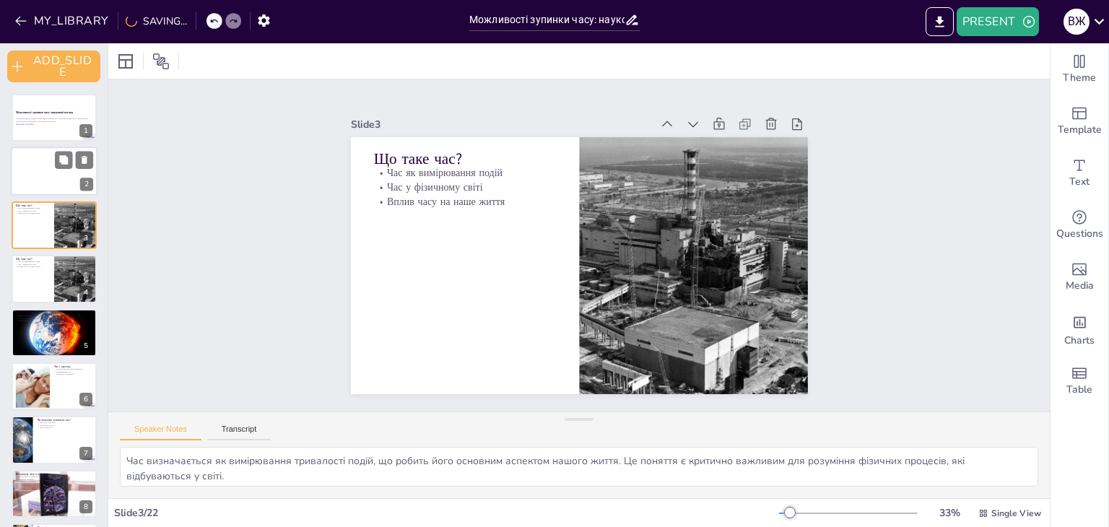
checkbox input "true"
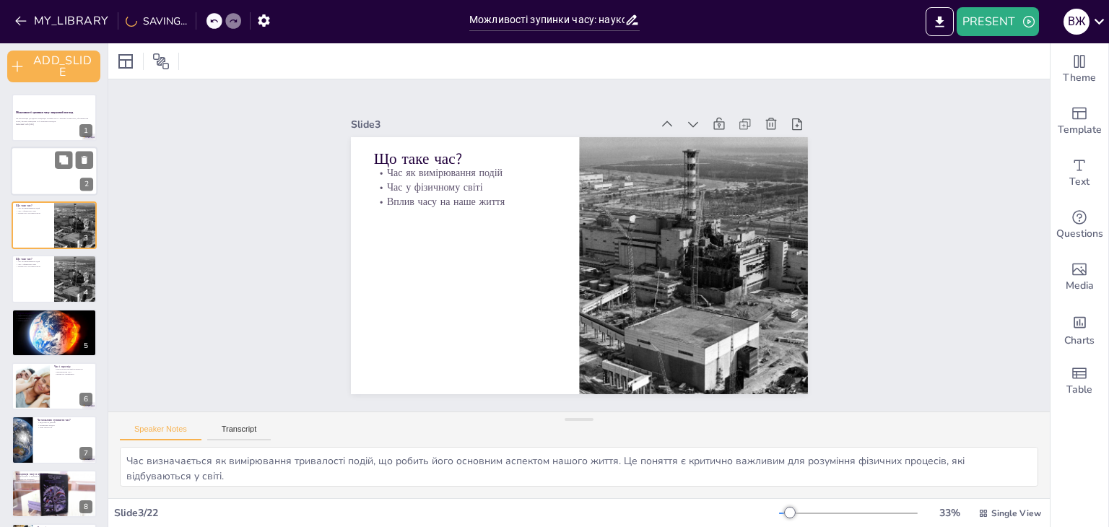
click at [47, 178] on div at bounding box center [54, 171] width 87 height 49
checkbox input "true"
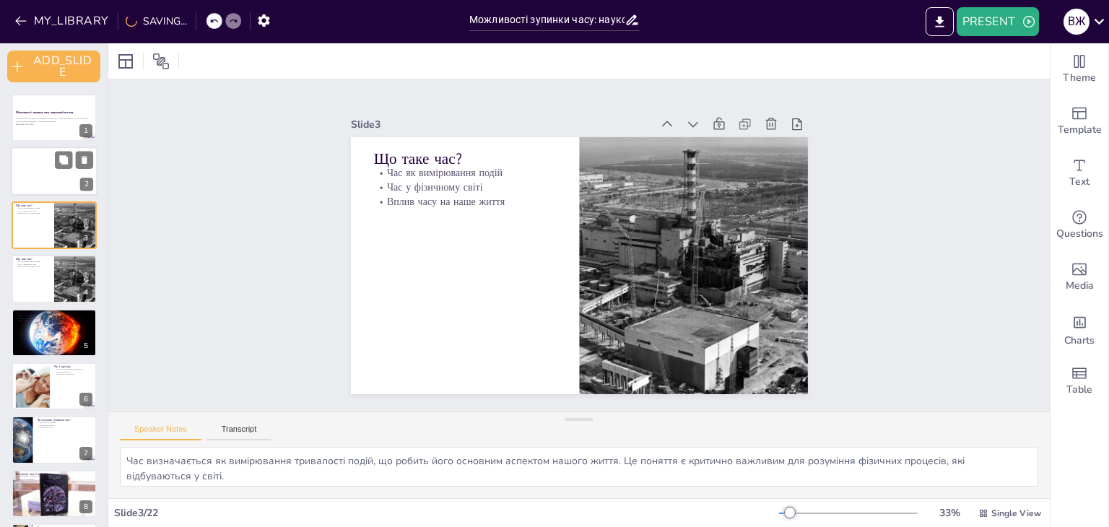
checkbox input "true"
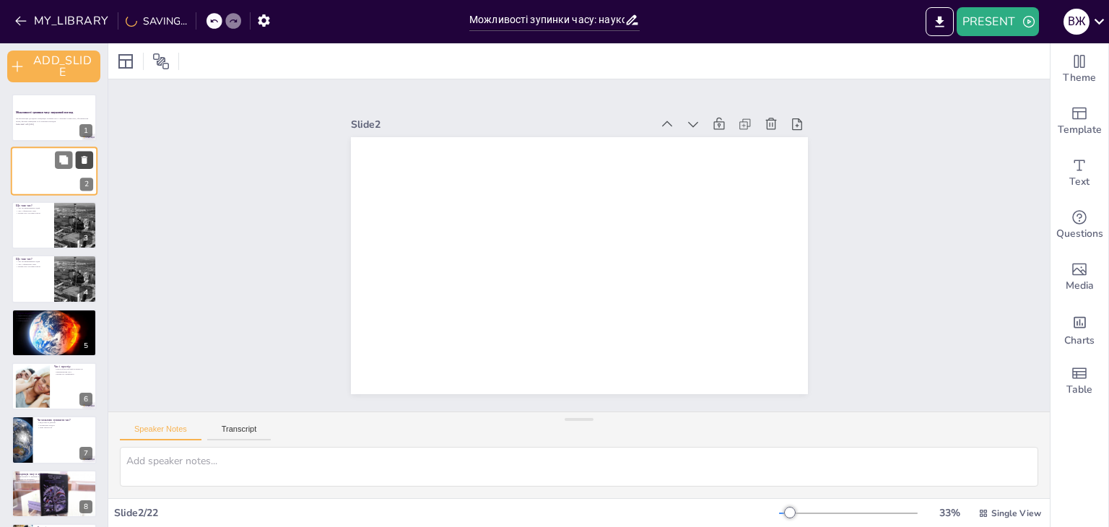
checkbox input "true"
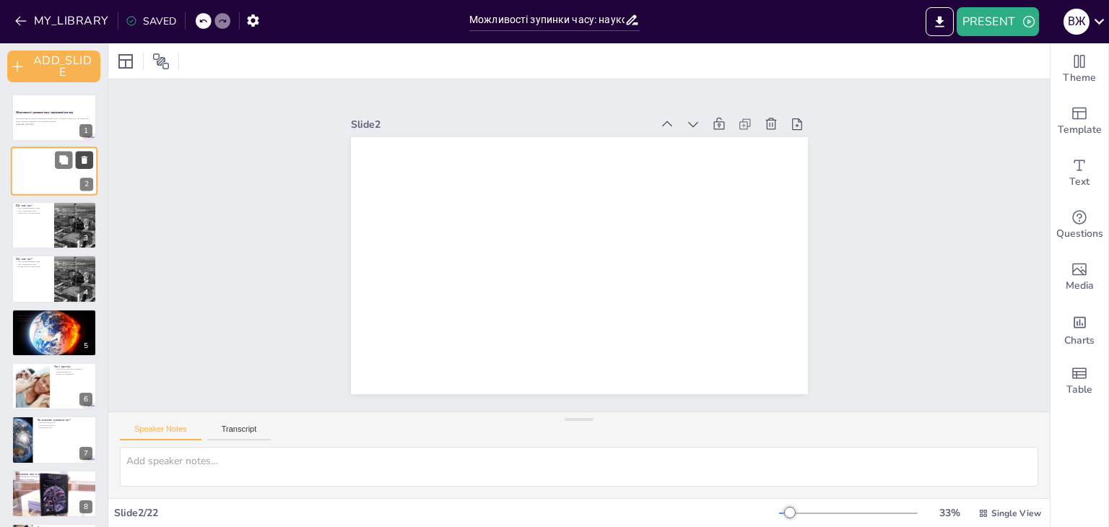
click at [85, 162] on icon at bounding box center [85, 161] width 6 height 8
type textarea "Час визначається як вимірювання тривалості подій, що робить його основним аспек…"
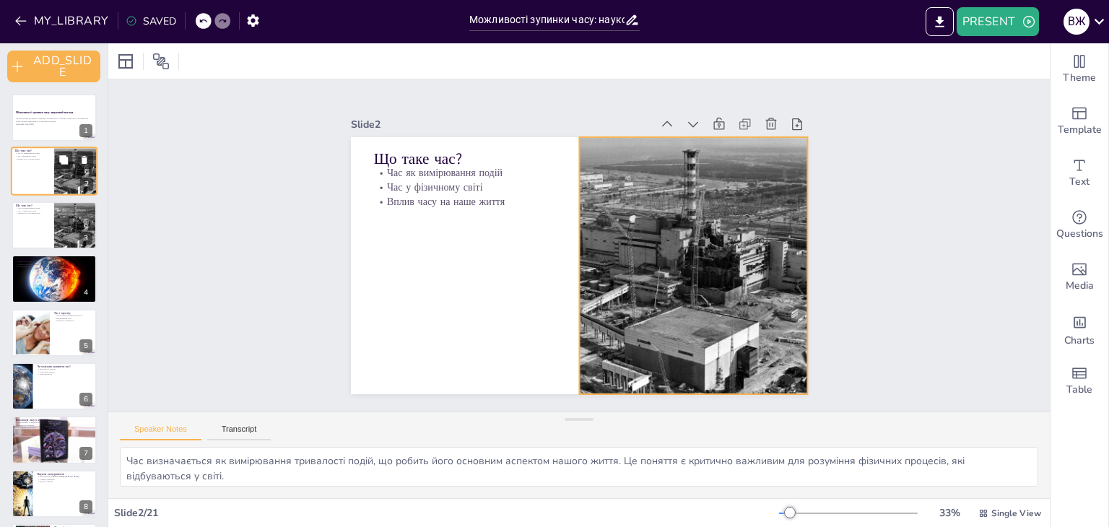
checkbox input "true"
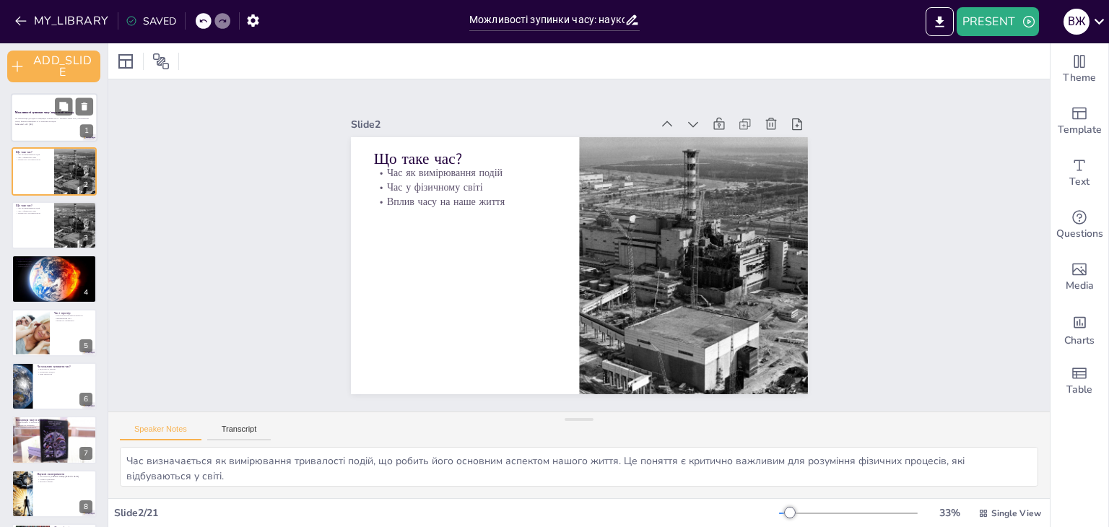
click at [40, 123] on p "Generated with [URL]" at bounding box center [54, 124] width 78 height 3
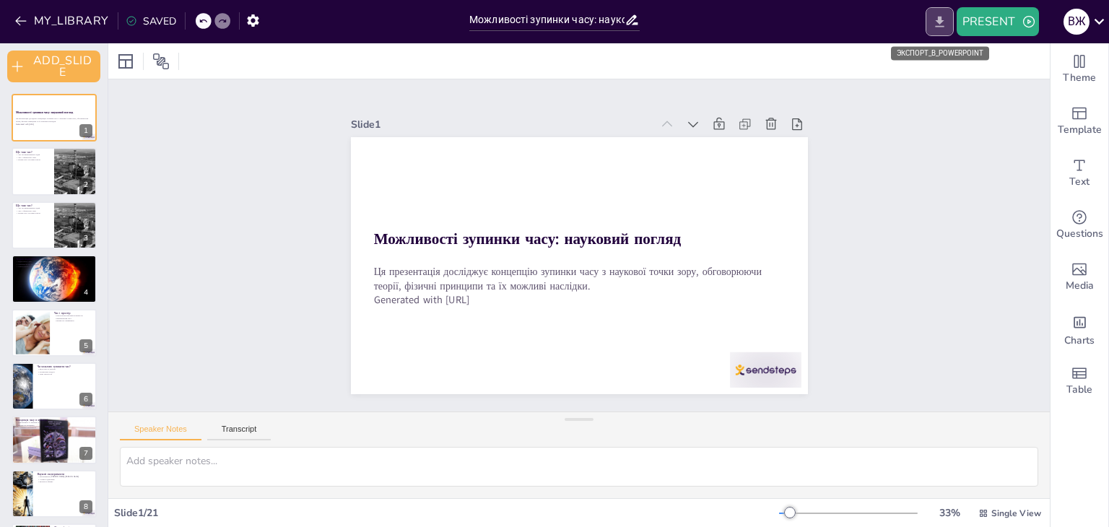
click at [943, 22] on icon "EXPORT_TO_POWERPOINT" at bounding box center [940, 21] width 15 height 15
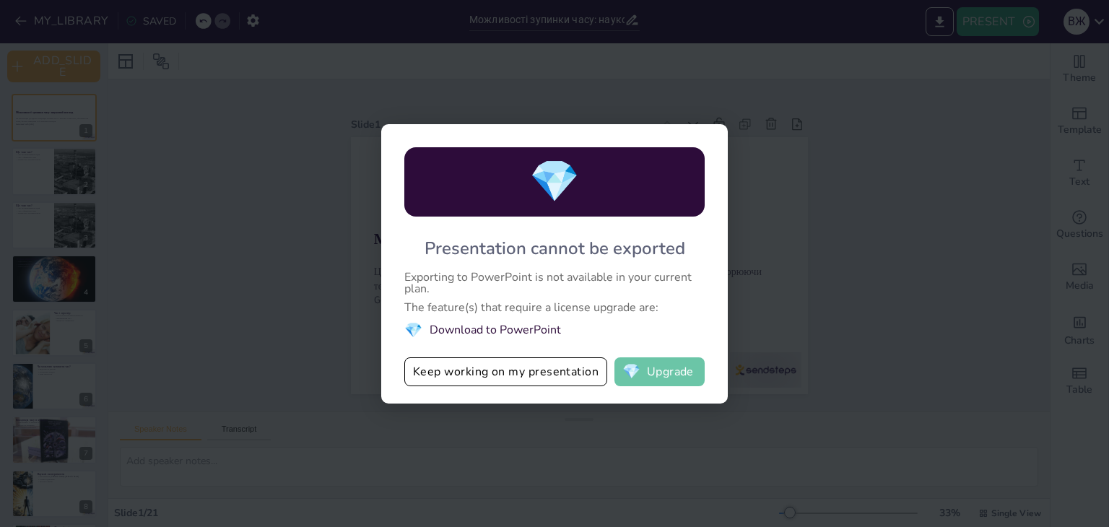
click at [686, 376] on button "💎 Upgrade" at bounding box center [660, 372] width 90 height 29
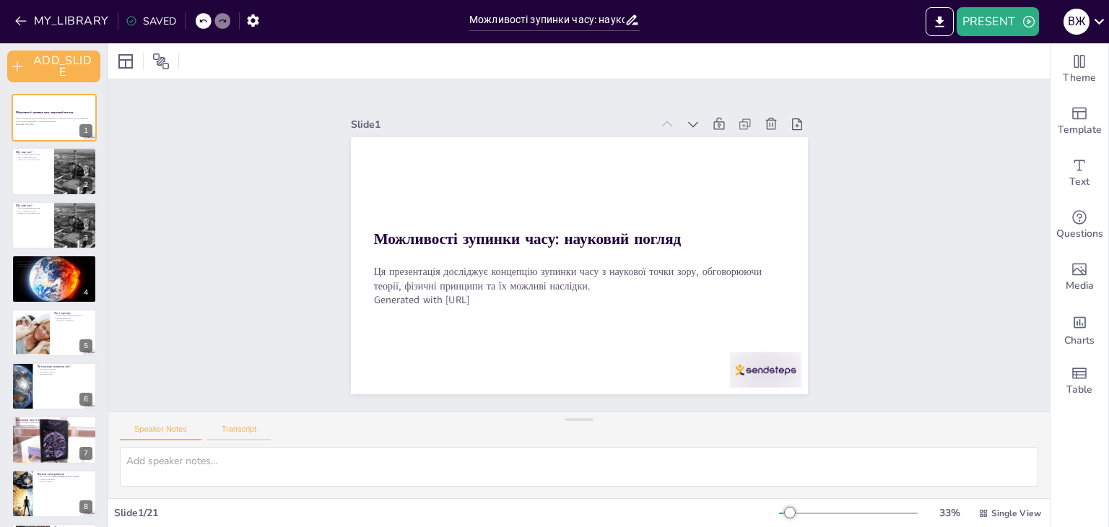
click at [237, 438] on button "Transcript" at bounding box center [239, 433] width 64 height 16
click at [176, 430] on button "Speaker Notes" at bounding box center [161, 433] width 82 height 16
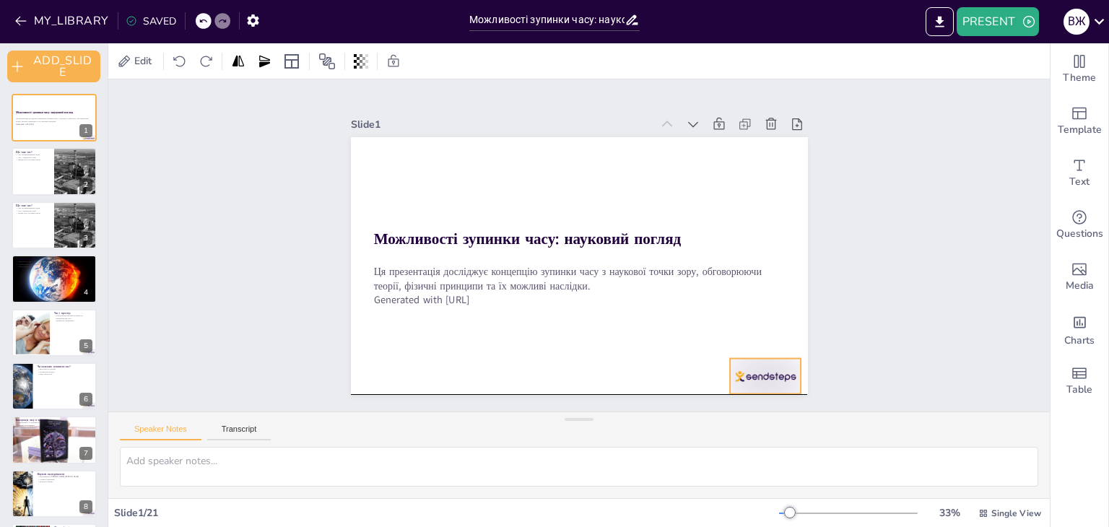
click at [764, 362] on div at bounding box center [766, 376] width 72 height 35
click at [769, 330] on icon at bounding box center [777, 329] width 17 height 17
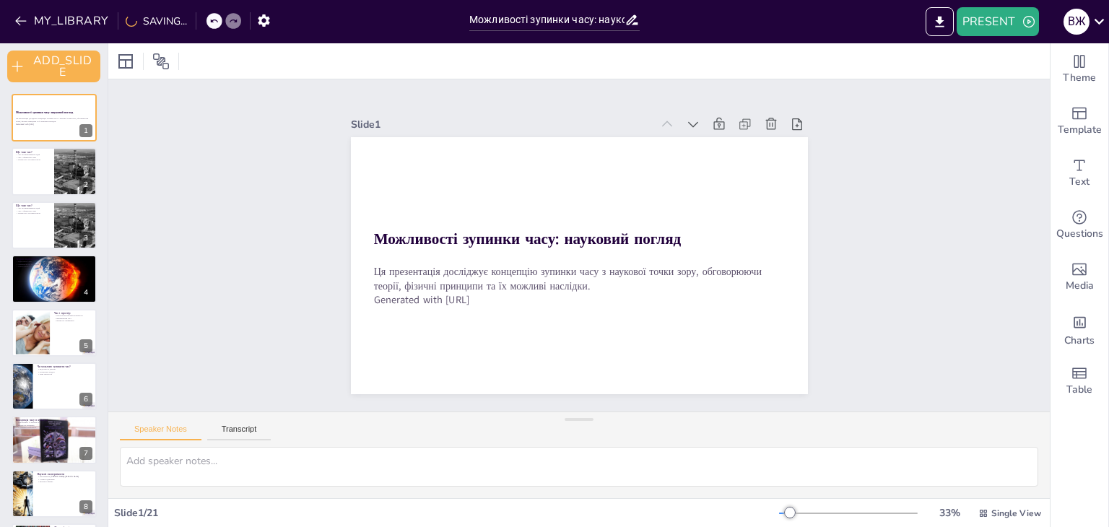
click at [218, 235] on div "Slide 1 Можливості зупинки часу: науковий погляд Ця презентація досліджує конце…" at bounding box center [579, 245] width 942 height 332
click at [351, 118] on div "Slide 1" at bounding box center [501, 125] width 301 height 14
